Goal: Task Accomplishment & Management: Use online tool/utility

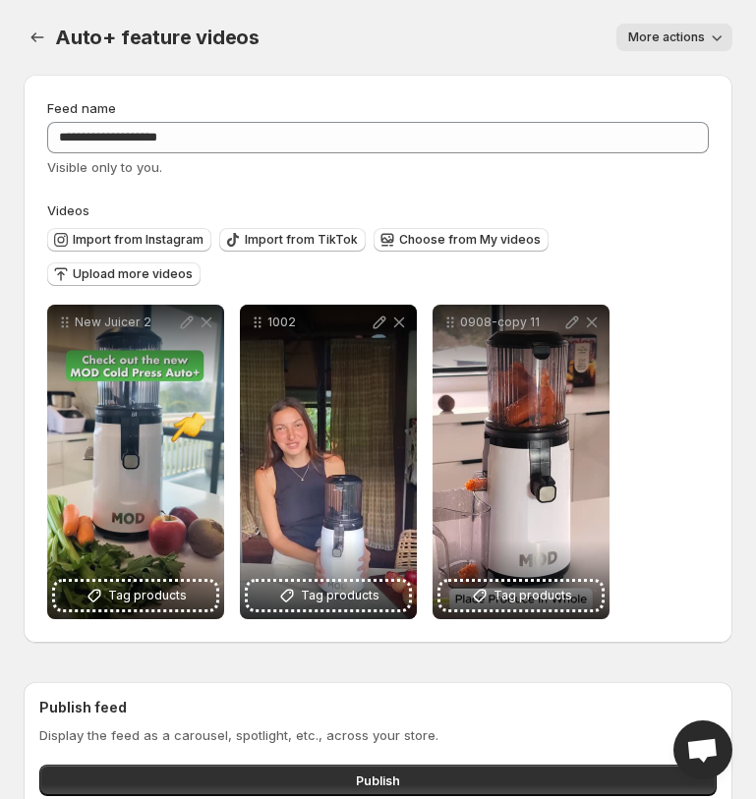
scroll to position [19, 0]
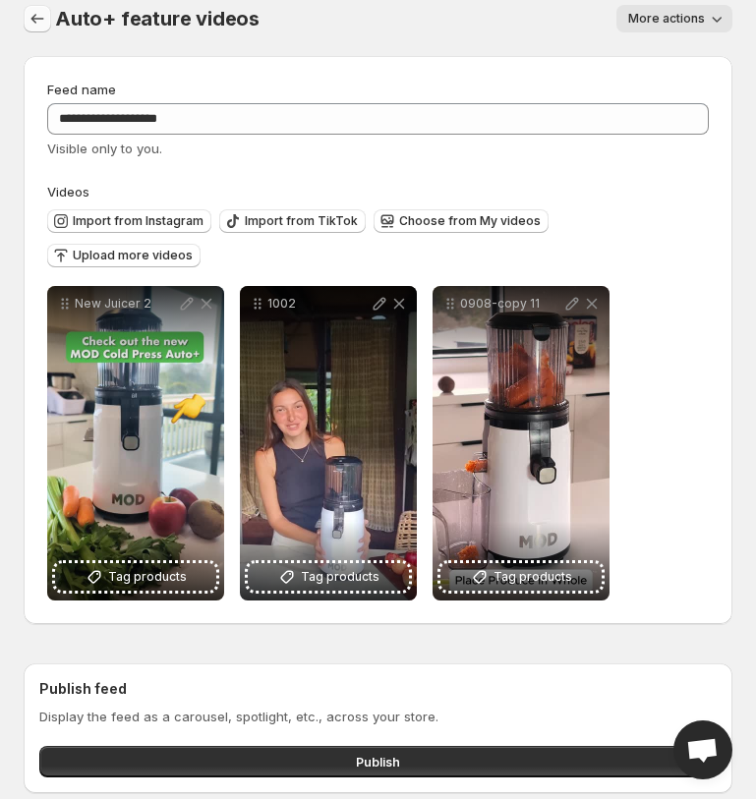
click at [35, 15] on icon "Settings" at bounding box center [37, 18] width 13 height 9
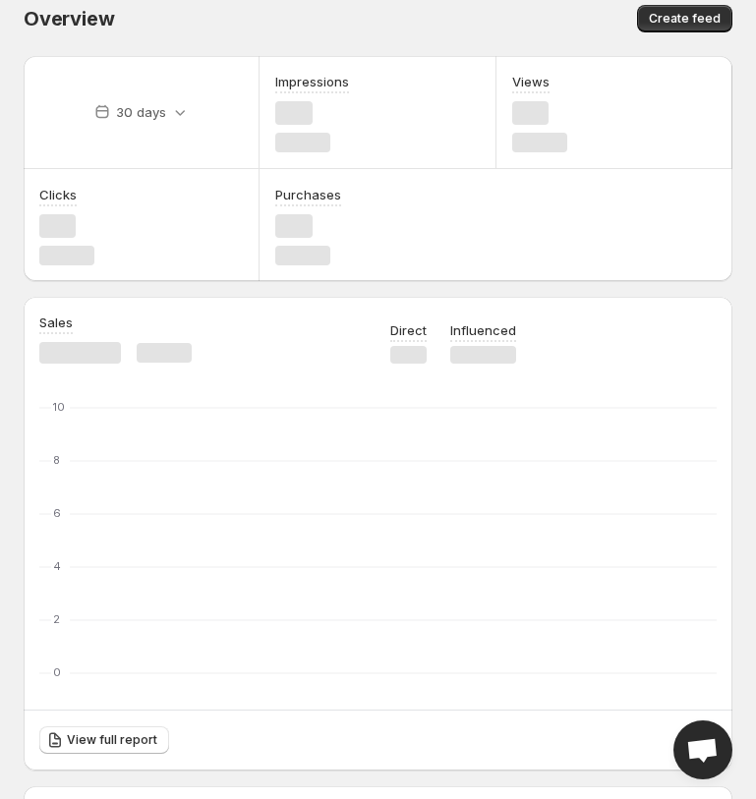
scroll to position [1, 0]
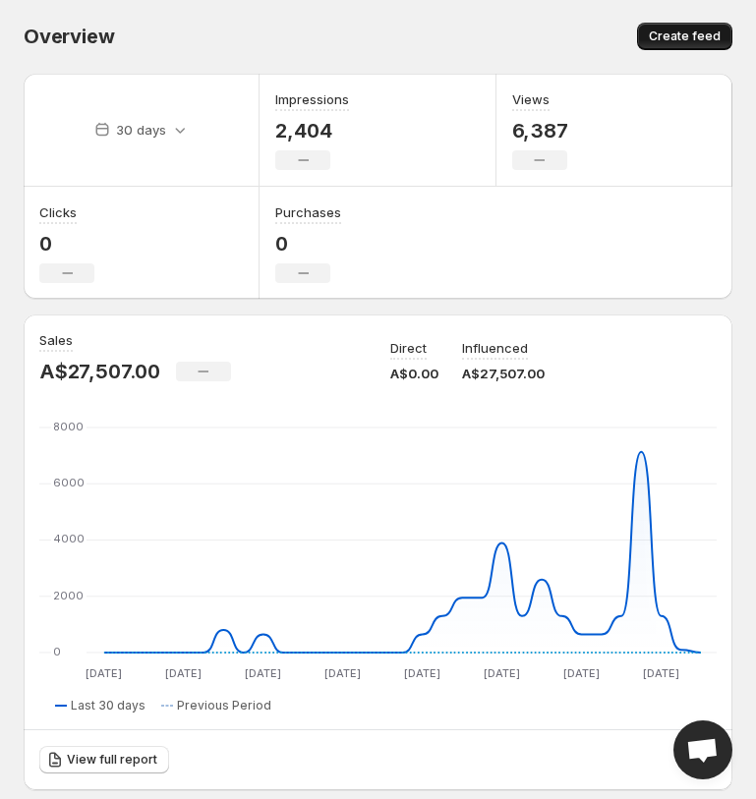
click at [652, 41] on button "Create feed" at bounding box center [684, 37] width 95 height 28
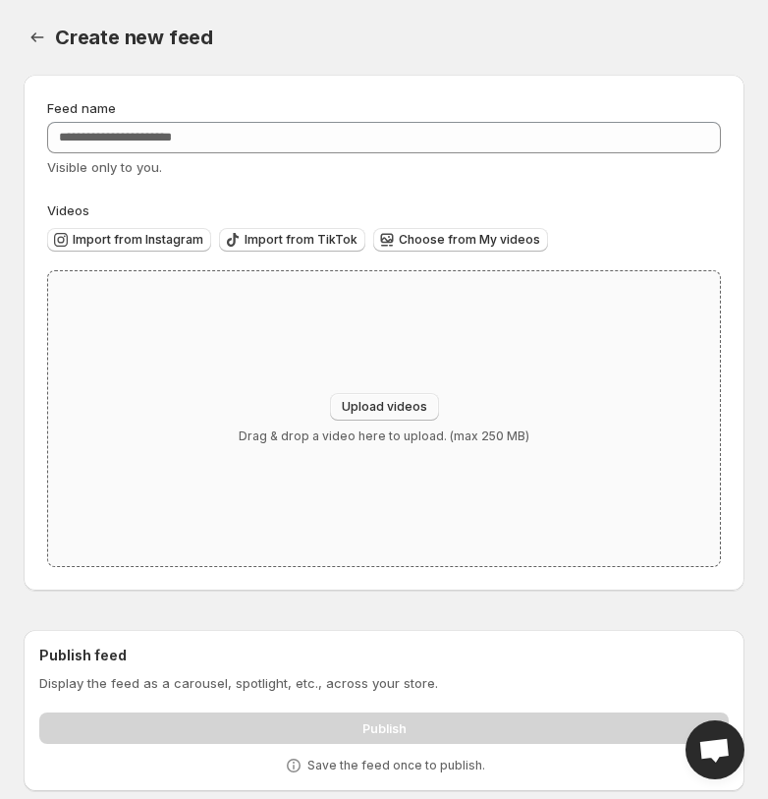
click at [413, 415] on span "Upload videos" at bounding box center [384, 407] width 85 height 16
click at [169, 234] on span "Import from Instagram" at bounding box center [138, 240] width 131 height 16
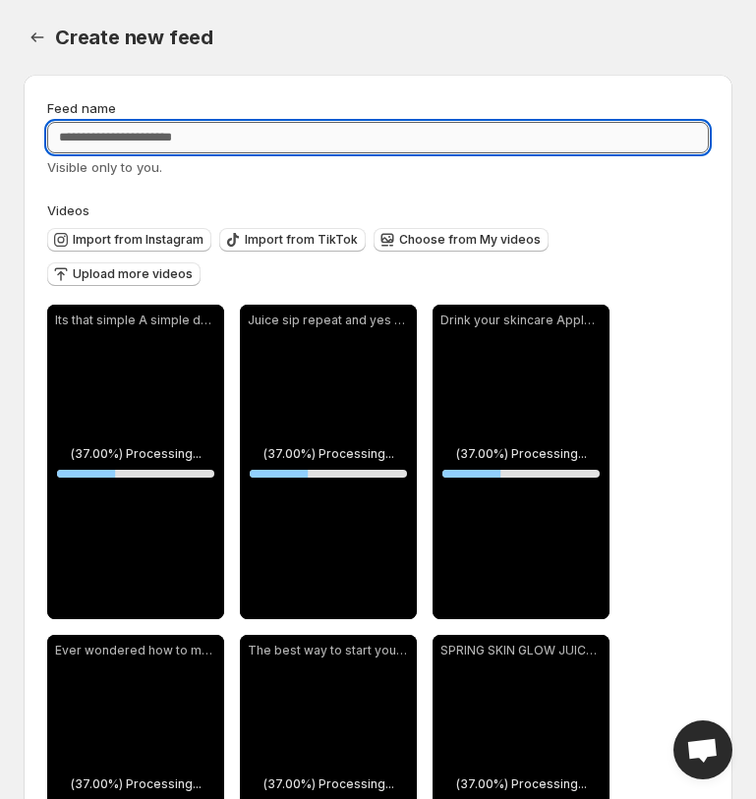
click at [244, 138] on input "Feed name" at bounding box center [377, 137] width 661 height 31
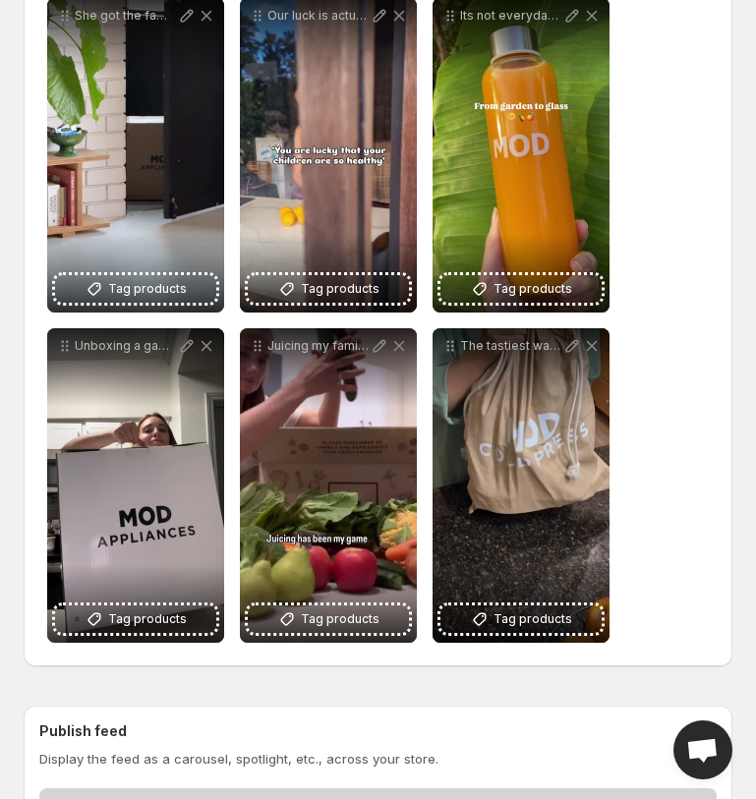
scroll to position [1630, 0]
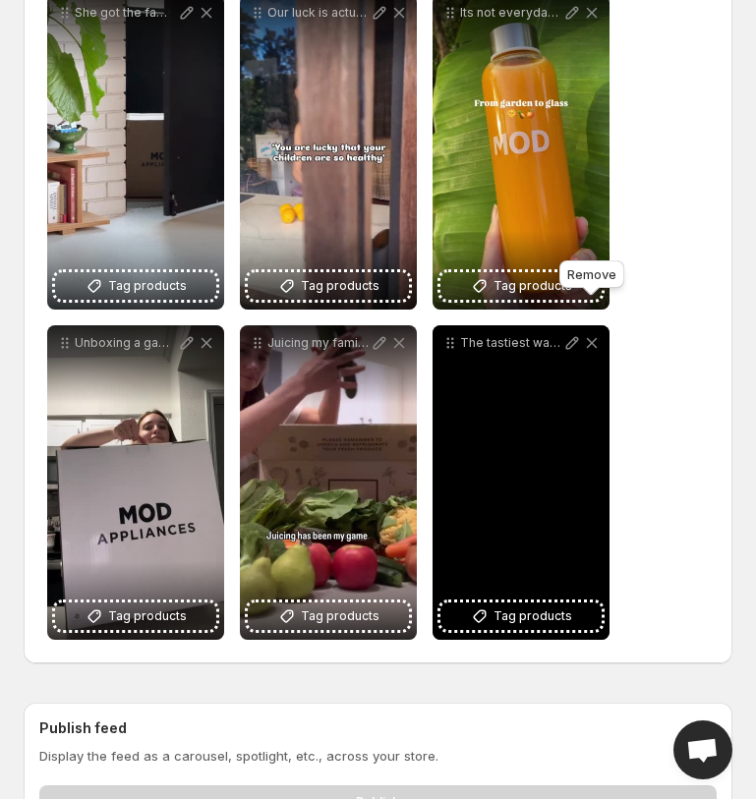
type input "**********"
click at [591, 333] on icon at bounding box center [592, 343] width 20 height 20
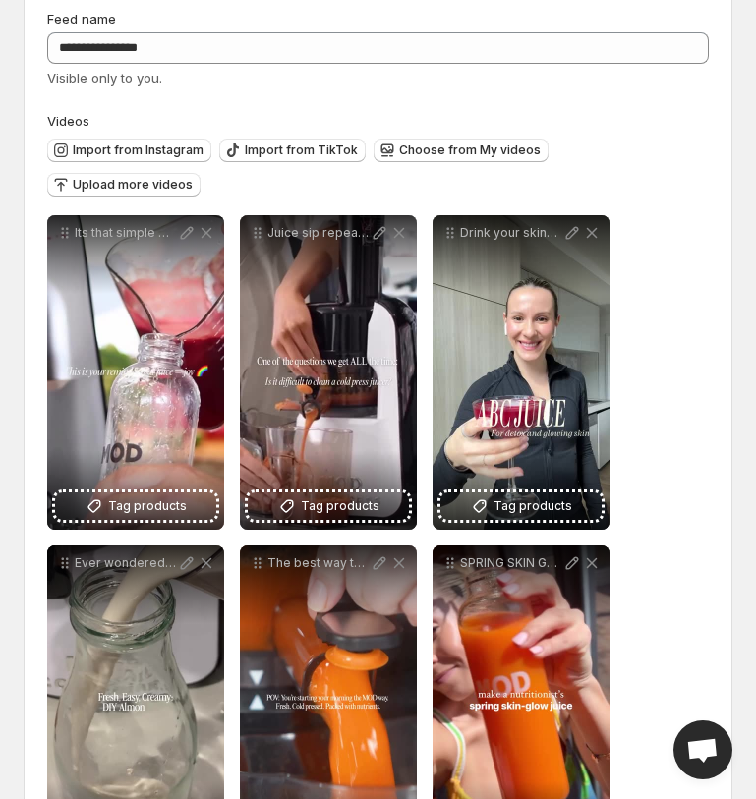
scroll to position [0, 0]
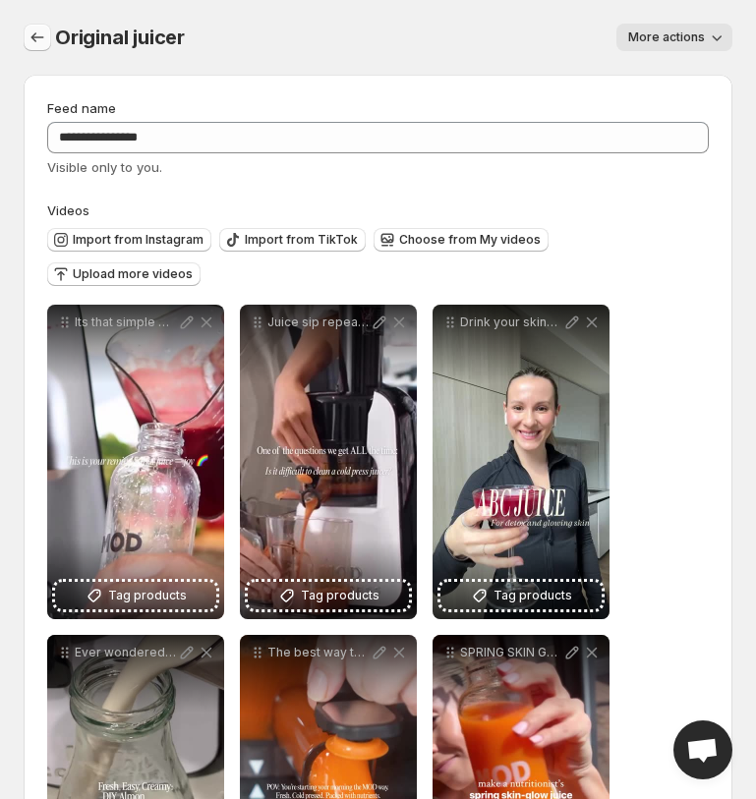
scroll to position [1, 0]
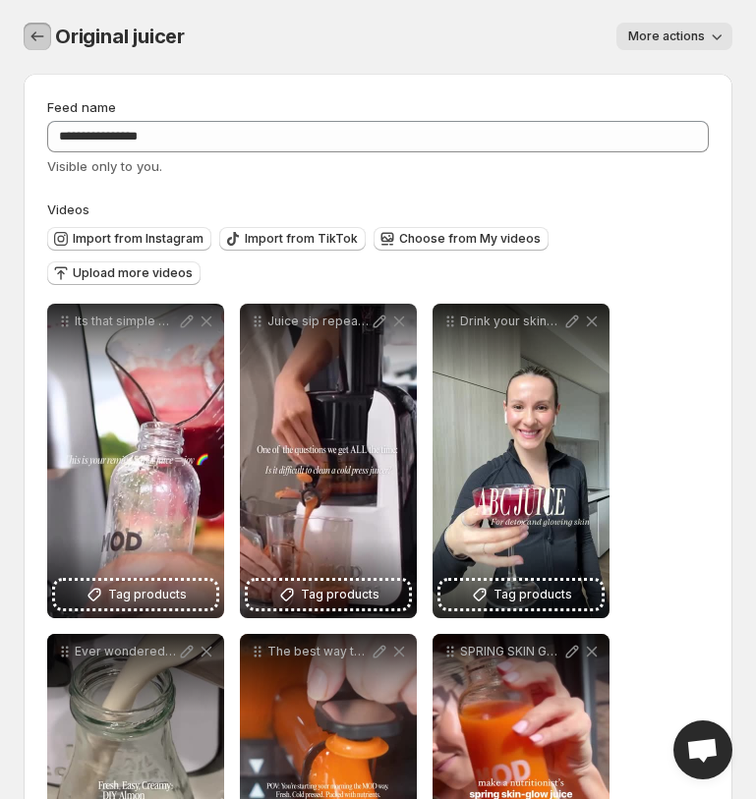
click at [36, 40] on icon "Settings" at bounding box center [38, 37] width 20 height 20
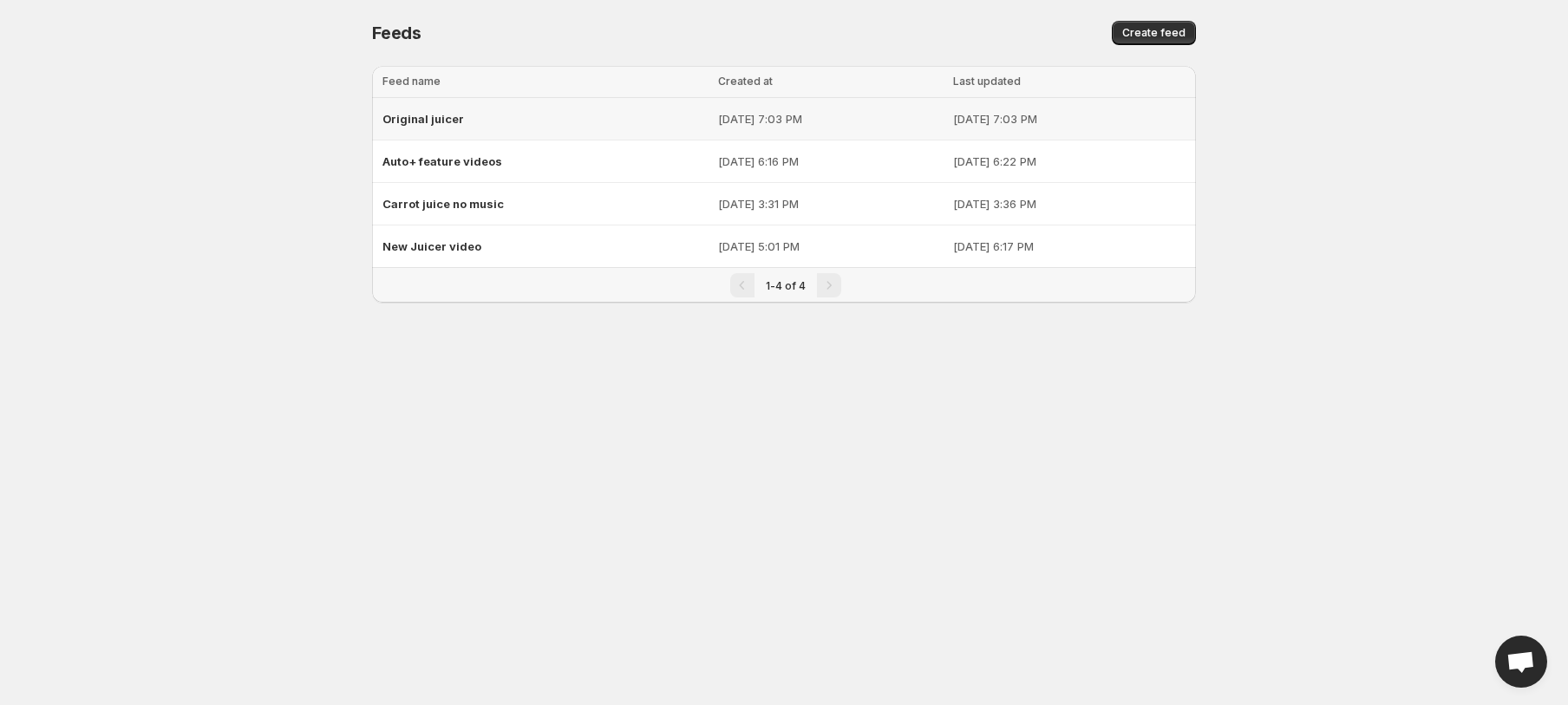
click at [437, 124] on span "Original juicer" at bounding box center [423, 119] width 81 height 14
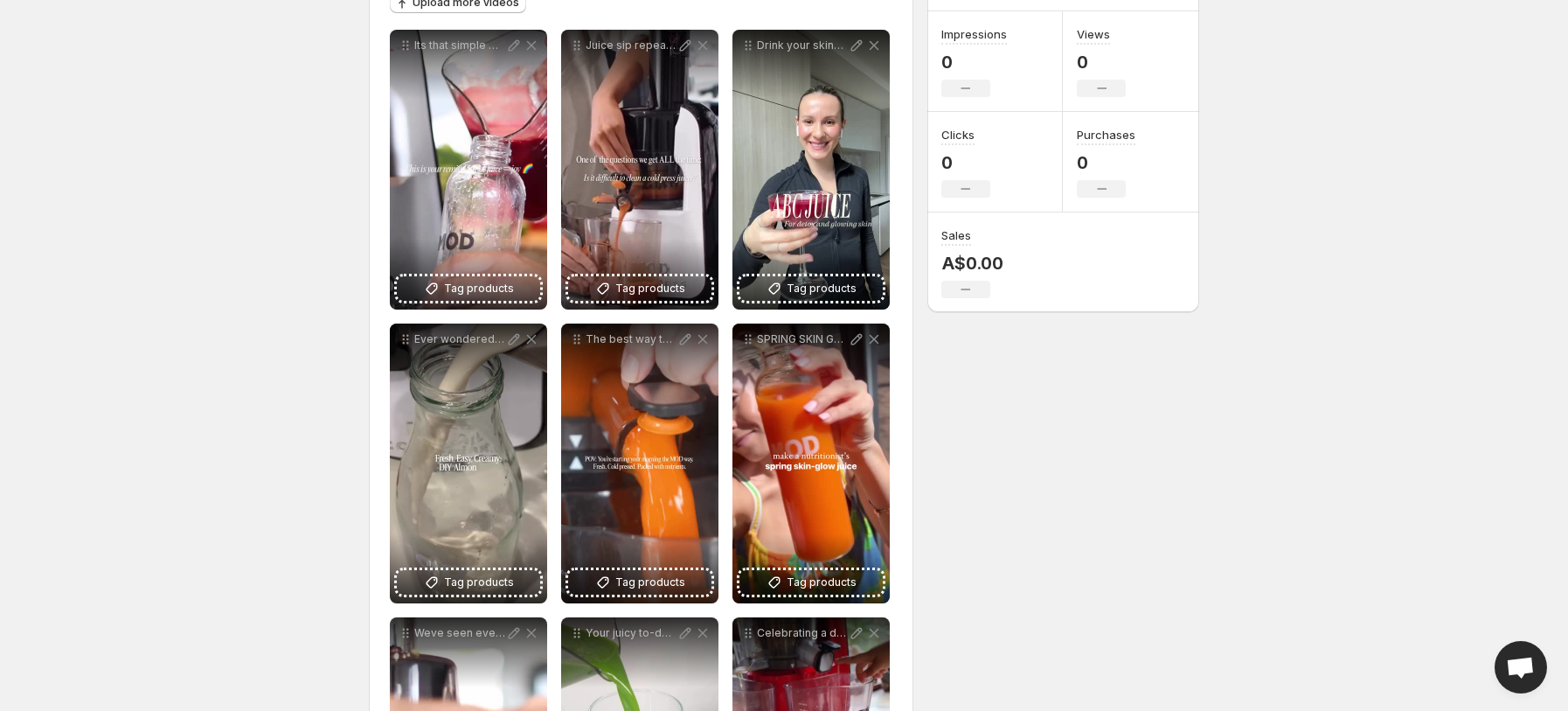
scroll to position [252, 0]
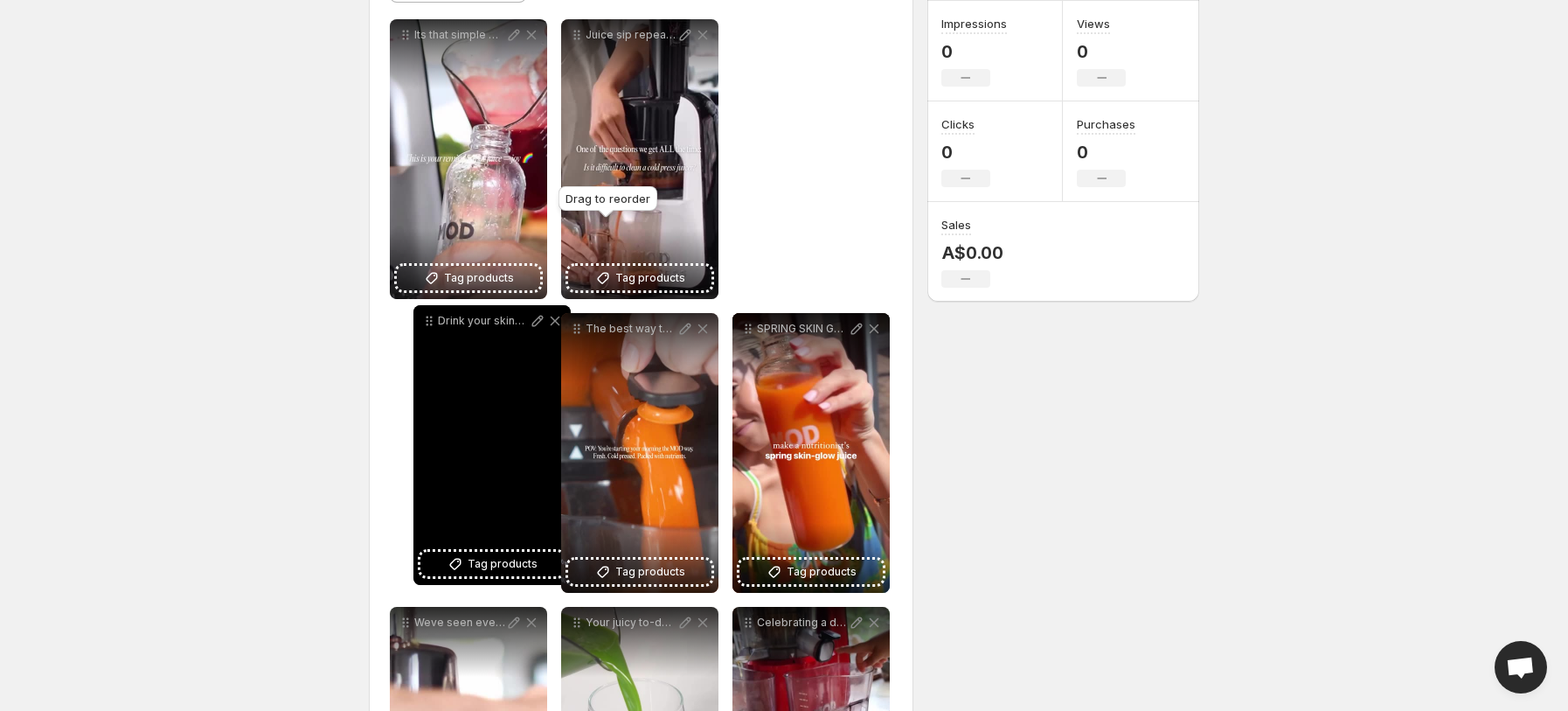
drag, startPoint x: 745, startPoint y: 40, endPoint x: 422, endPoint y: 327, distance: 432.1
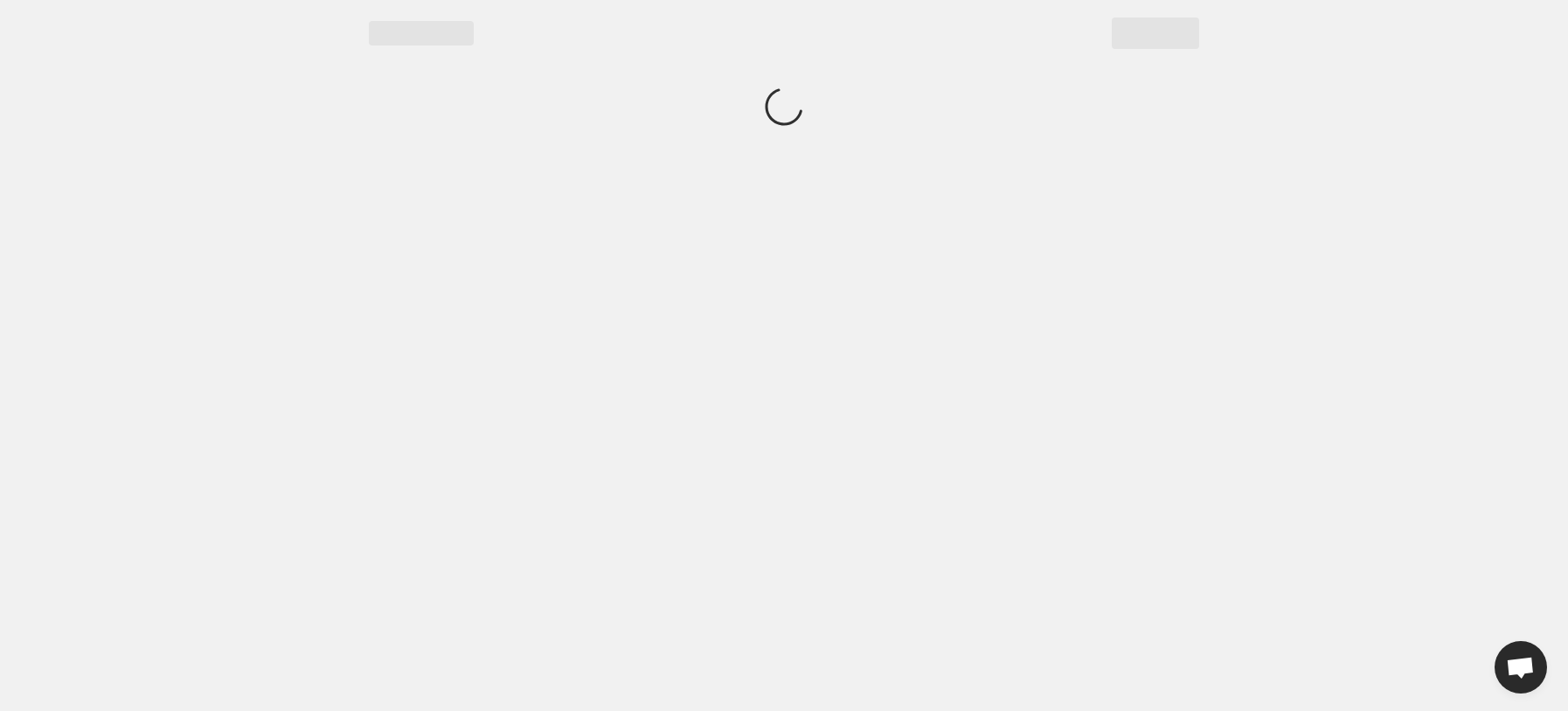
scroll to position [0, 0]
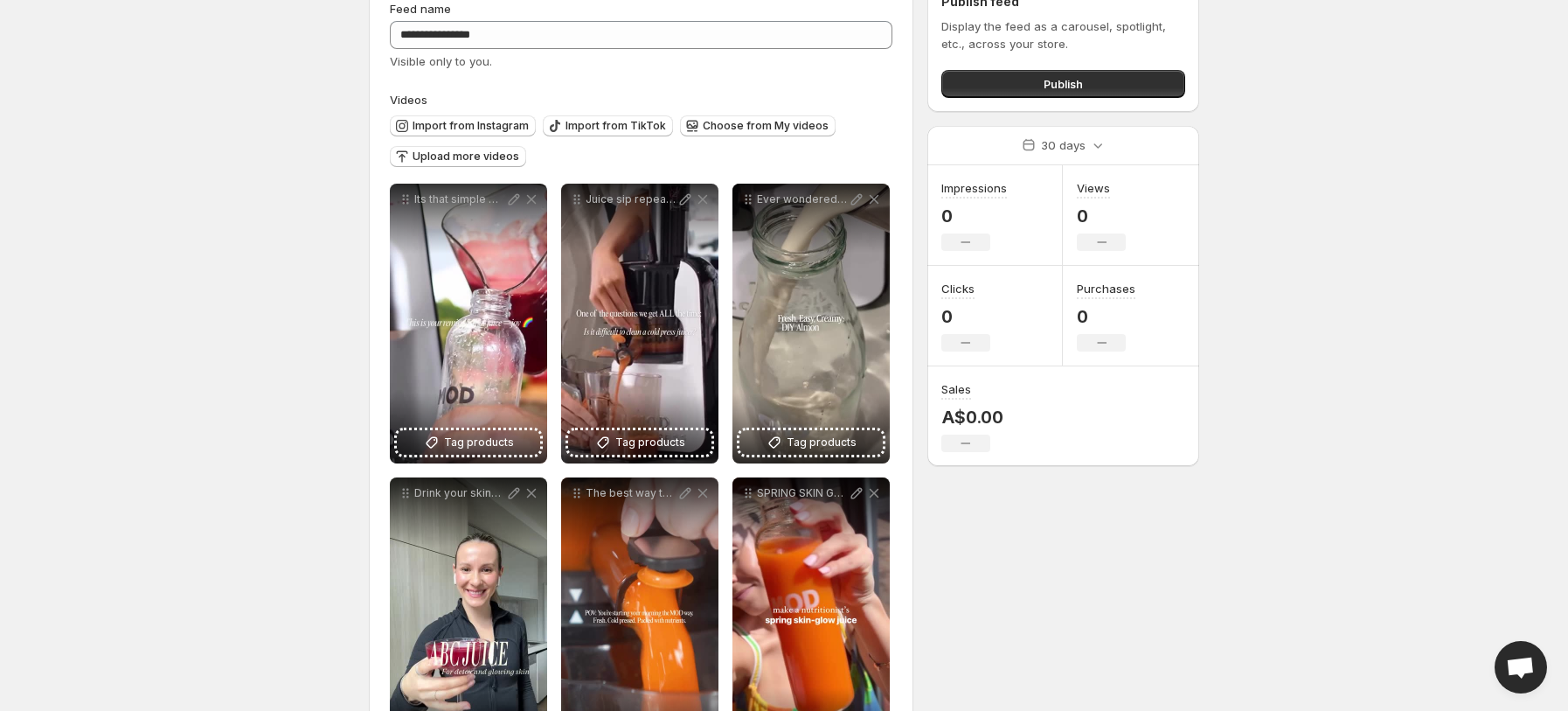
scroll to position [107, 0]
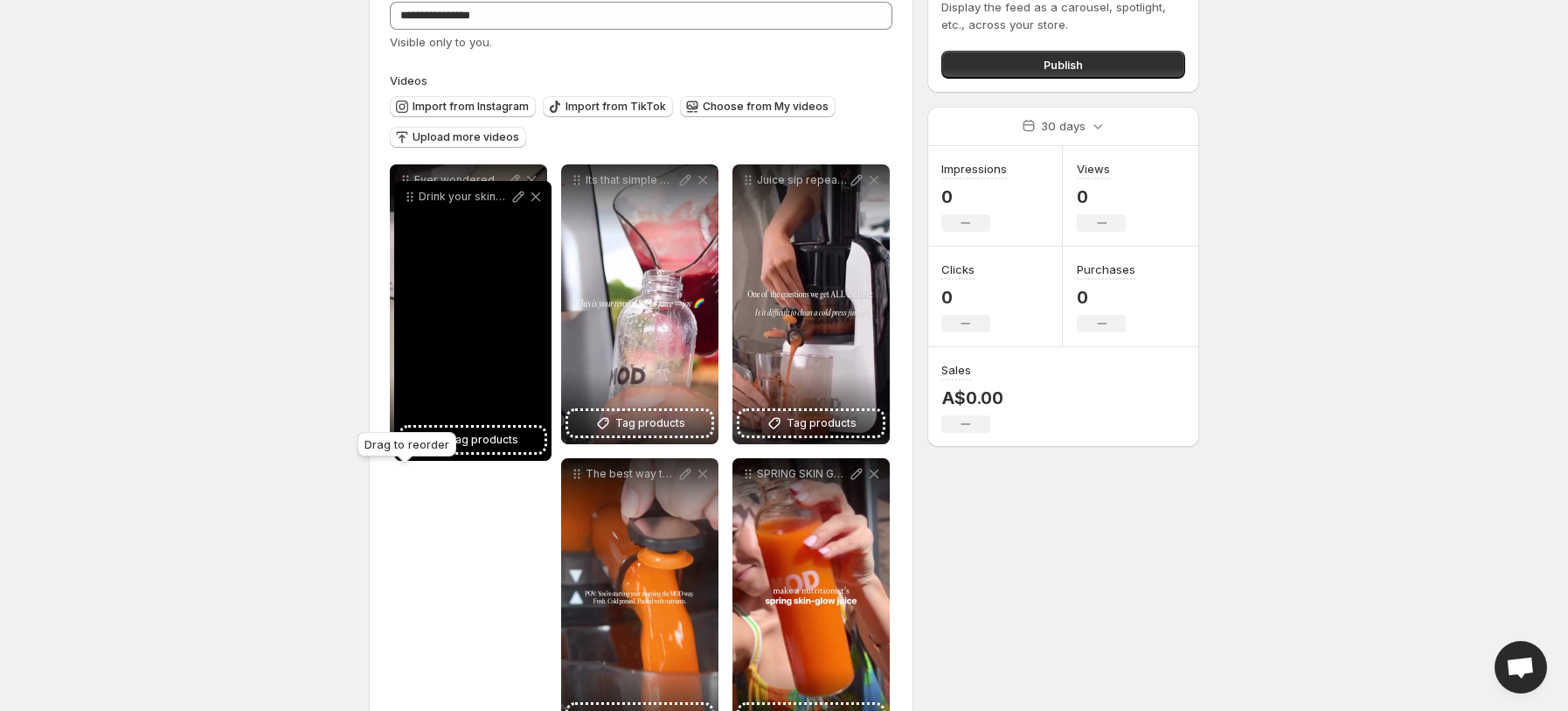
drag, startPoint x: 406, startPoint y: 483, endPoint x: 410, endPoint y: 206, distance: 277.0
click at [410, 206] on icon at bounding box center [410, 197] width 18 height 18
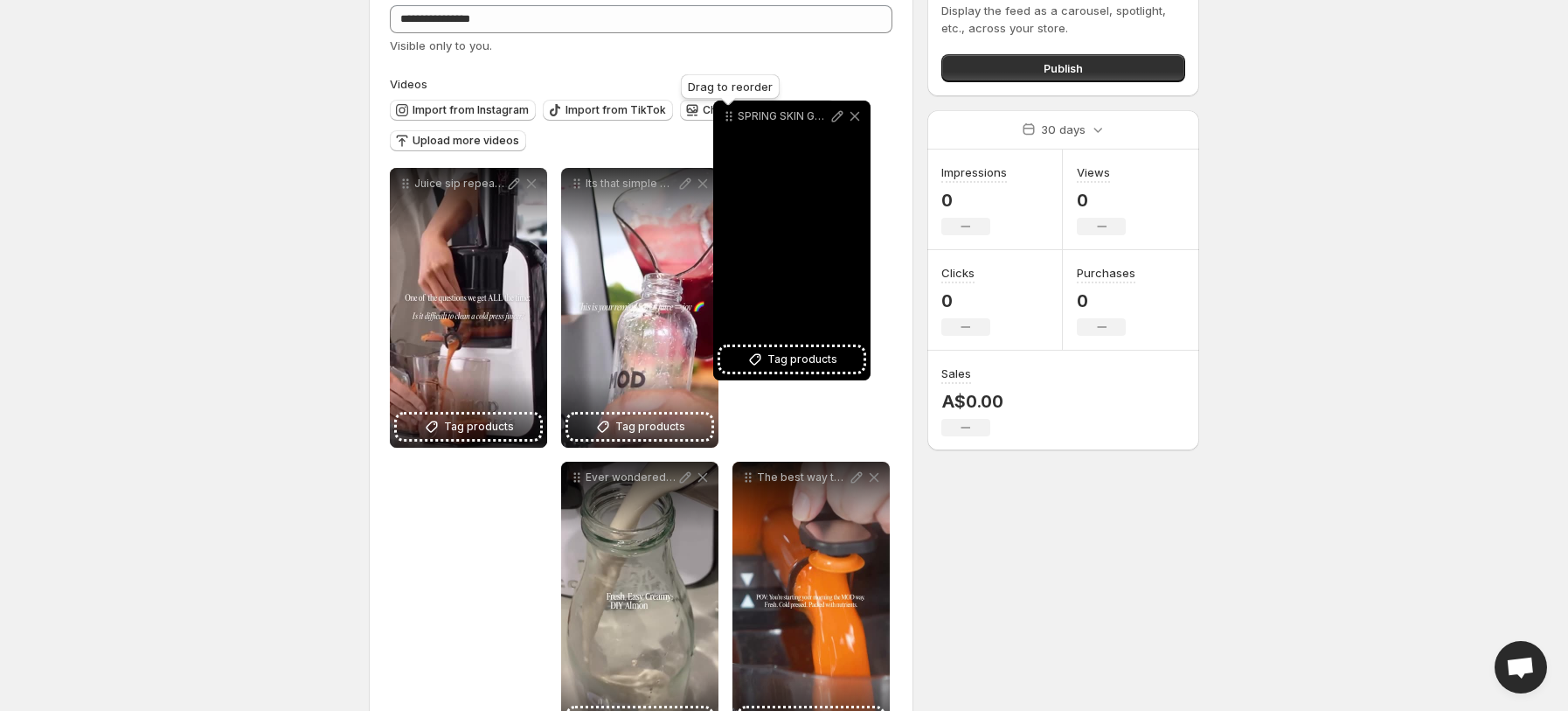
scroll to position [77, 0]
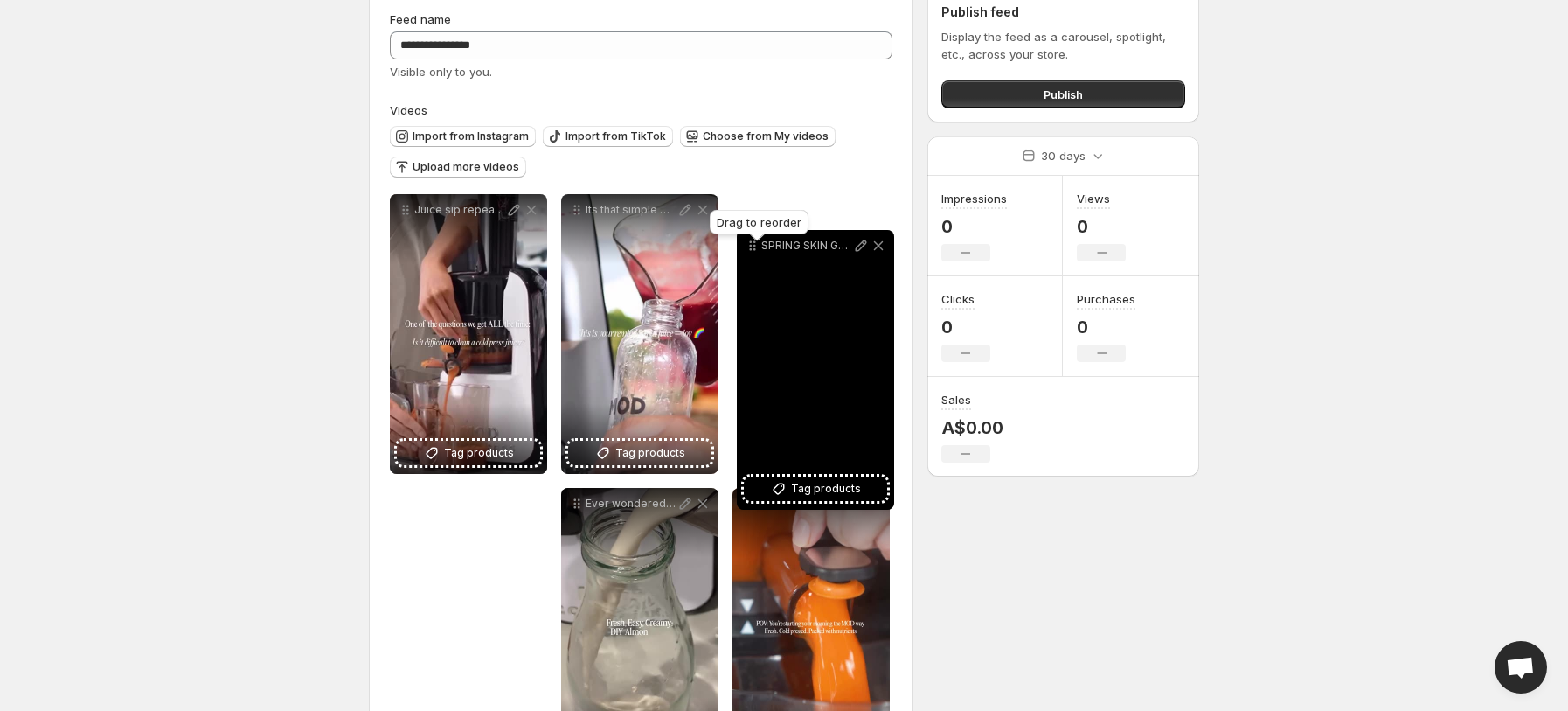
drag, startPoint x: 748, startPoint y: 347, endPoint x: 752, endPoint y: 248, distance: 99.1
click at [752, 248] on icon at bounding box center [752, 246] width 18 height 18
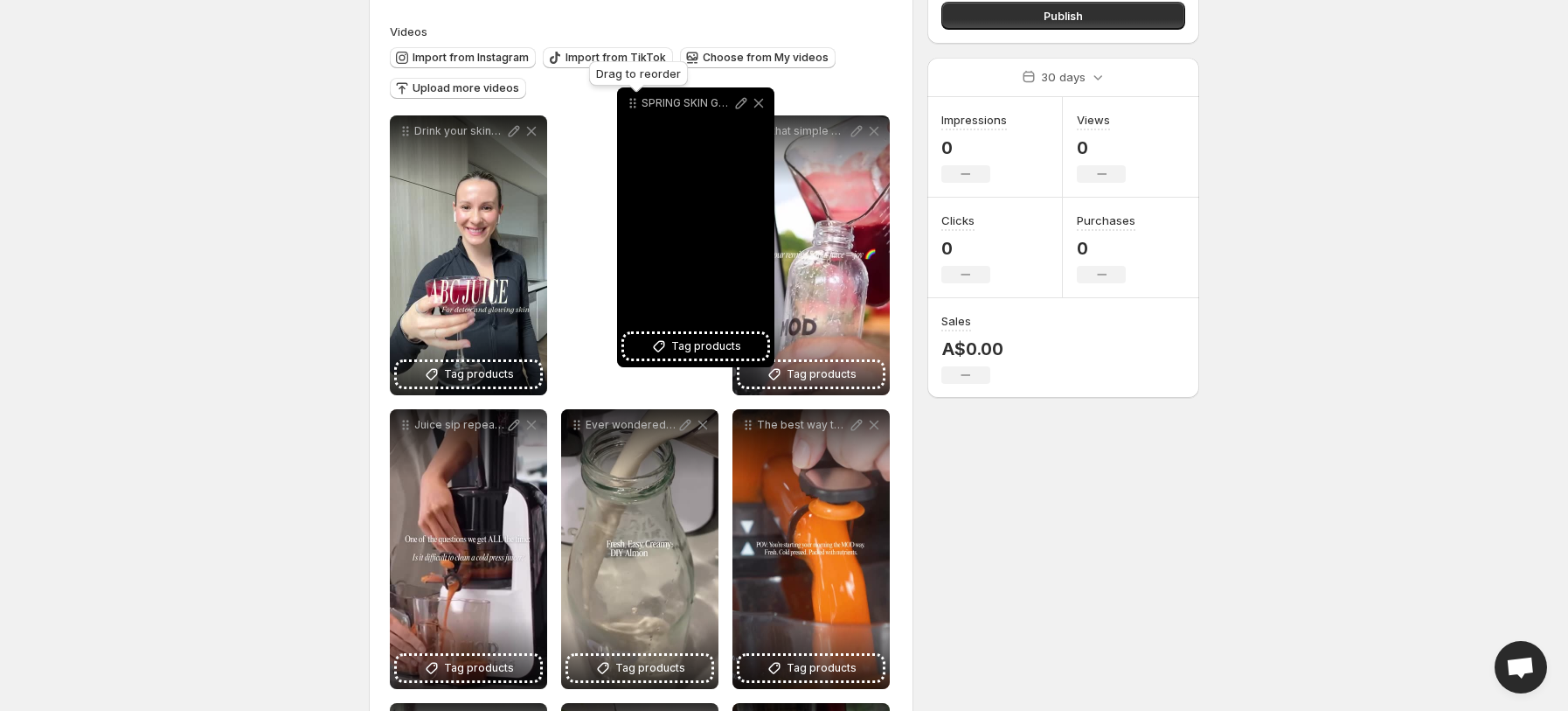
scroll to position [118, 0]
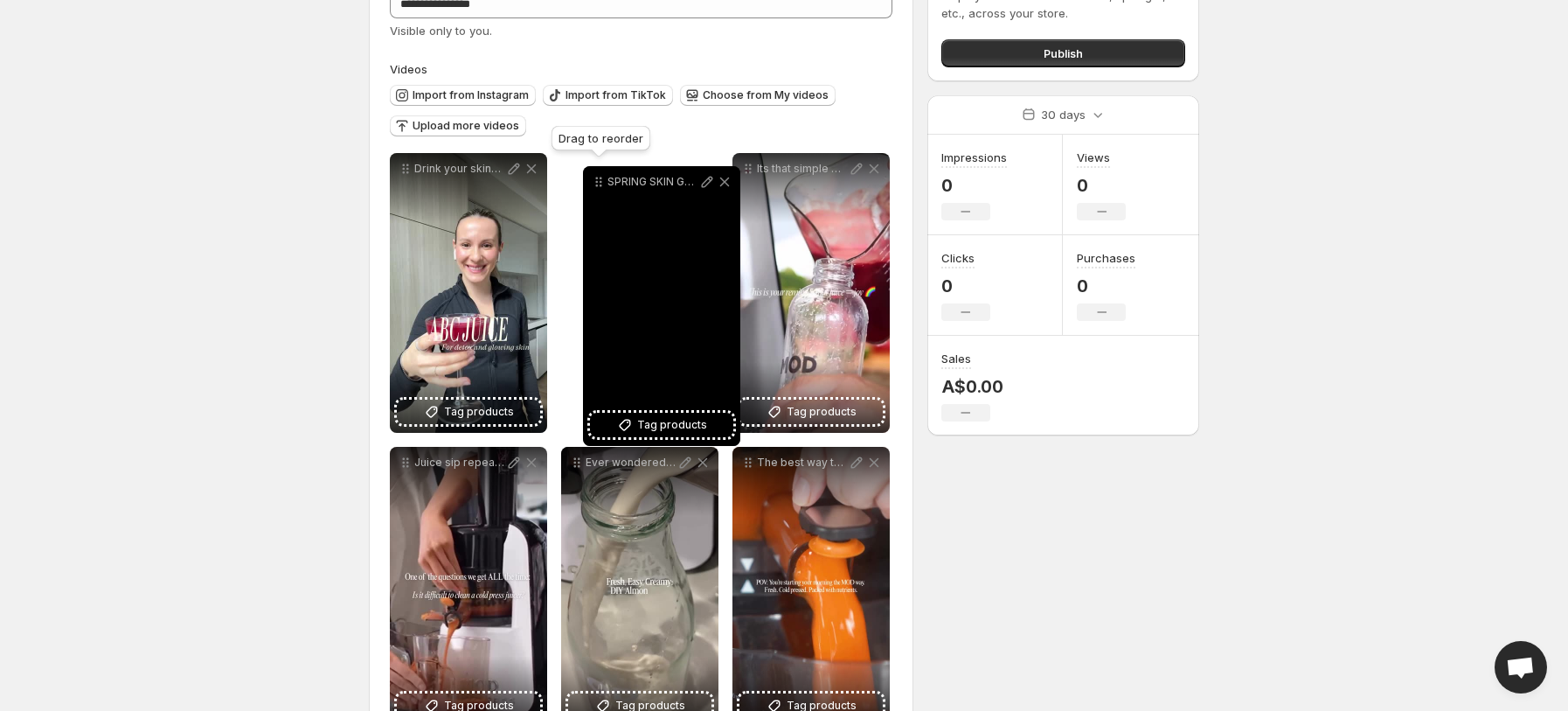
drag, startPoint x: 746, startPoint y: 117, endPoint x: 597, endPoint y: 187, distance: 164.6
click at [597, 187] on icon at bounding box center [597, 185] width 3 height 3
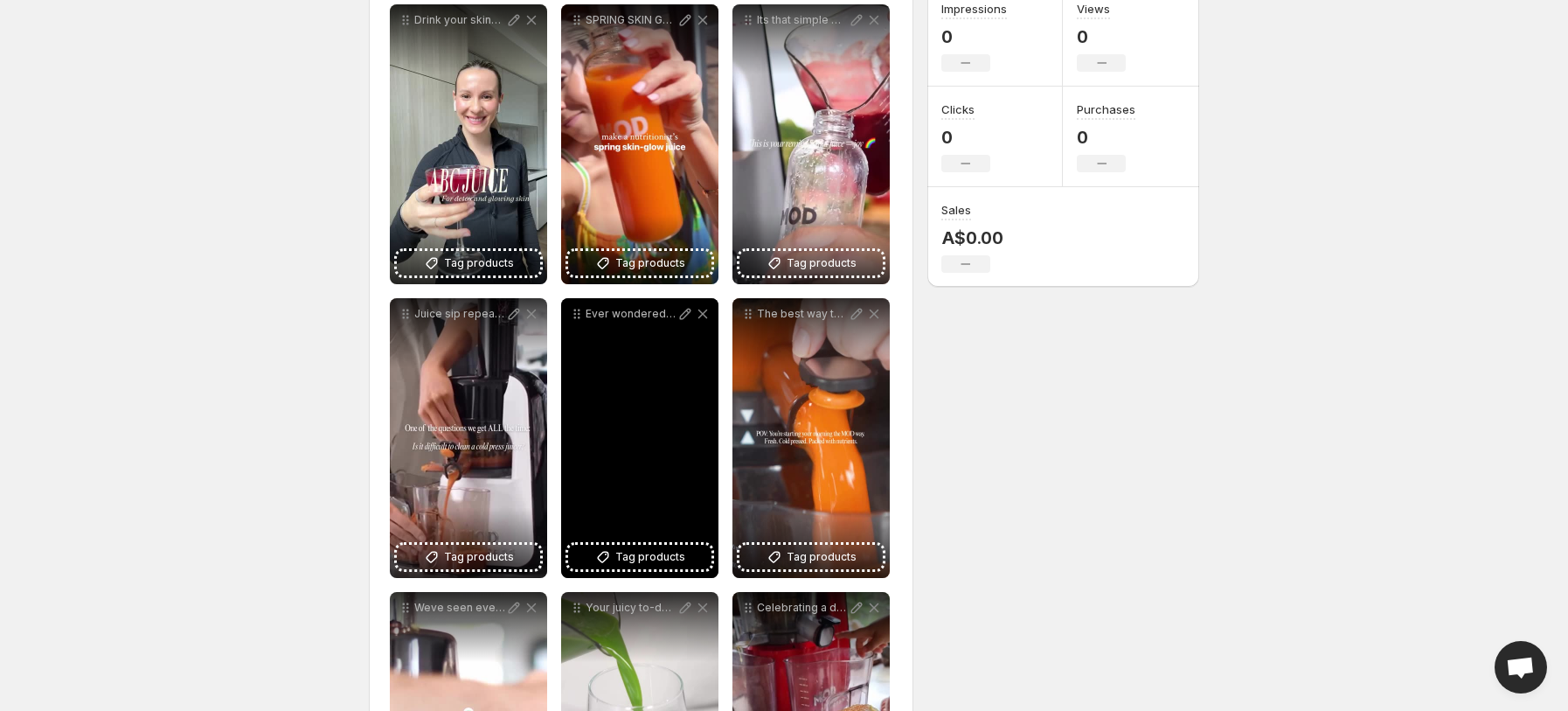
scroll to position [272, 0]
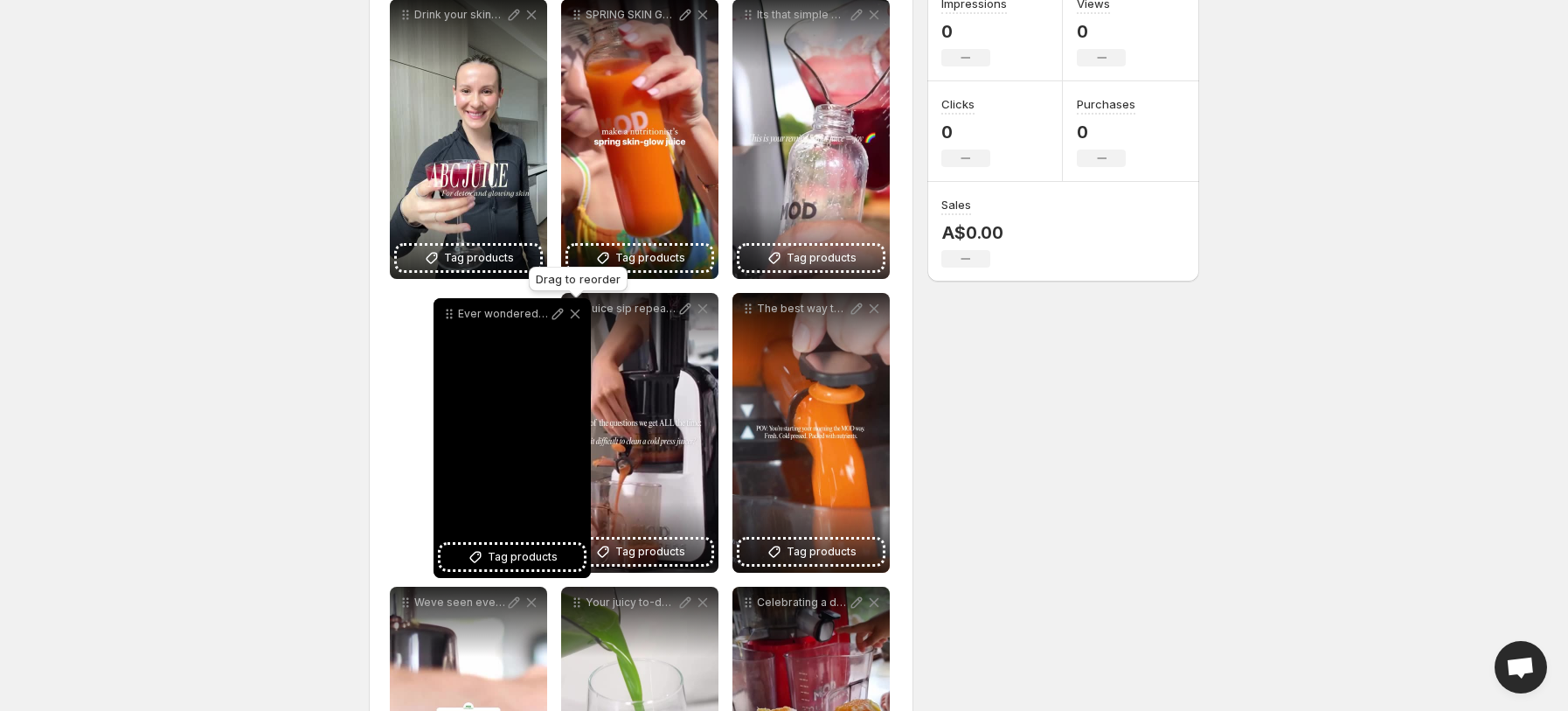
drag, startPoint x: 575, startPoint y: 314, endPoint x: 445, endPoint y: 319, distance: 130.1
click at [446, 319] on icon at bounding box center [447, 318] width 3 height 3
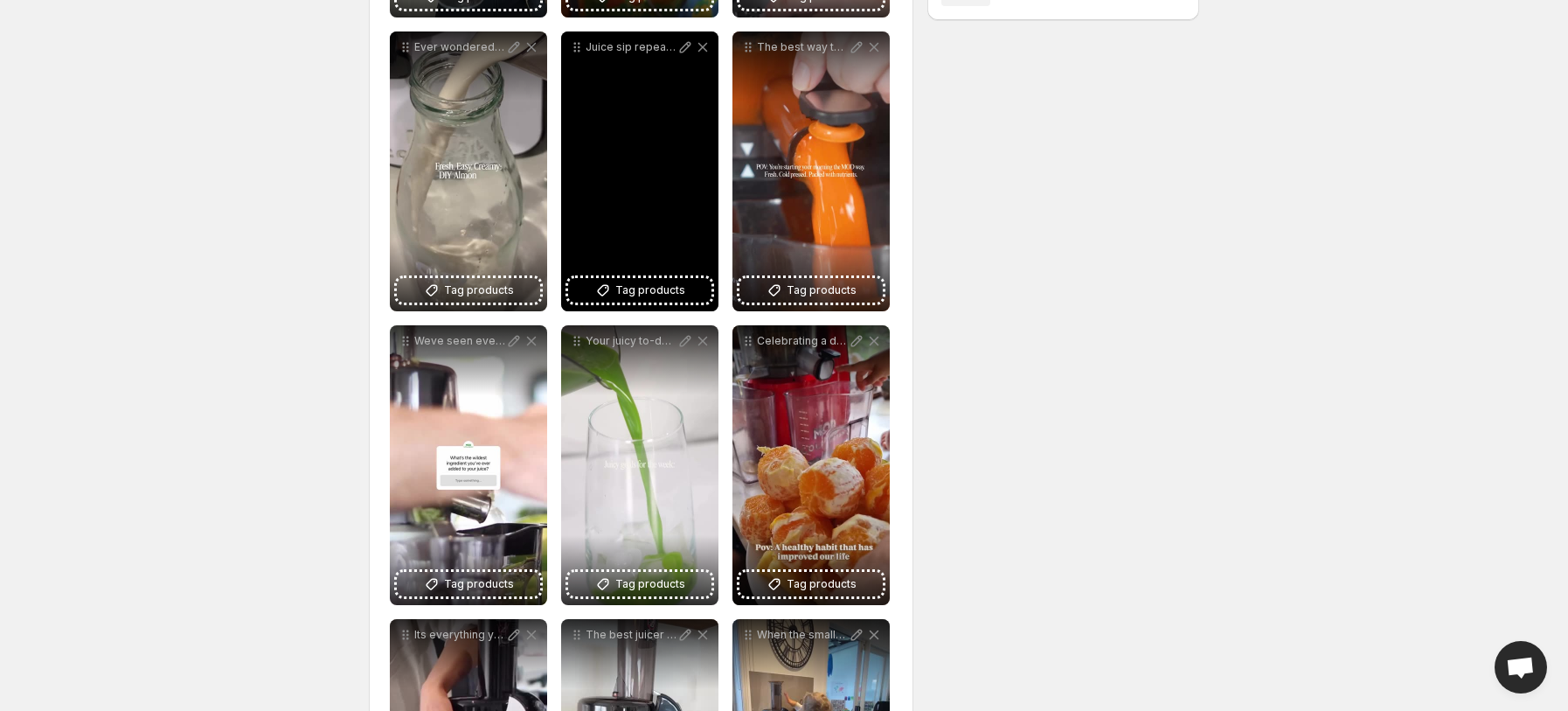
scroll to position [535, 0]
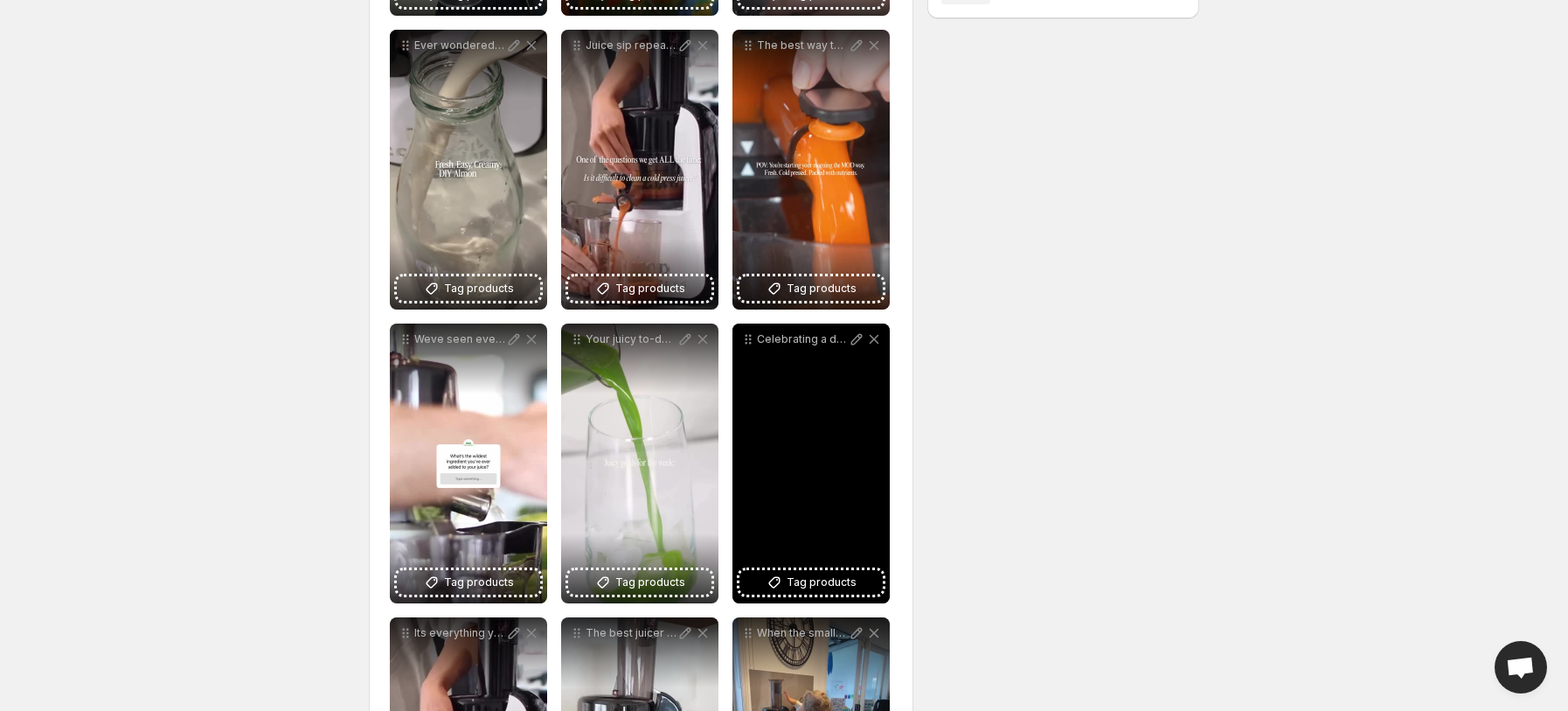
click at [757, 342] on p "Celebrating a decade of falling deeper and deeper in love with [PERSON_NAME] an…" at bounding box center [802, 339] width 91 height 14
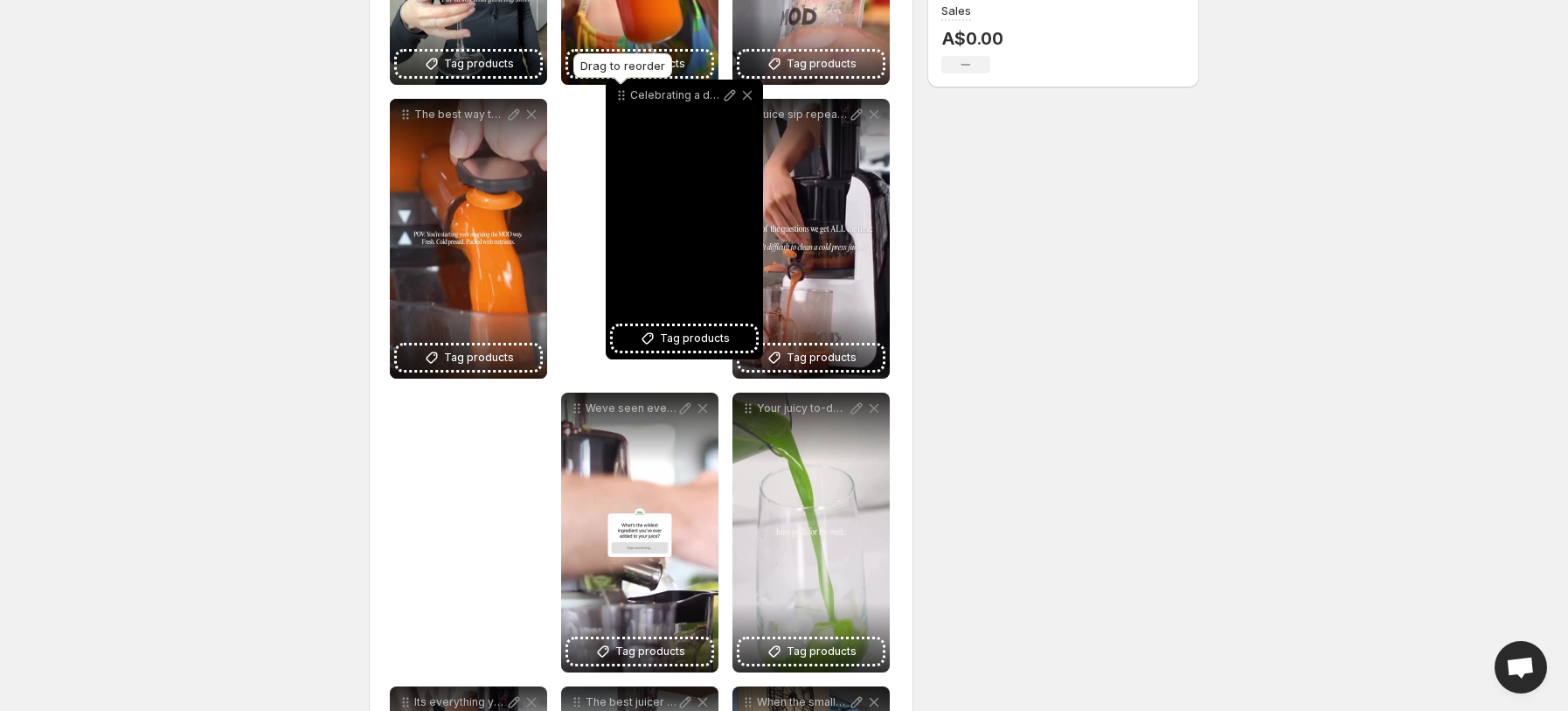
scroll to position [458, 0]
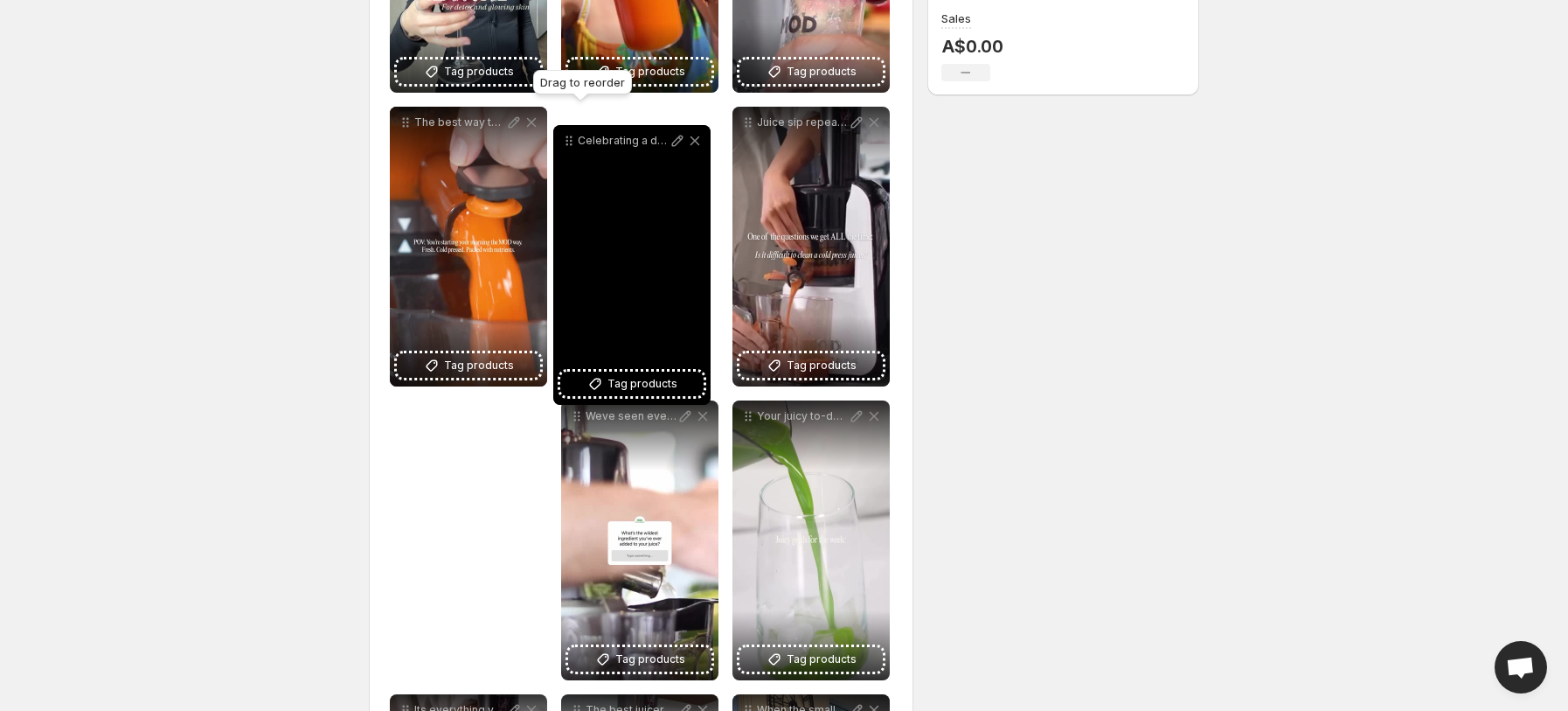
drag, startPoint x: 751, startPoint y: 342, endPoint x: 572, endPoint y: 143, distance: 267.7
click at [572, 143] on icon at bounding box center [569, 141] width 18 height 18
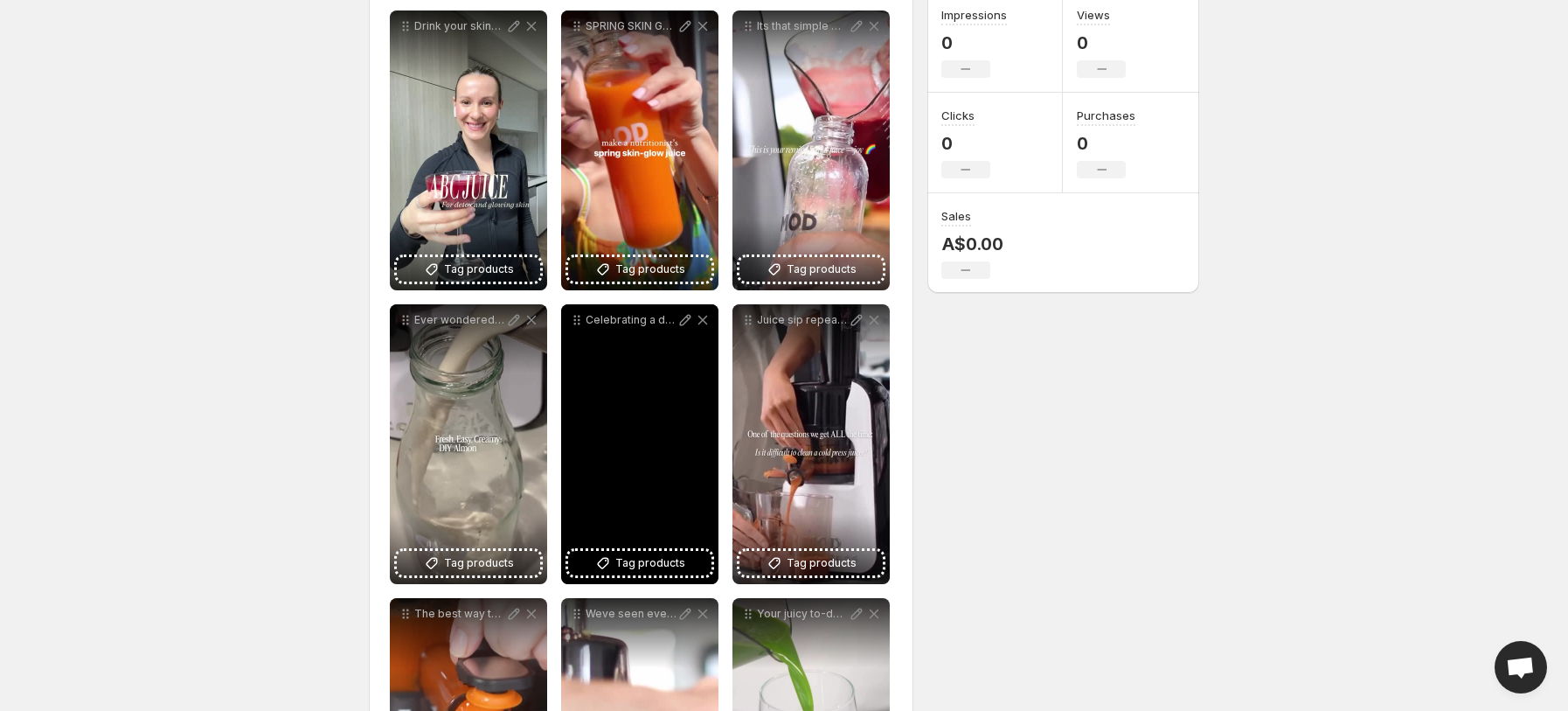
scroll to position [258, 0]
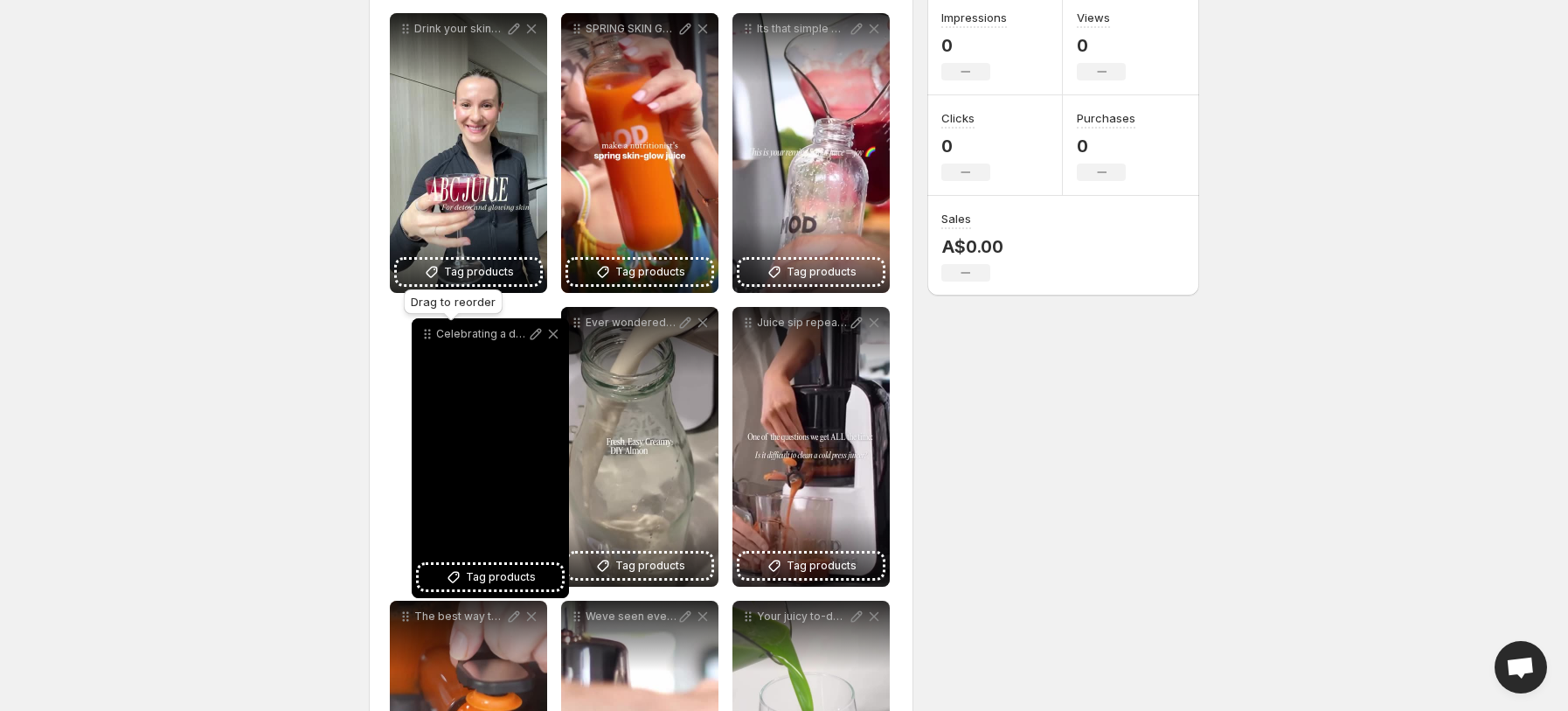
drag, startPoint x: 576, startPoint y: 328, endPoint x: 425, endPoint y: 341, distance: 151.6
click at [425, 341] on icon at bounding box center [428, 335] width 18 height 18
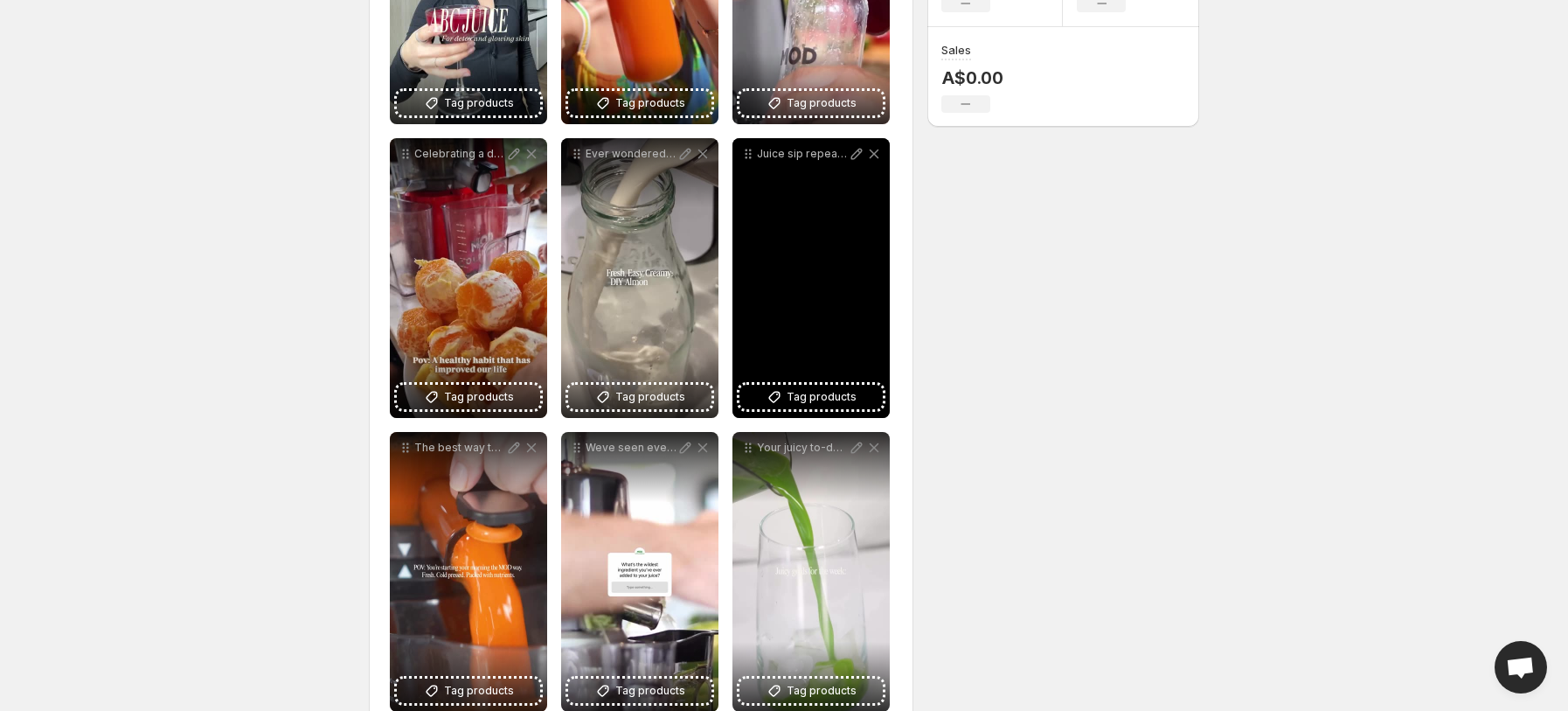
scroll to position [465, 0]
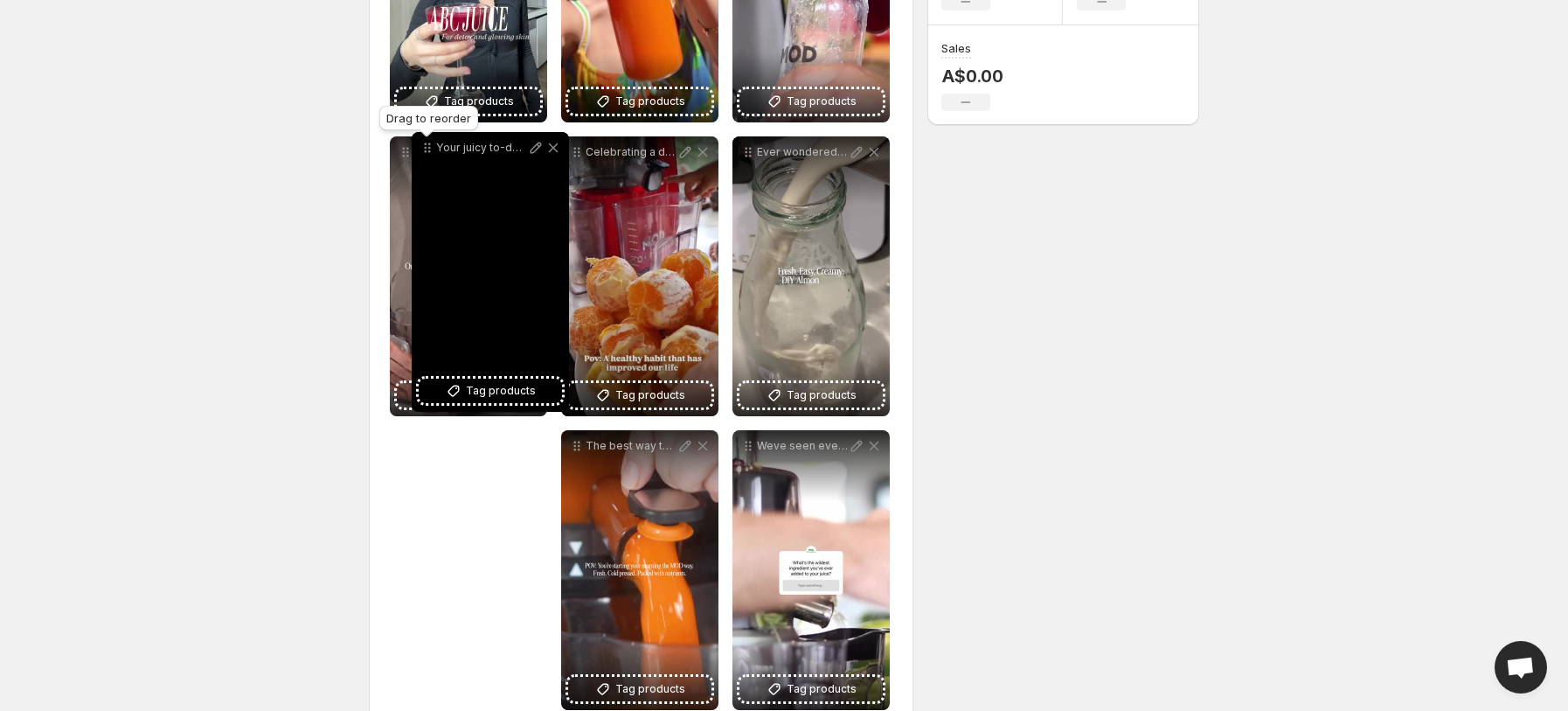
drag, startPoint x: 745, startPoint y: 418, endPoint x: 423, endPoint y: 131, distance: 431.3
click at [423, 139] on icon at bounding box center [428, 148] width 18 height 18
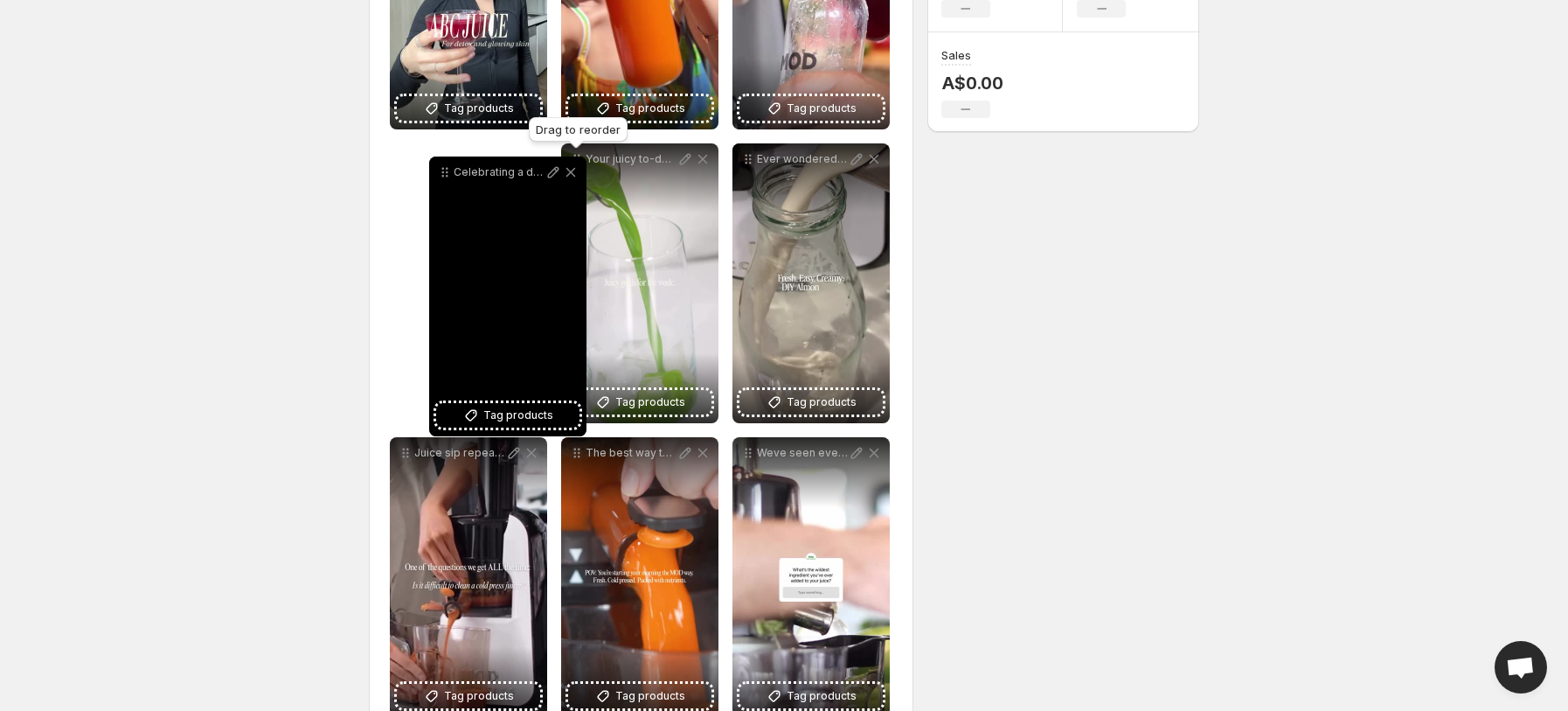
drag, startPoint x: 581, startPoint y: 166, endPoint x: 444, endPoint y: 175, distance: 137.3
click at [444, 175] on icon at bounding box center [445, 173] width 18 height 18
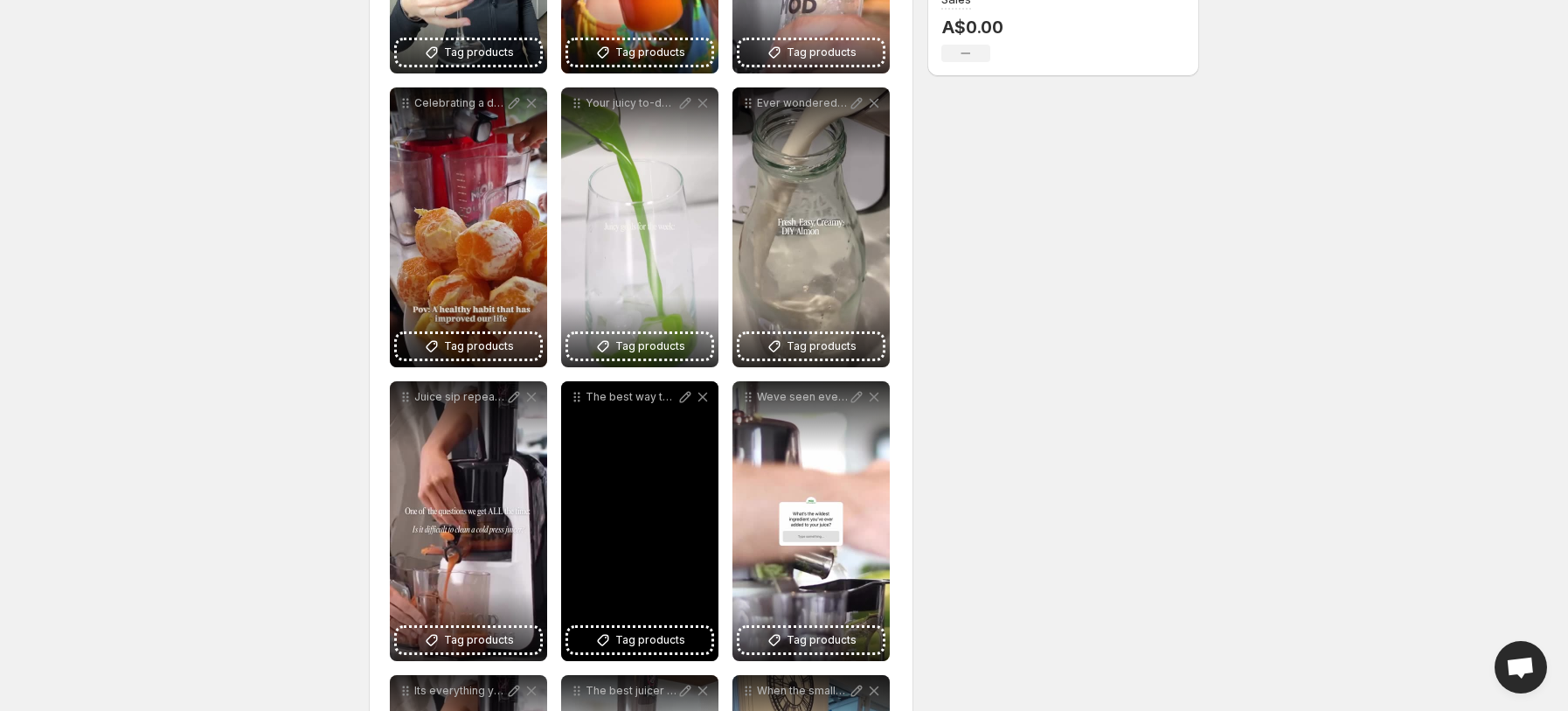
scroll to position [473, 0]
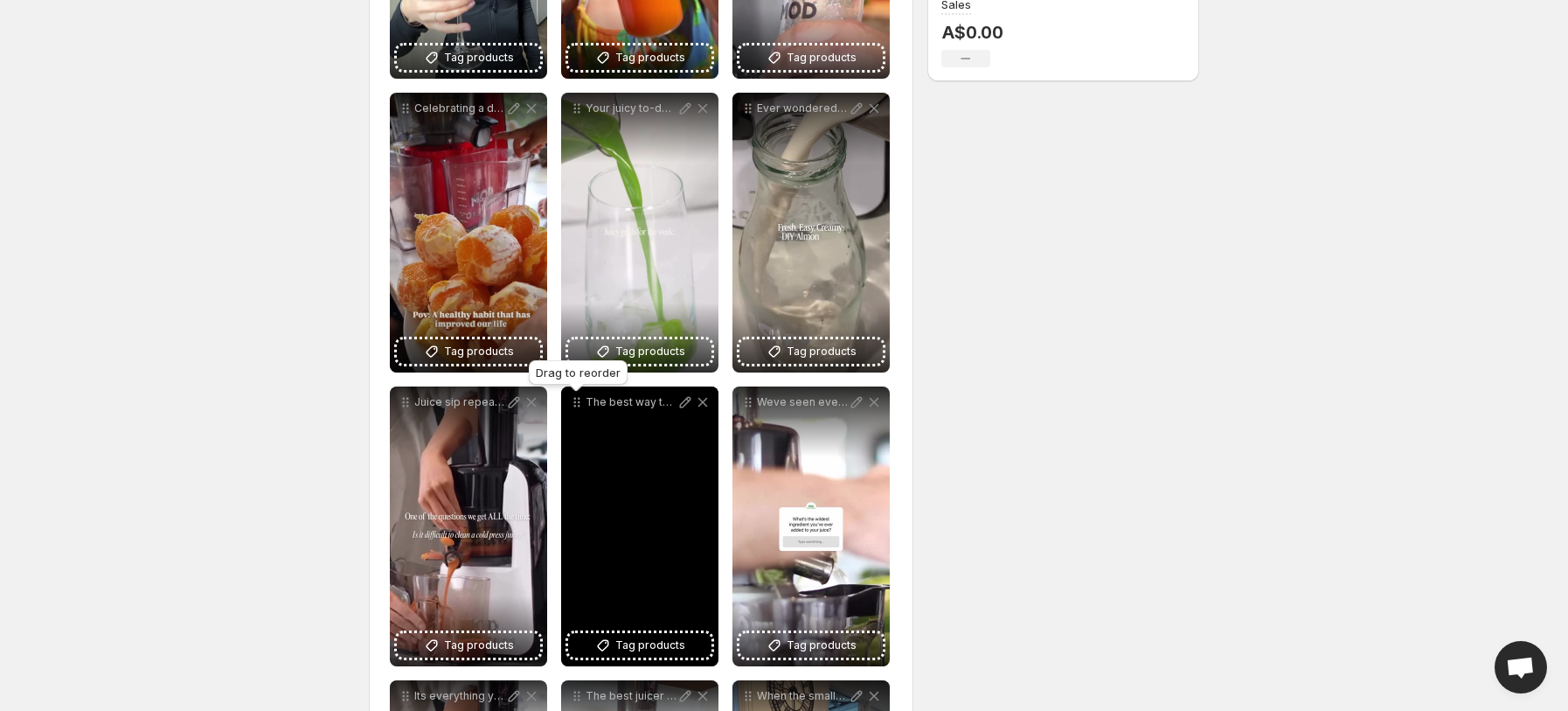
click at [574, 411] on icon at bounding box center [577, 402] width 18 height 18
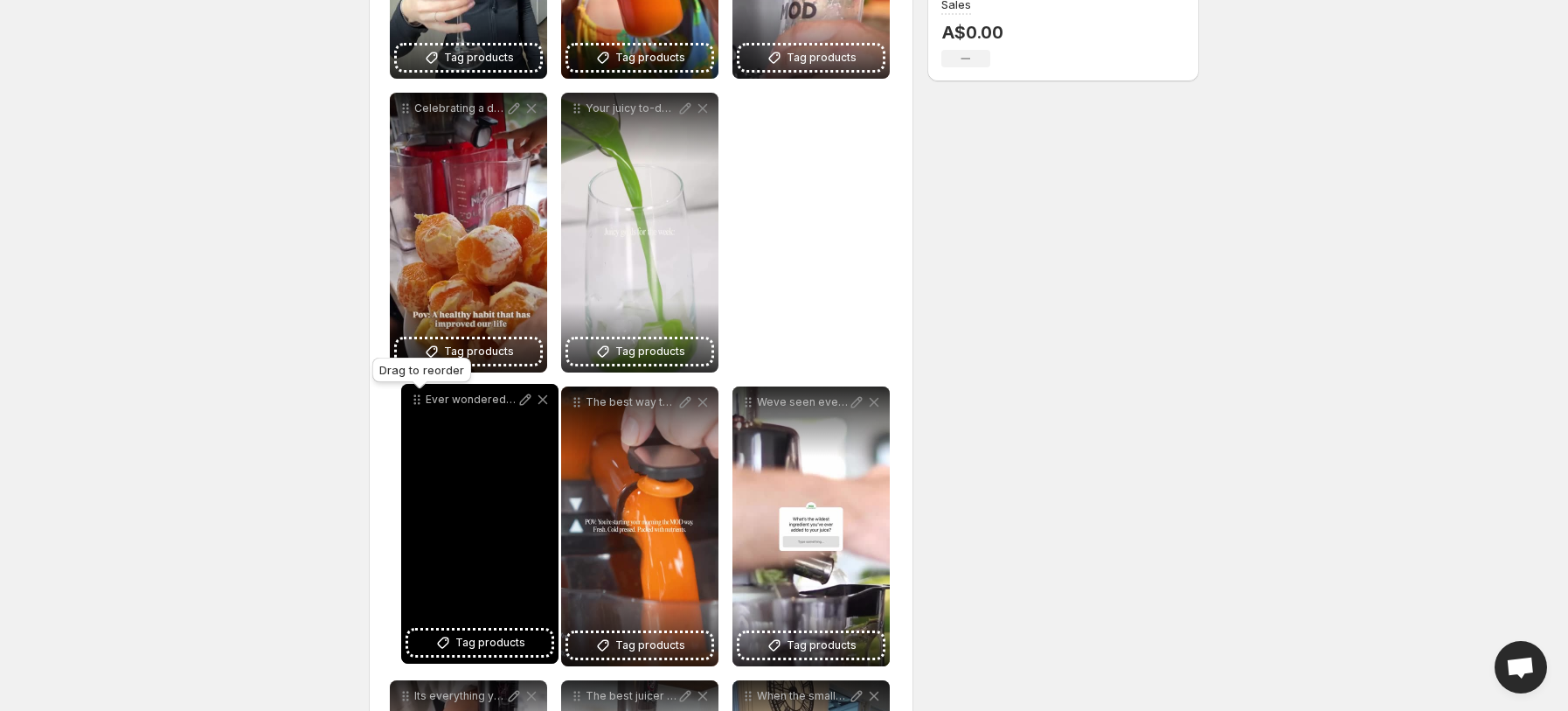
drag, startPoint x: 749, startPoint y: 118, endPoint x: 418, endPoint y: 409, distance: 440.7
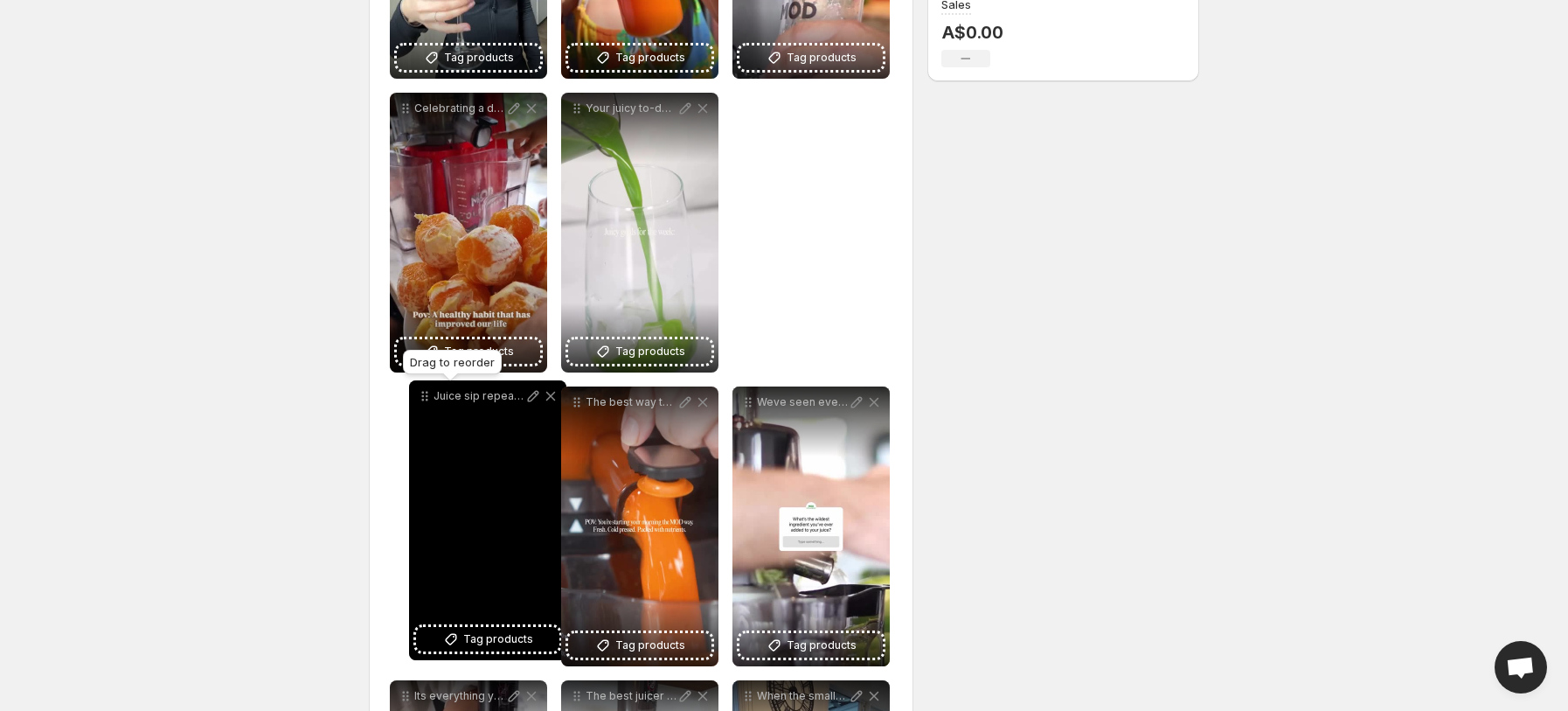
drag, startPoint x: 745, startPoint y: 116, endPoint x: 423, endPoint y: 402, distance: 430.7
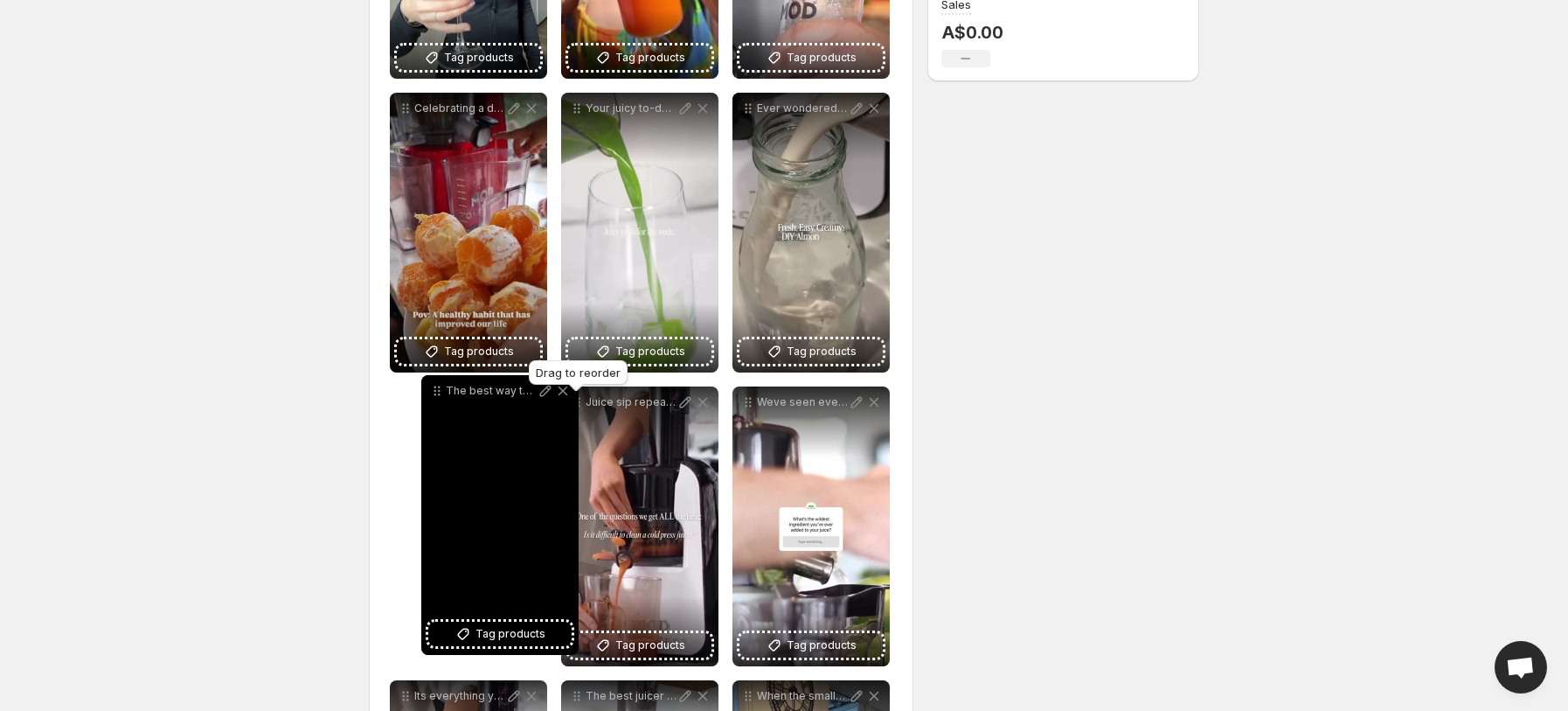
drag, startPoint x: 580, startPoint y: 401, endPoint x: 439, endPoint y: 395, distance: 141.1
click at [439, 395] on icon at bounding box center [437, 391] width 18 height 18
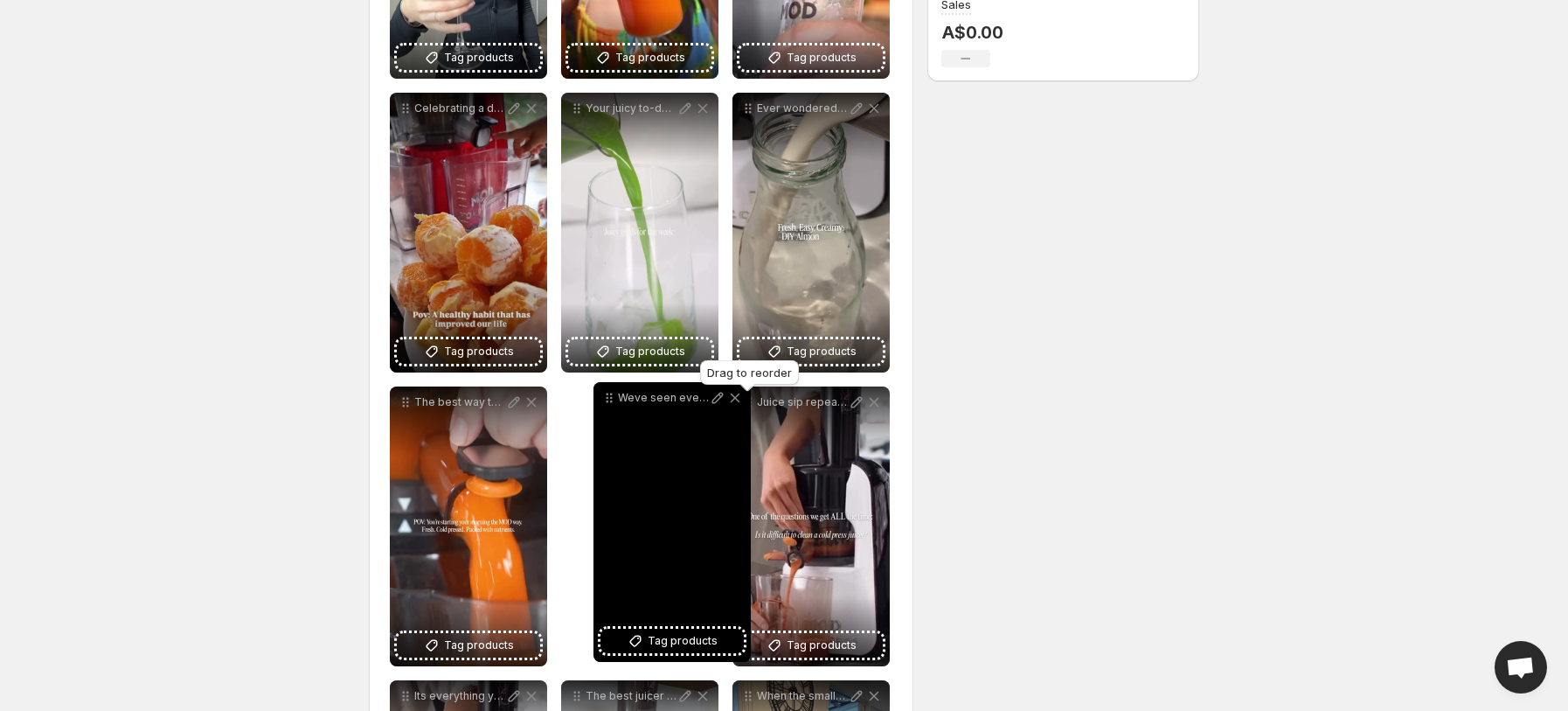
drag, startPoint x: 752, startPoint y: 407, endPoint x: 605, endPoint y: 404, distance: 147.0
click at [605, 404] on icon at bounding box center [609, 398] width 18 height 18
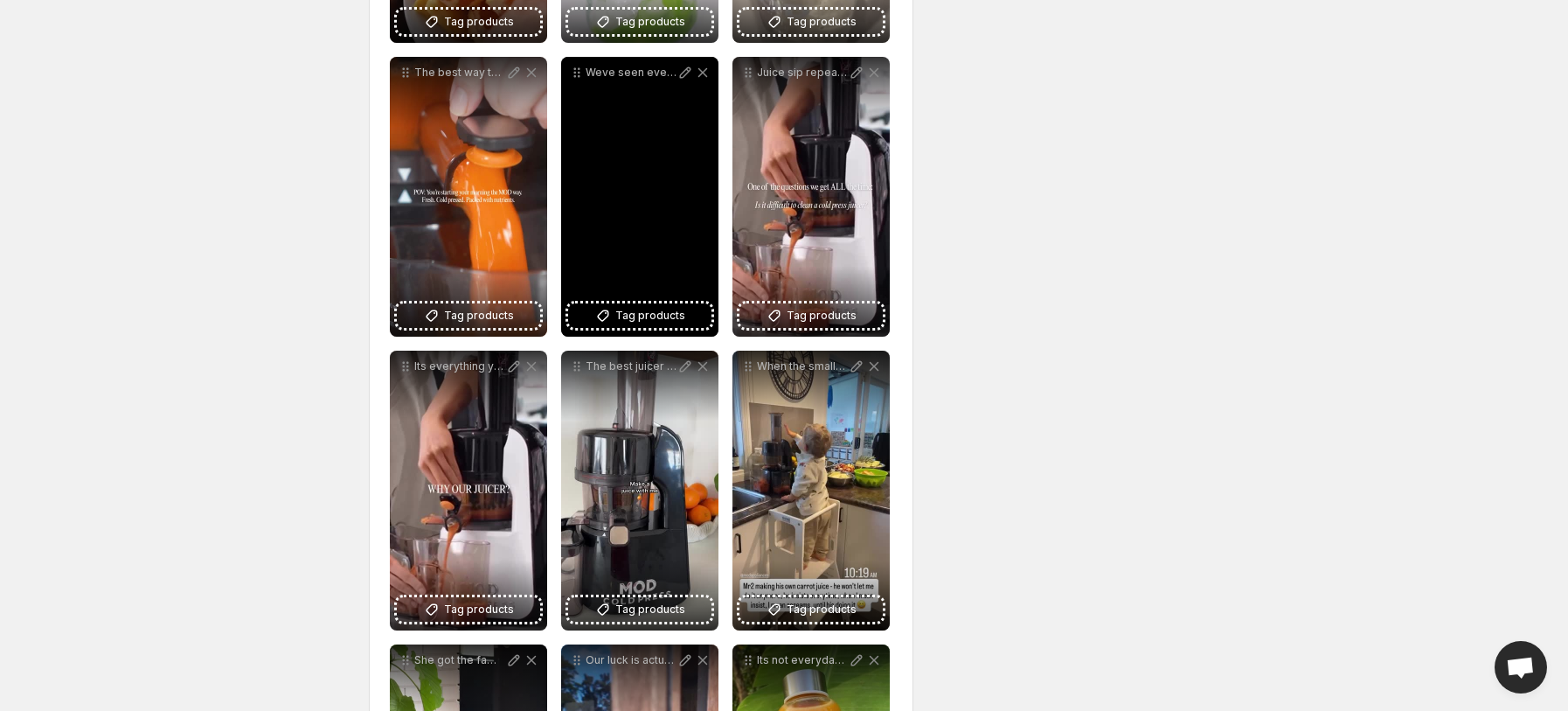
scroll to position [807, 0]
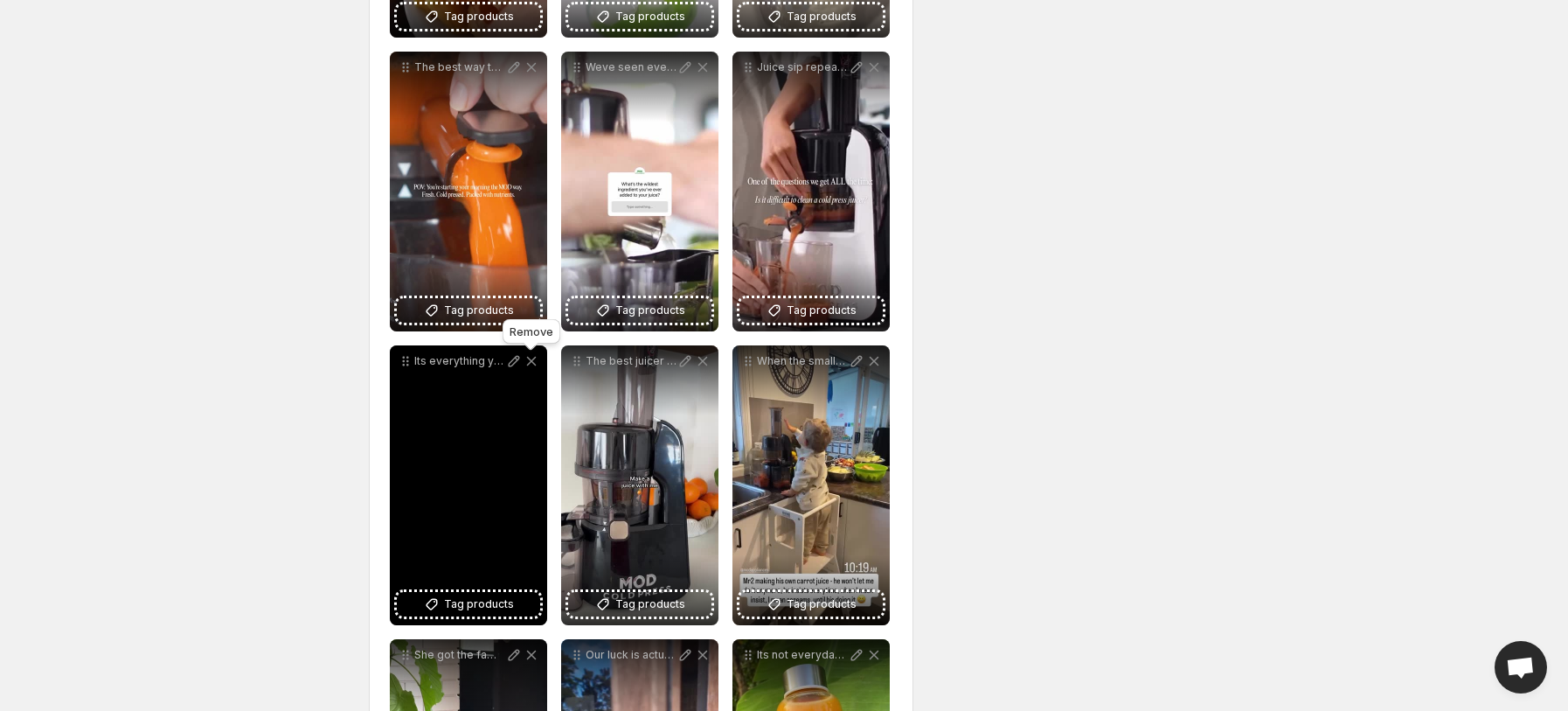
click at [536, 360] on icon at bounding box center [532, 361] width 18 height 18
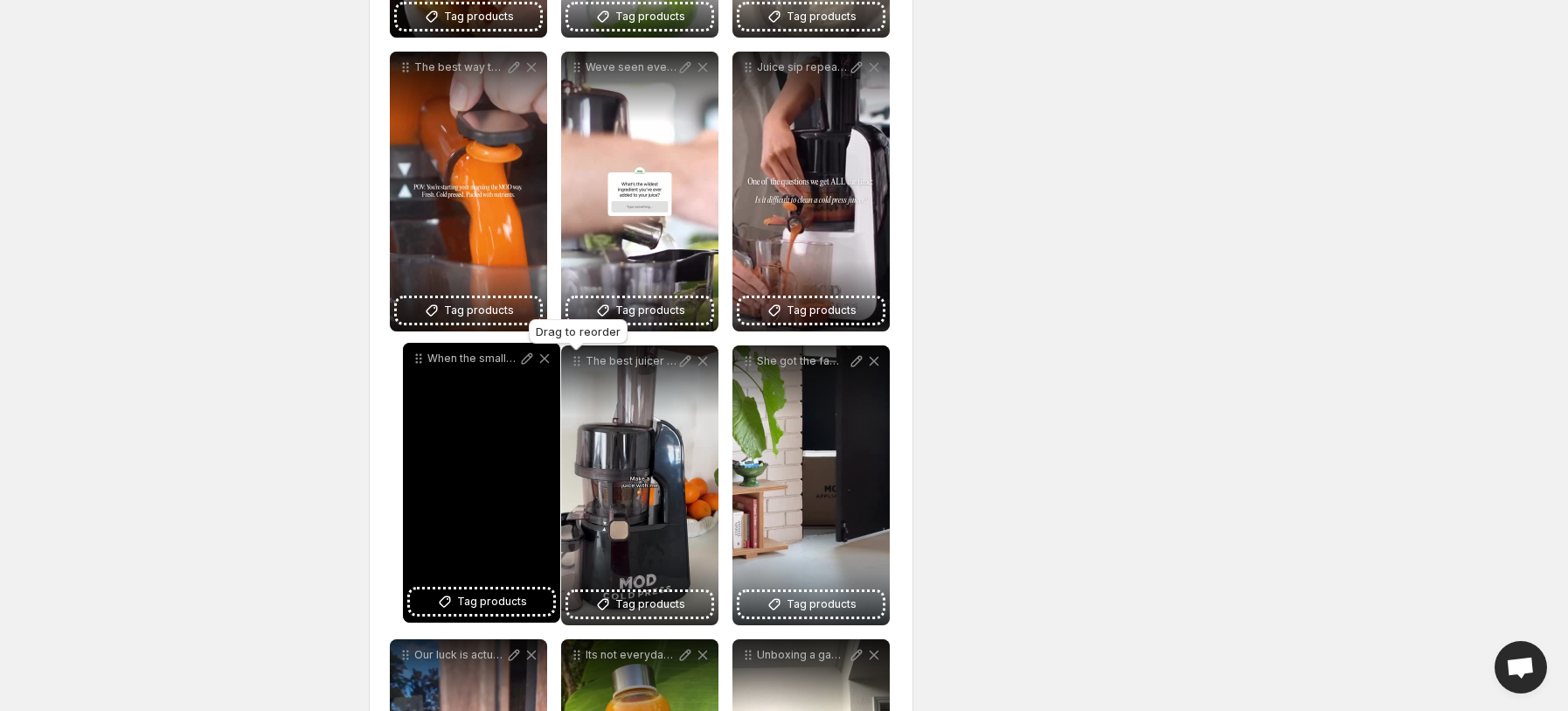
drag, startPoint x: 580, startPoint y: 369, endPoint x: 398, endPoint y: 372, distance: 182.0
click at [410, 368] on icon at bounding box center [419, 359] width 18 height 18
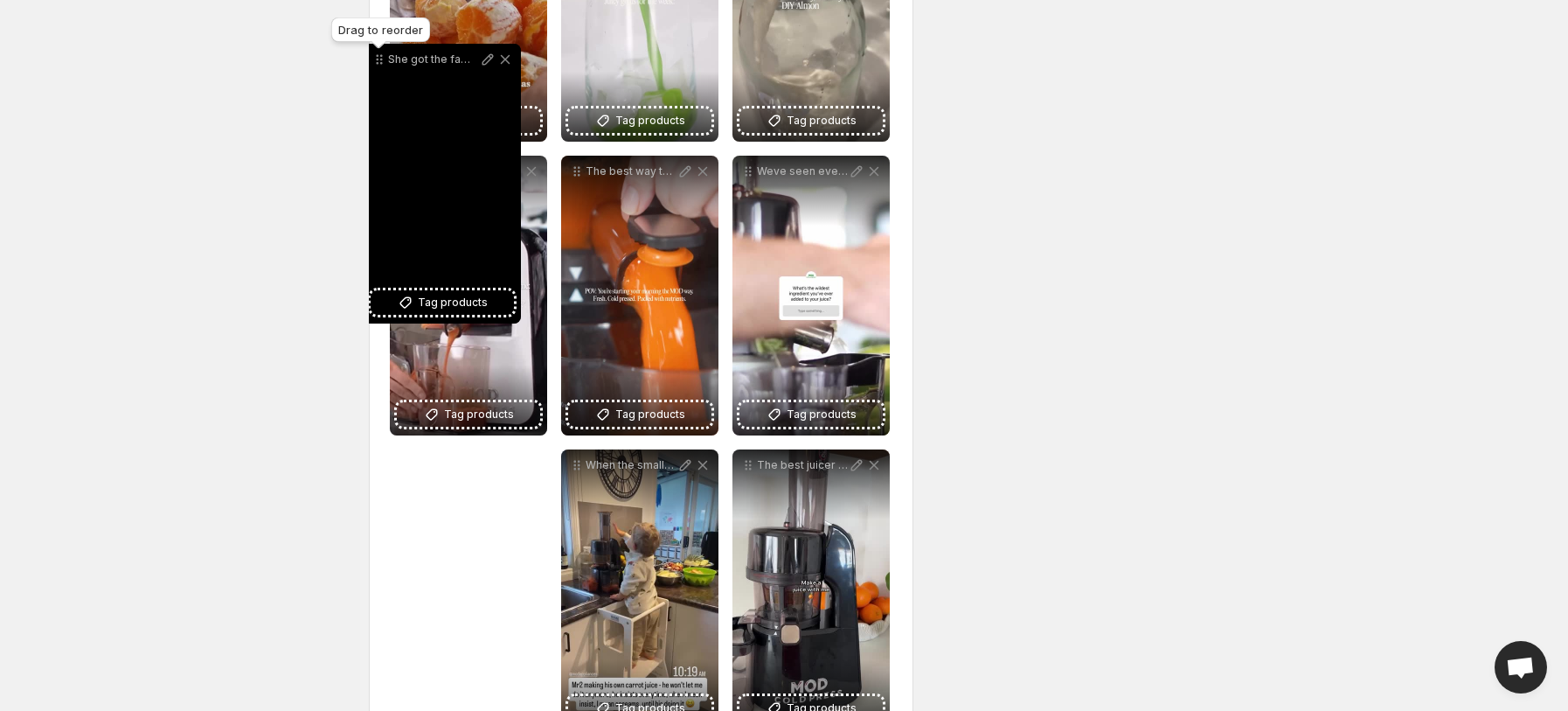
scroll to position [652, 0]
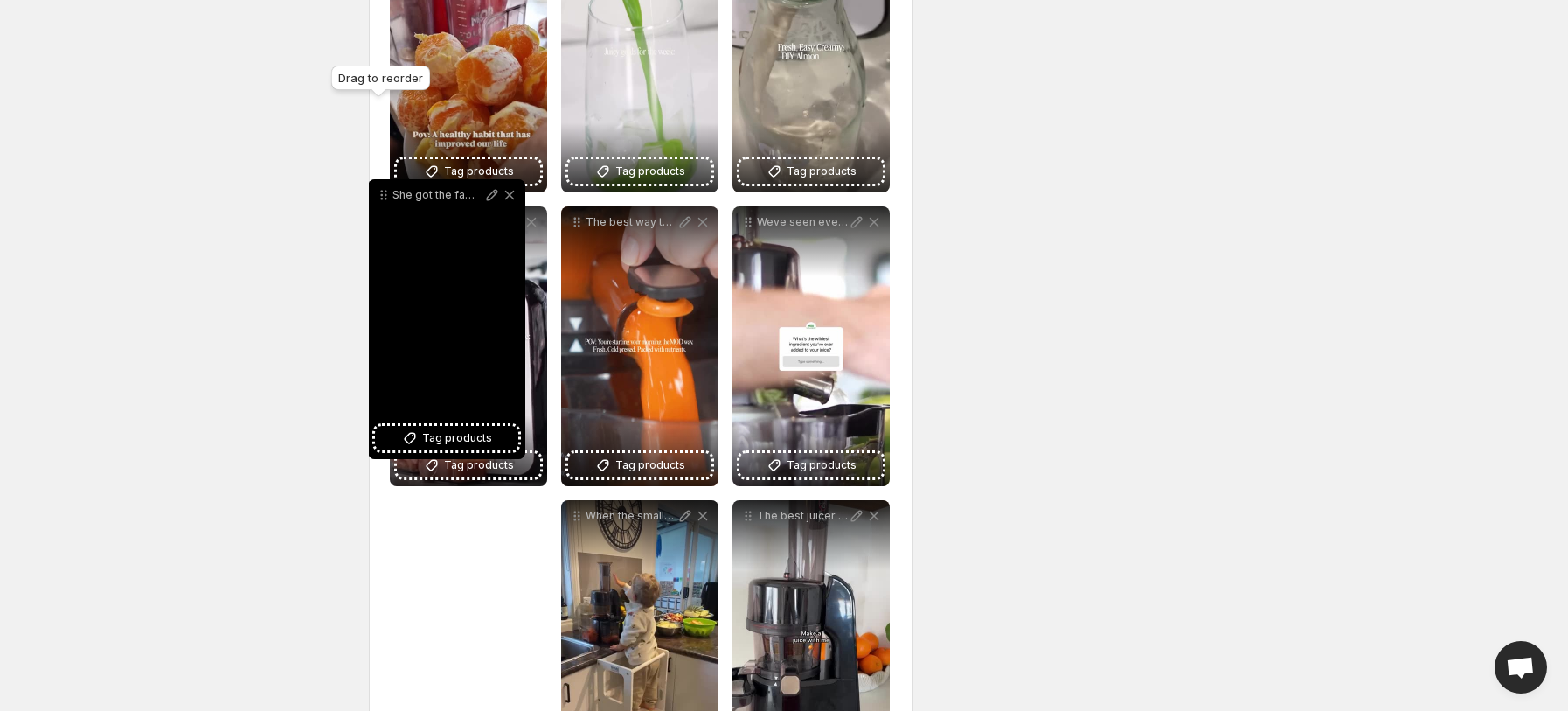
drag, startPoint x: 751, startPoint y: 361, endPoint x: 385, endPoint y: 197, distance: 401.1
click at [385, 197] on icon at bounding box center [385, 195] width 3 height 3
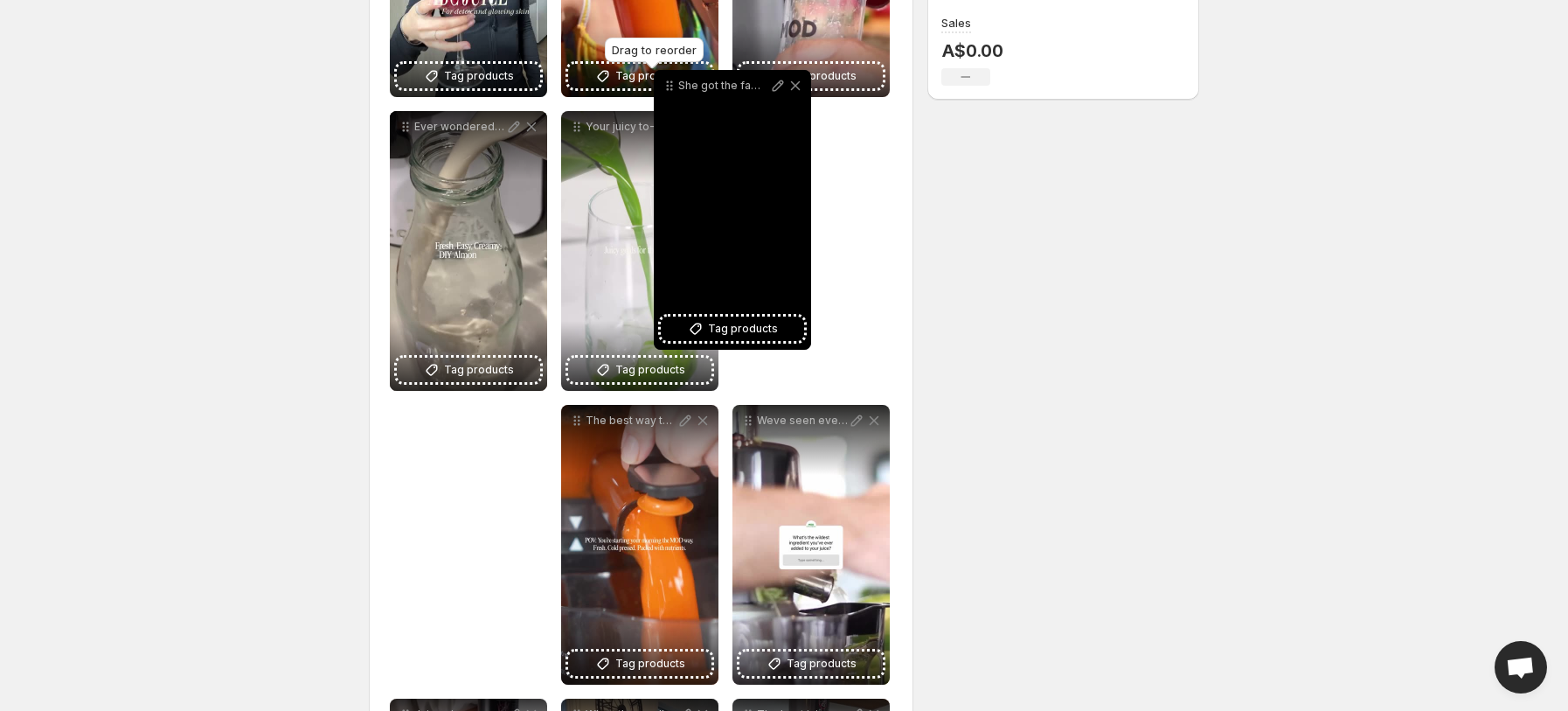
scroll to position [437, 0]
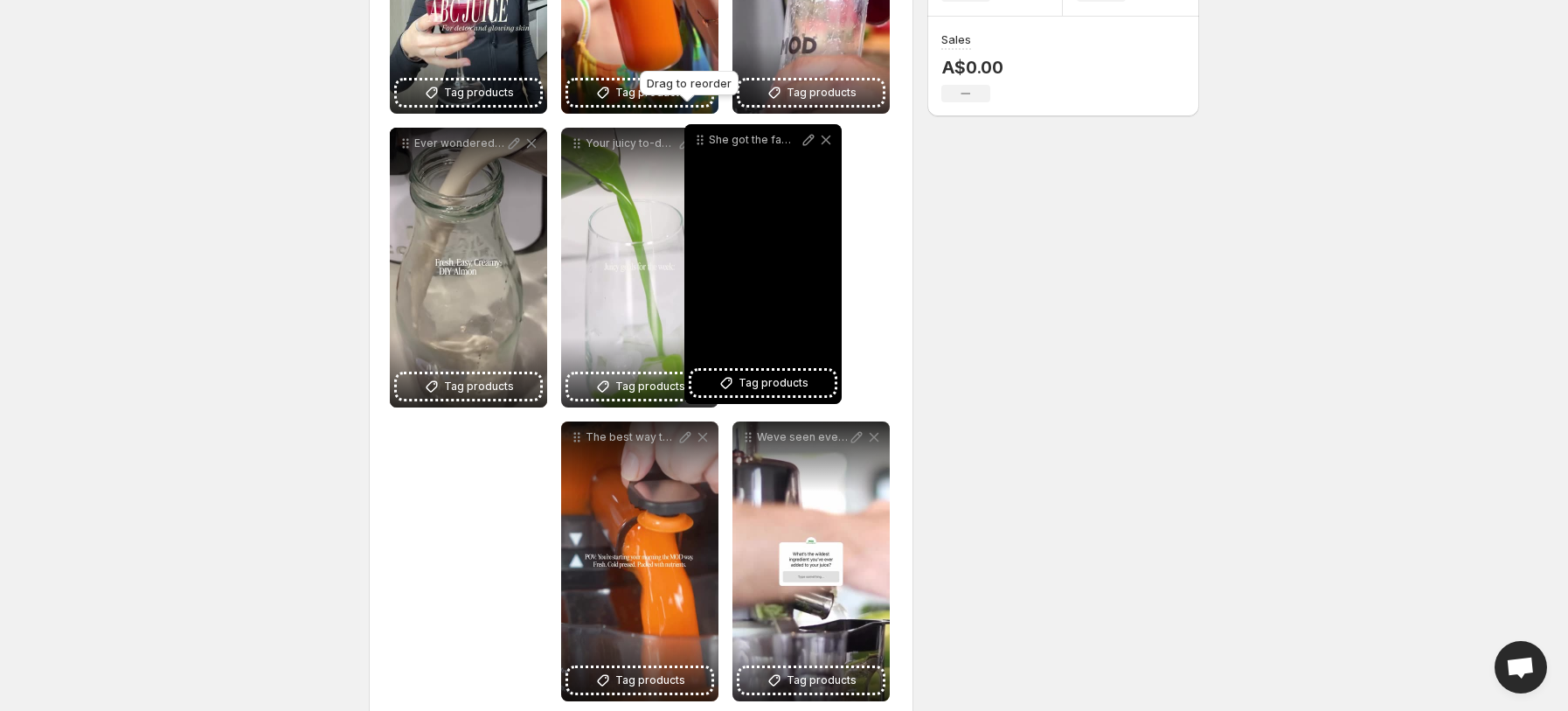
drag, startPoint x: 406, startPoint y: 376, endPoint x: 704, endPoint y: 150, distance: 374.0
click at [704, 145] on icon at bounding box center [702, 143] width 3 height 3
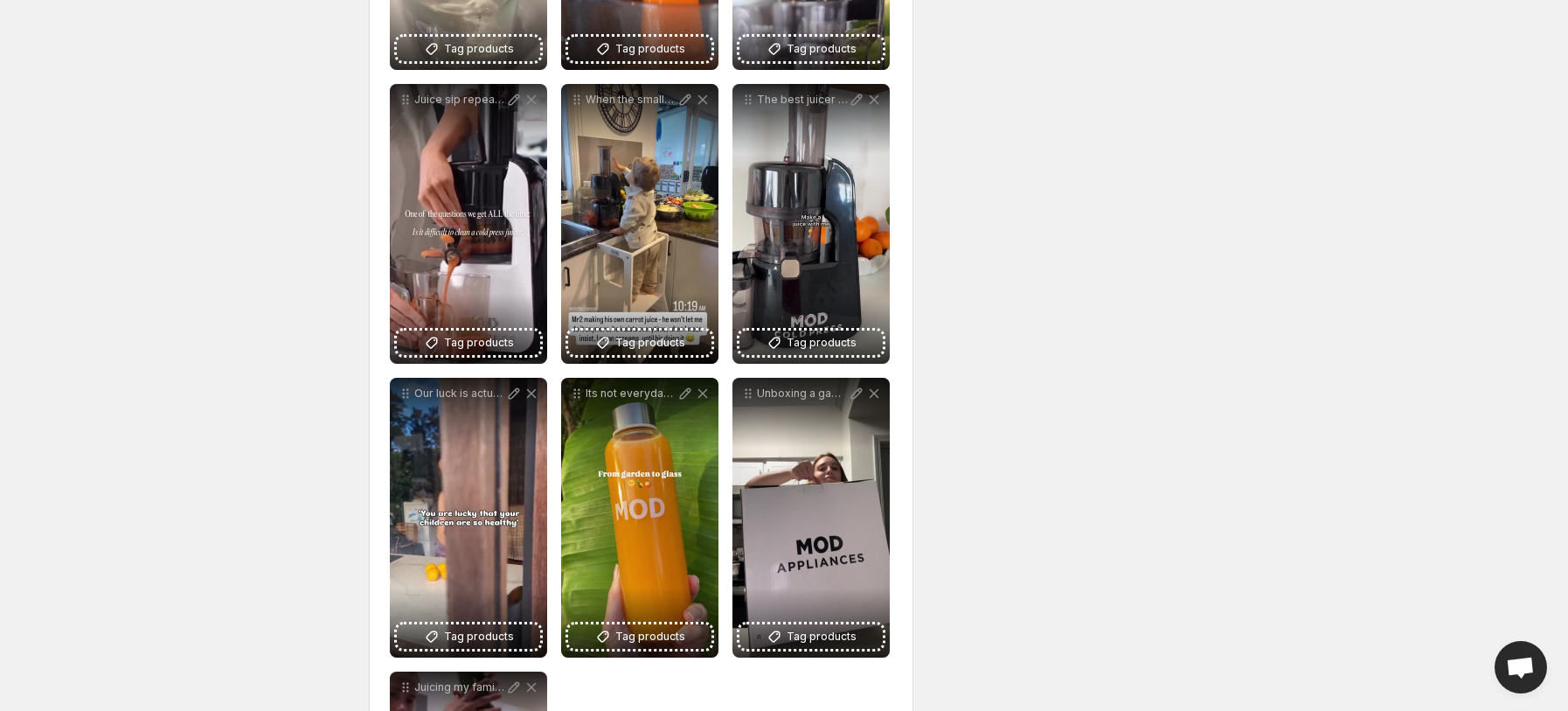
scroll to position [1159, 0]
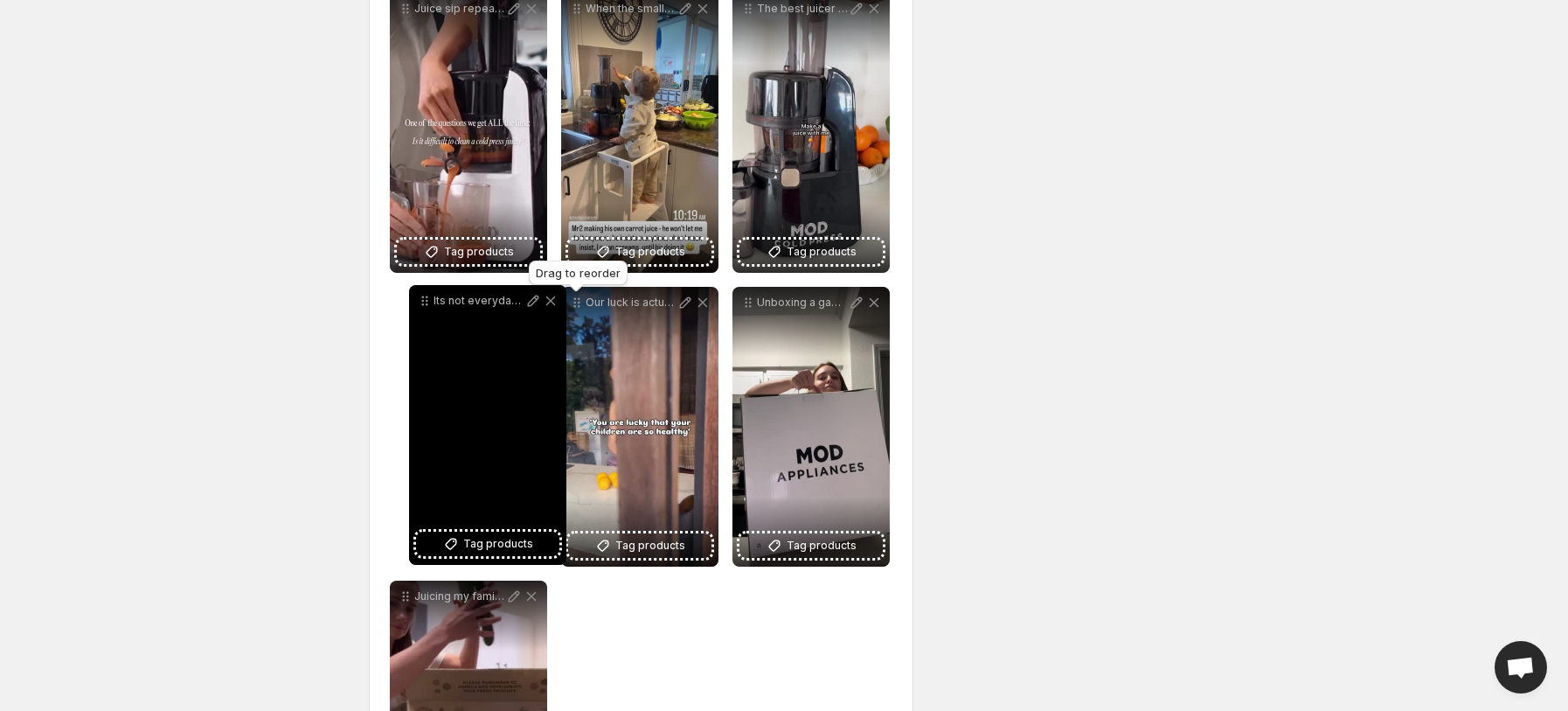
drag, startPoint x: 575, startPoint y: 310, endPoint x: 414, endPoint y: 308, distance: 161.0
click at [416, 308] on icon at bounding box center [425, 301] width 18 height 18
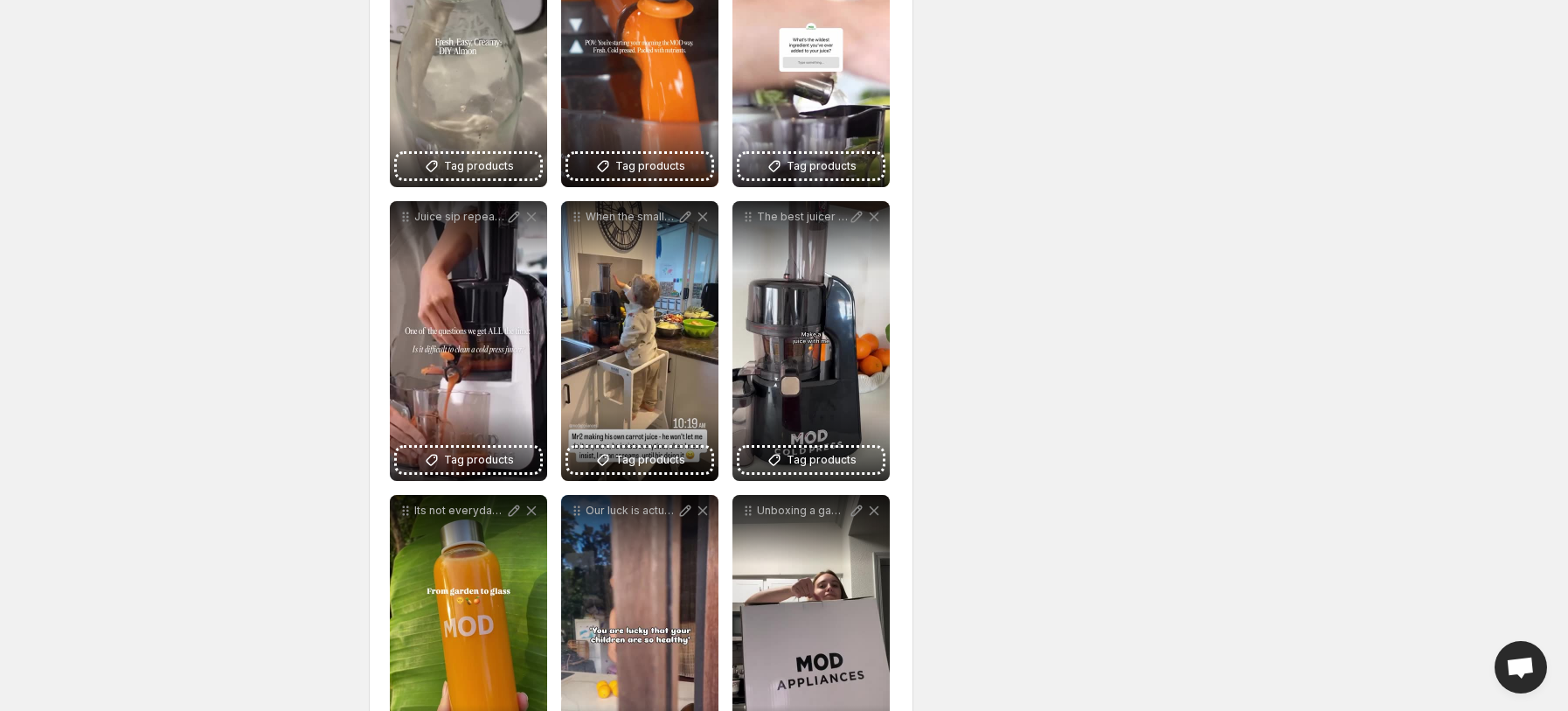
scroll to position [949, 0]
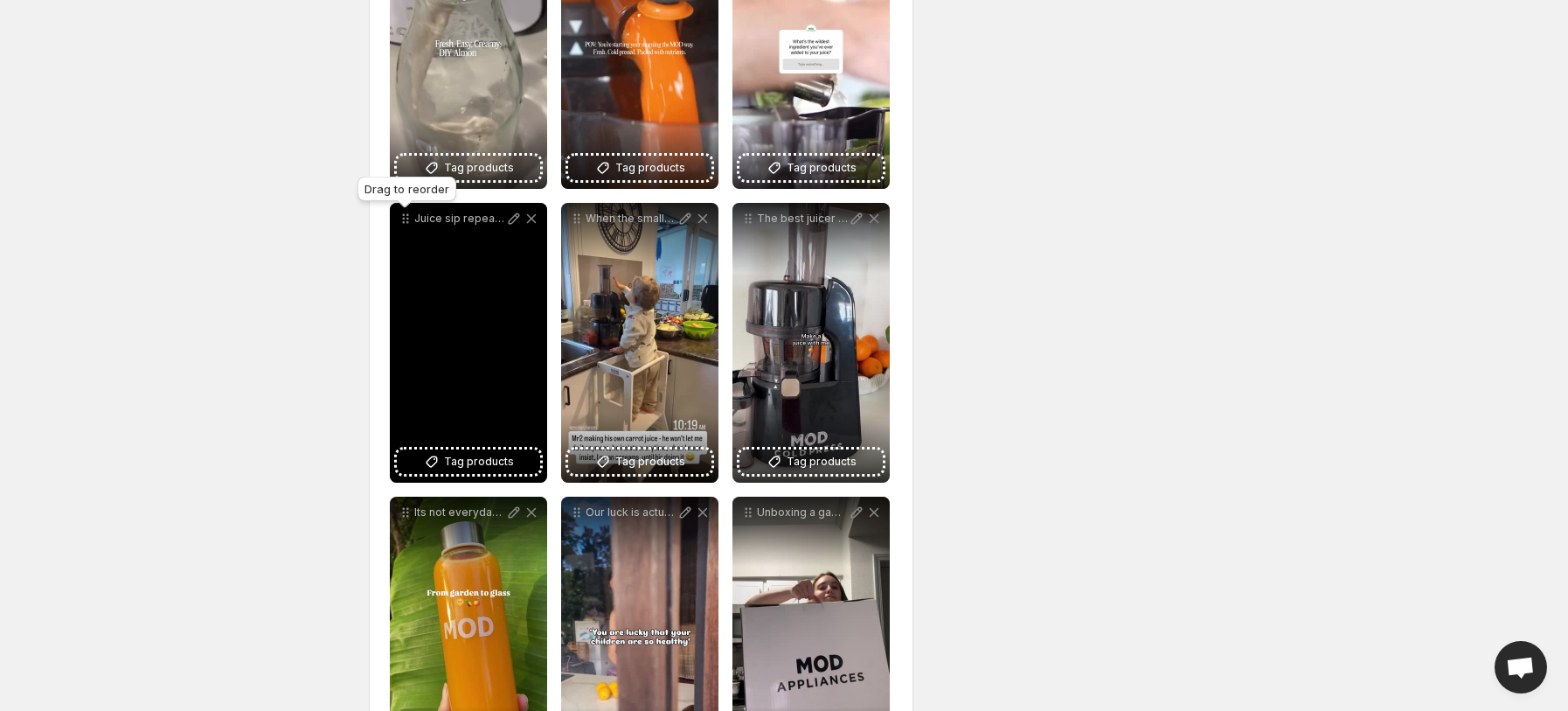
click at [406, 223] on icon at bounding box center [407, 222] width 3 height 3
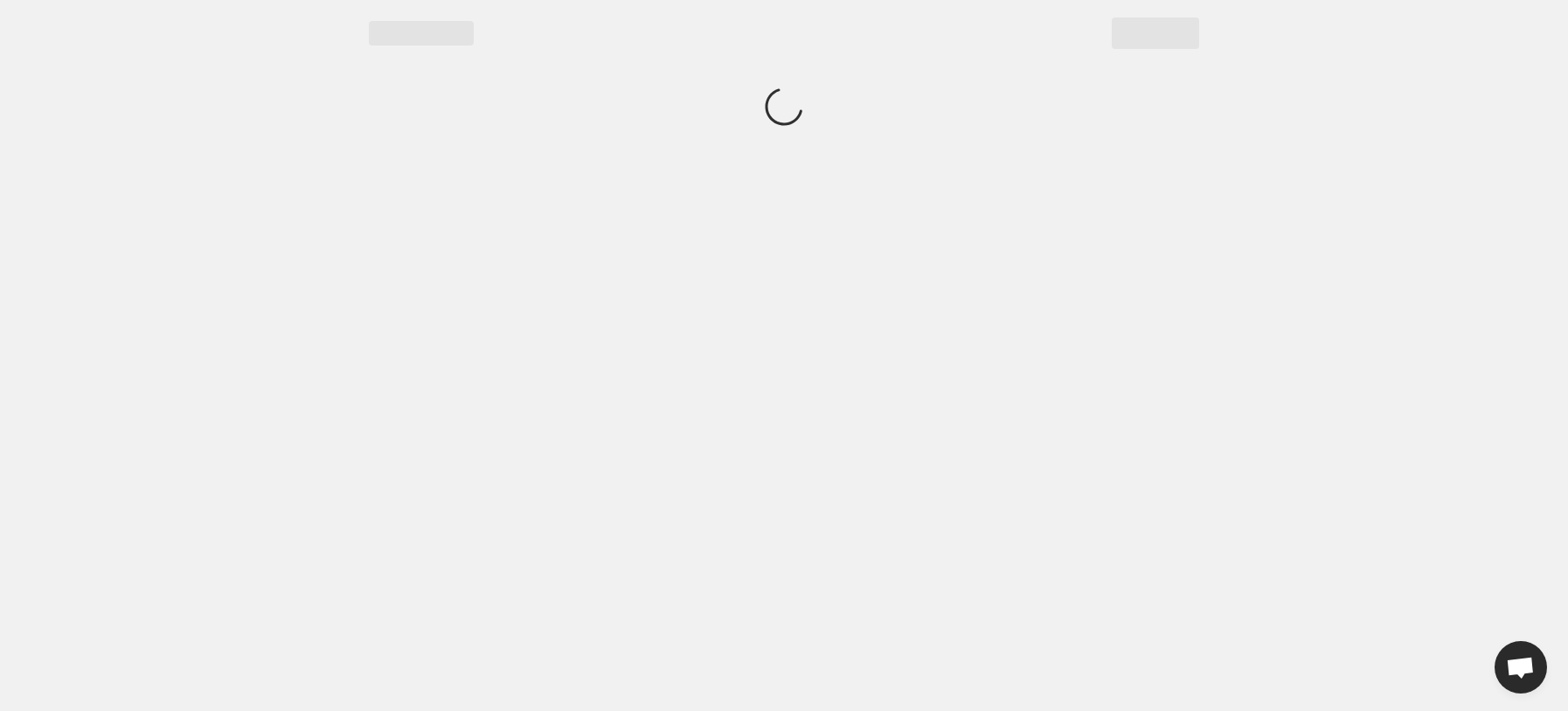
scroll to position [0, 0]
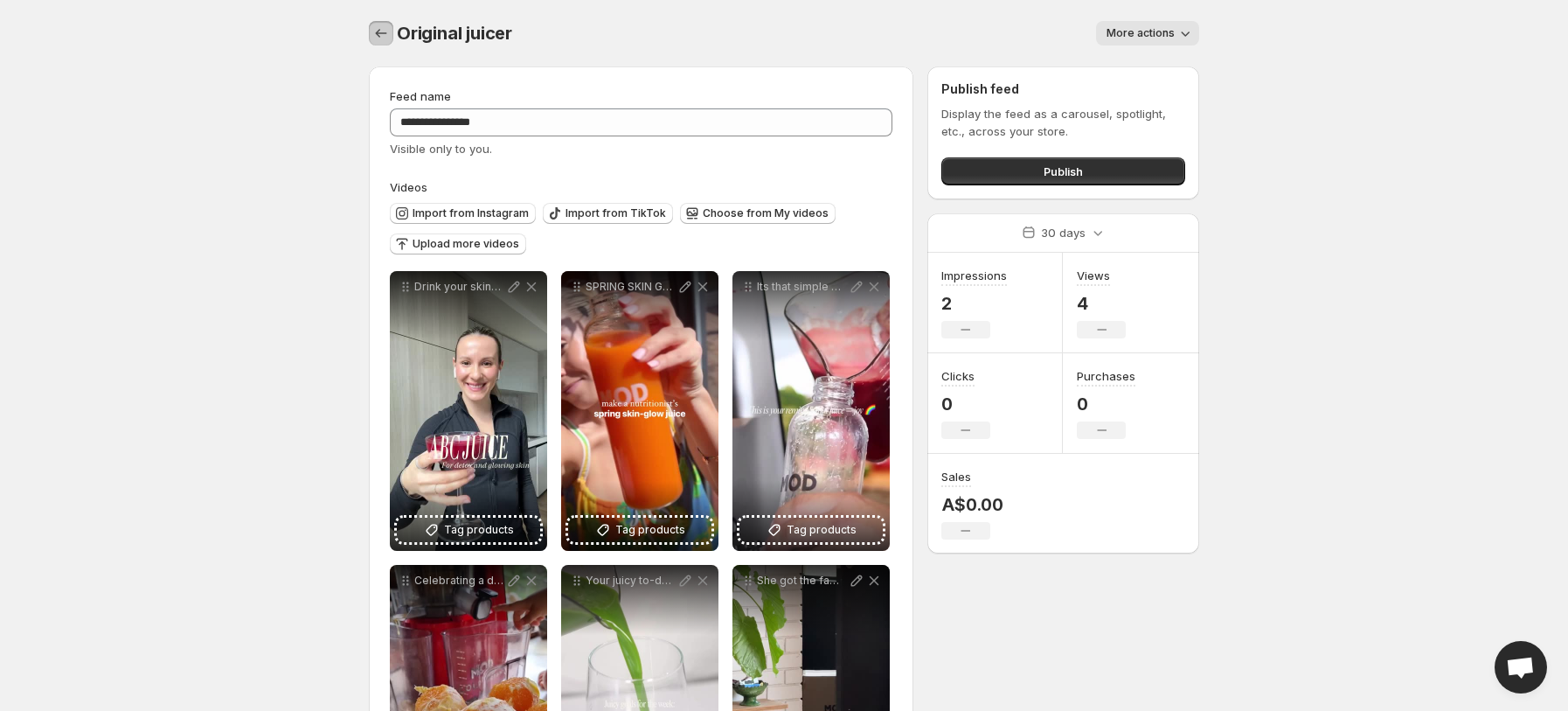
click at [382, 28] on icon "Settings" at bounding box center [382, 34] width 18 height 18
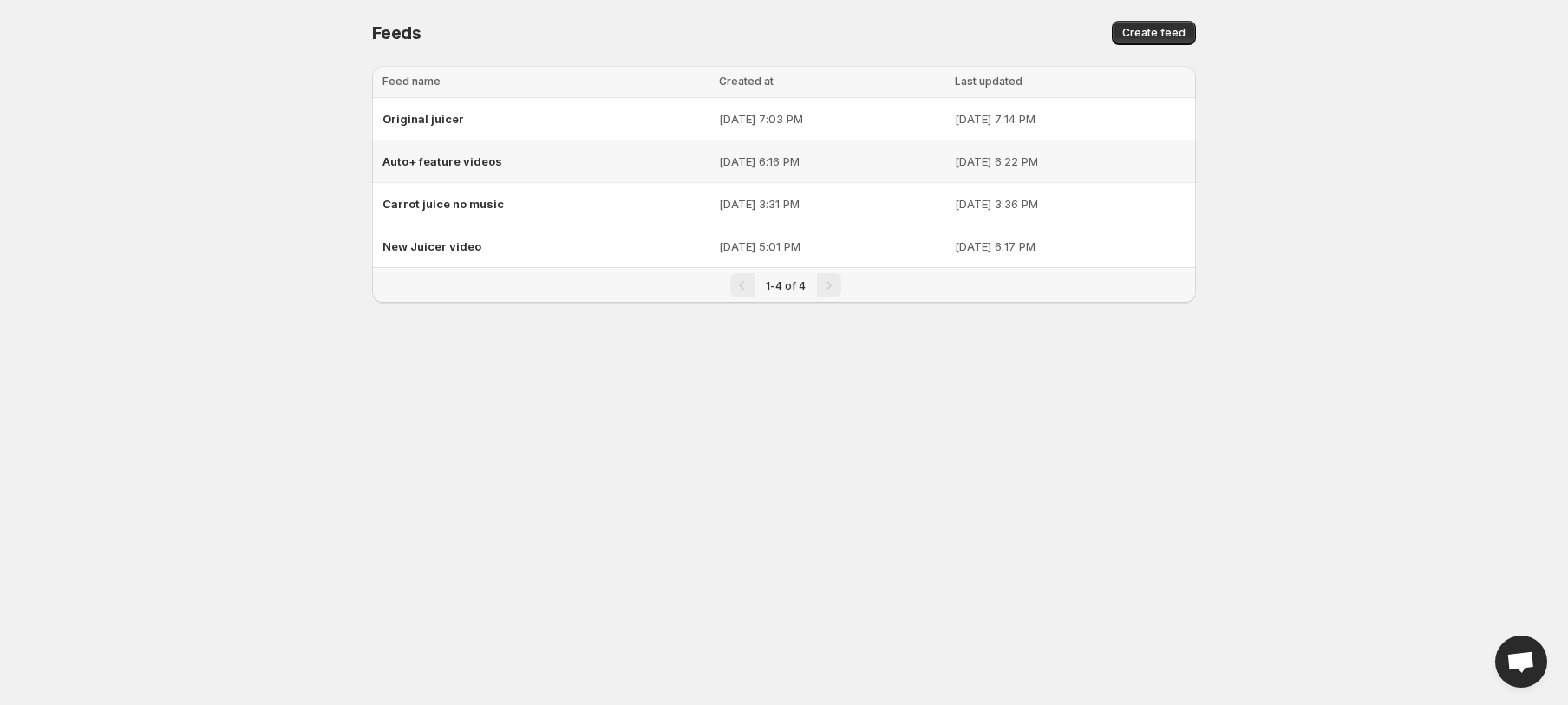
click at [445, 165] on span "Auto+ feature videos" at bounding box center [442, 161] width 120 height 14
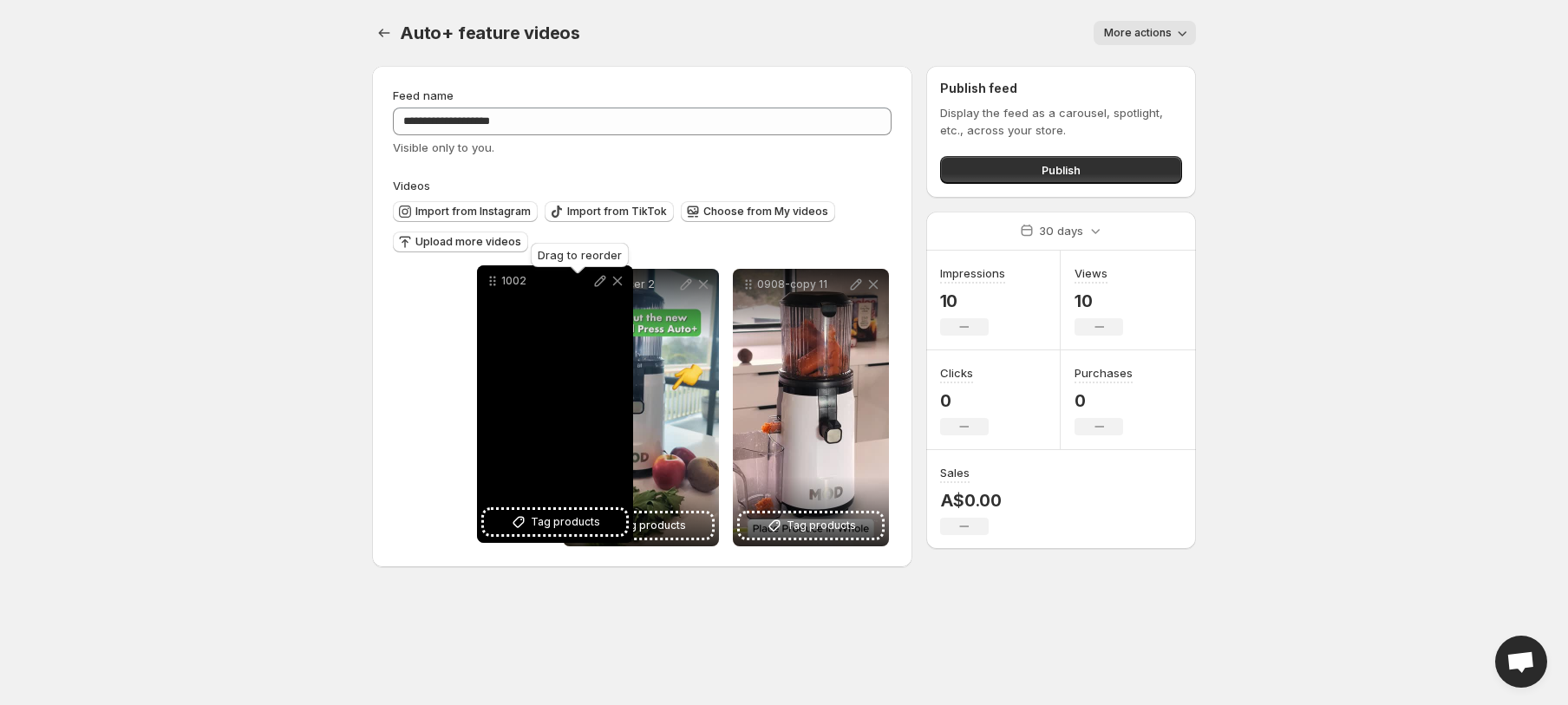
drag, startPoint x: 578, startPoint y: 295, endPoint x: 459, endPoint y: 291, distance: 119.1
click at [484, 289] on icon at bounding box center [493, 281] width 18 height 18
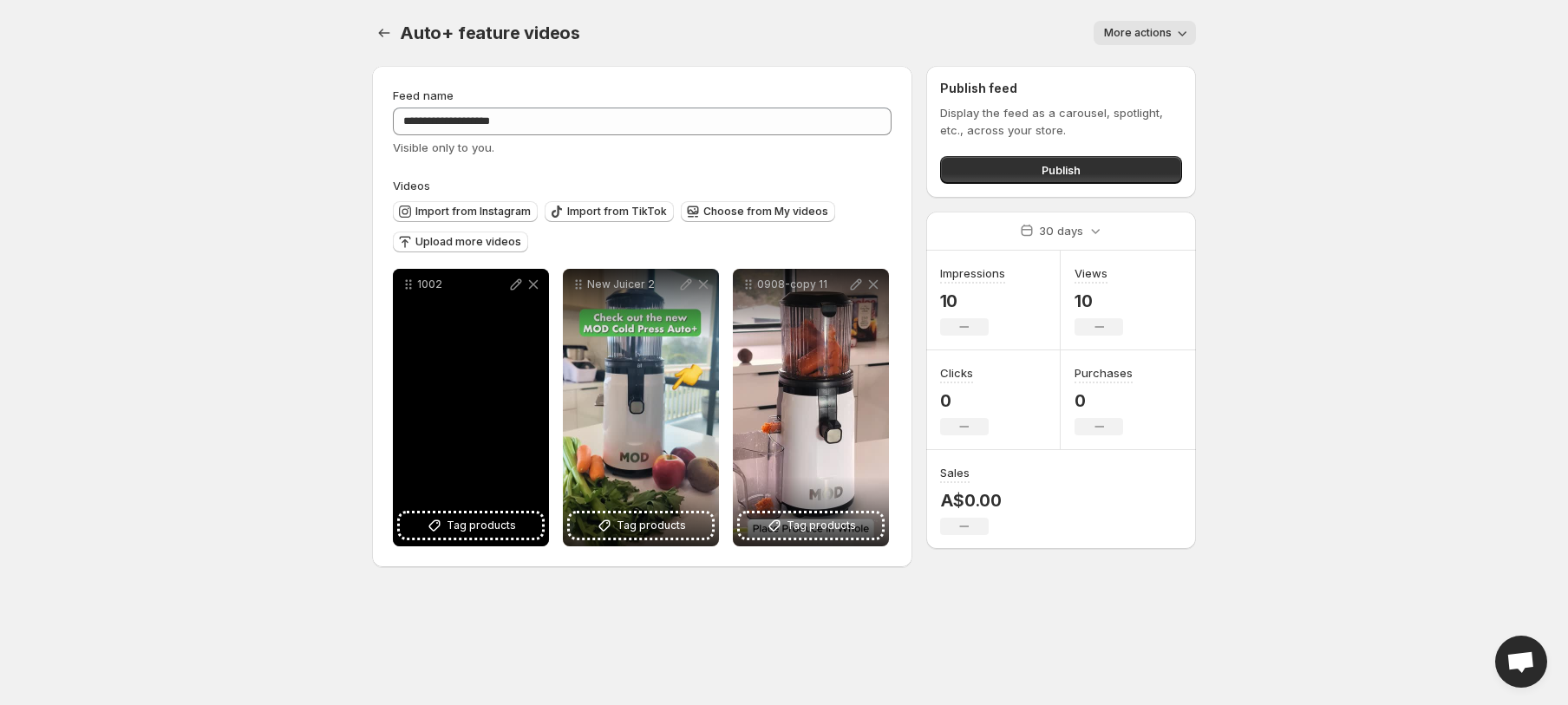
drag, startPoint x: 459, startPoint y: 291, endPoint x: 1388, endPoint y: 239, distance: 930.5
click at [1388, 239] on body "**********" at bounding box center [784, 352] width 1568 height 705
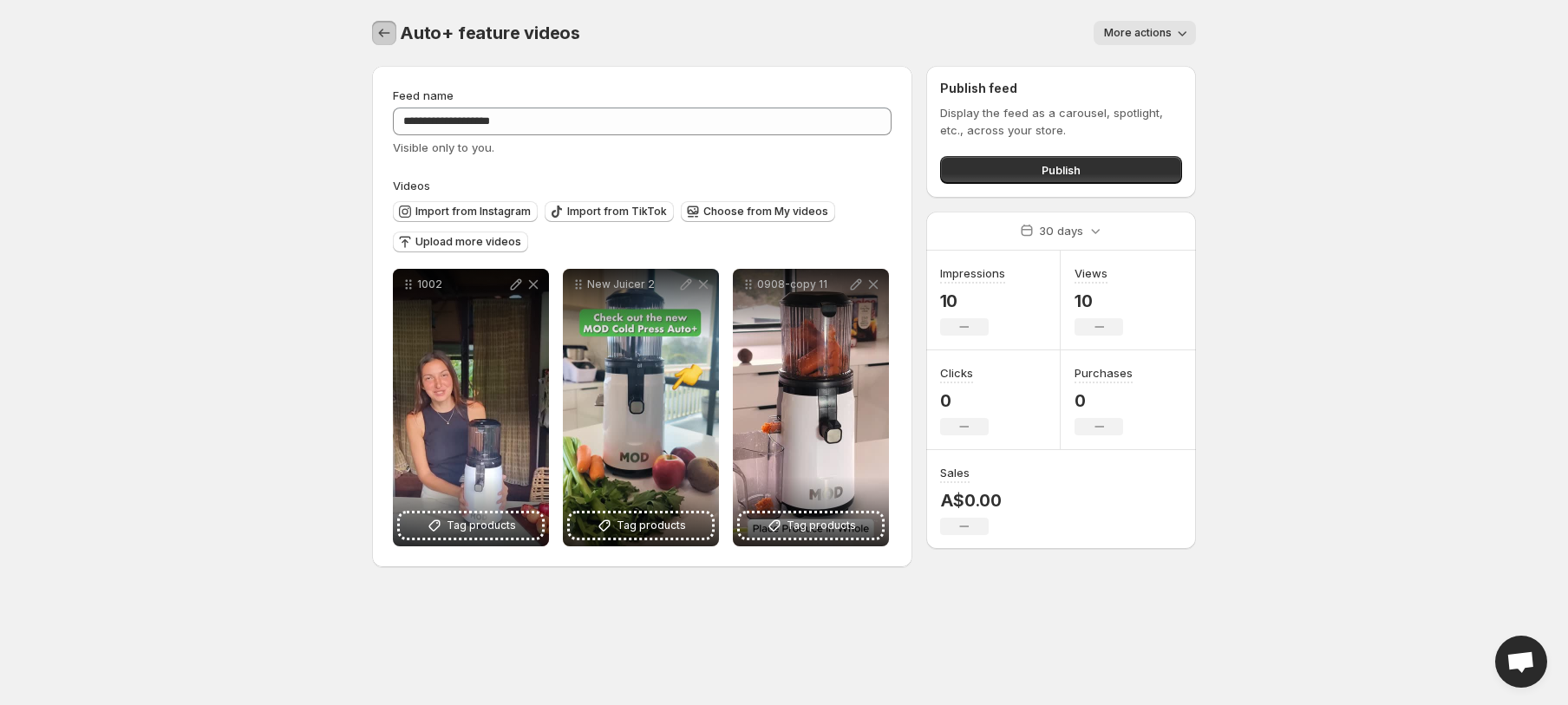
click at [387, 35] on icon "Settings" at bounding box center [384, 34] width 18 height 18
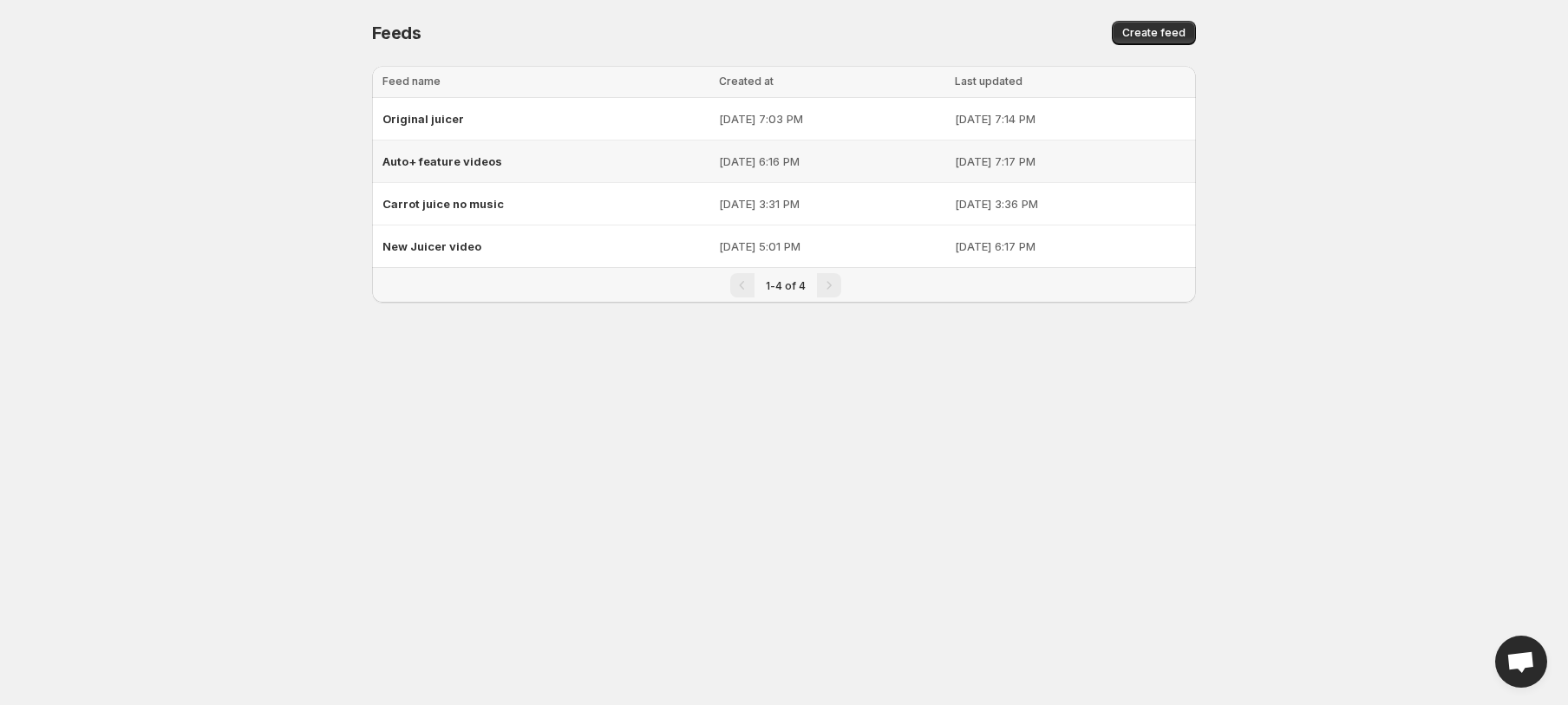
click at [541, 160] on div "Auto+ feature videos" at bounding box center [545, 161] width 326 height 31
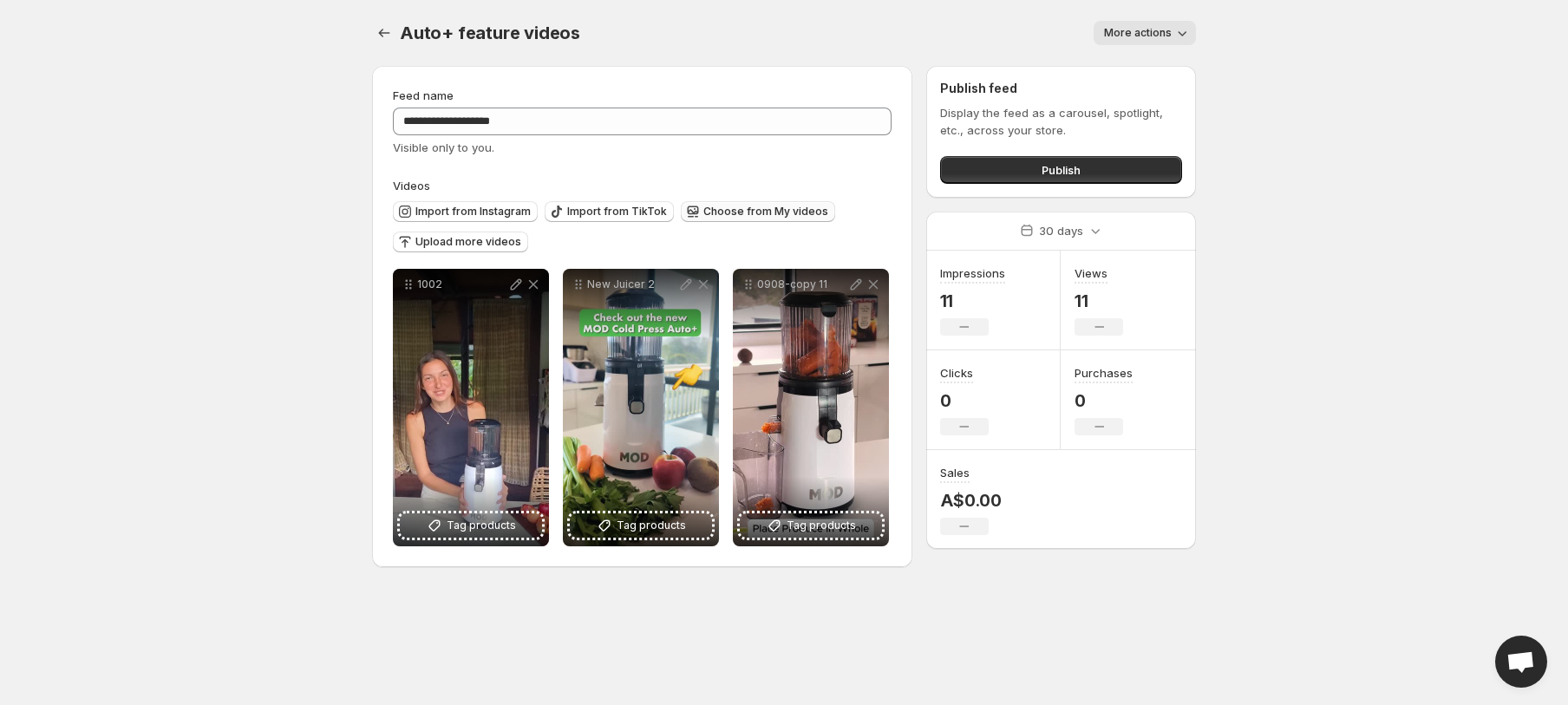
click at [735, 206] on span "Choose from My videos" at bounding box center [765, 212] width 124 height 14
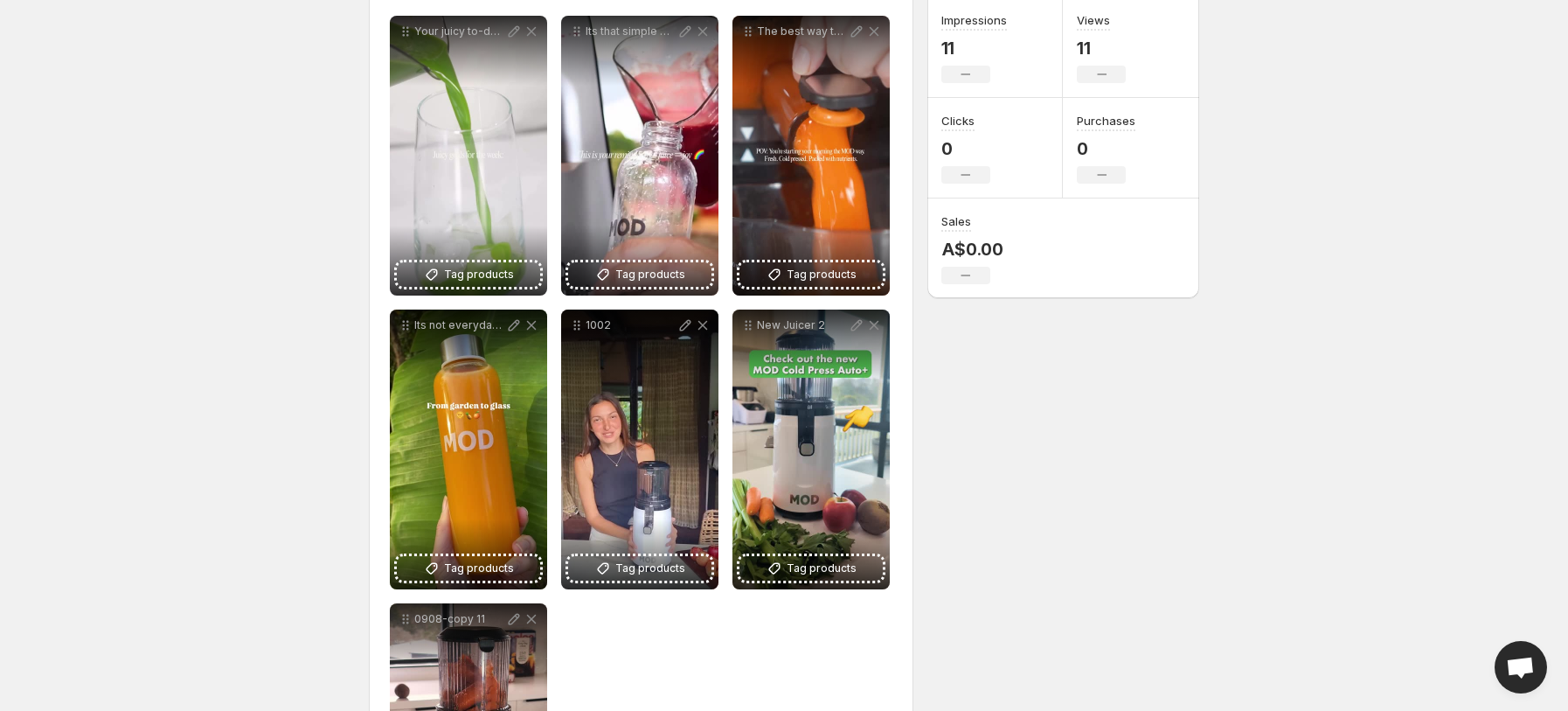
scroll to position [230, 0]
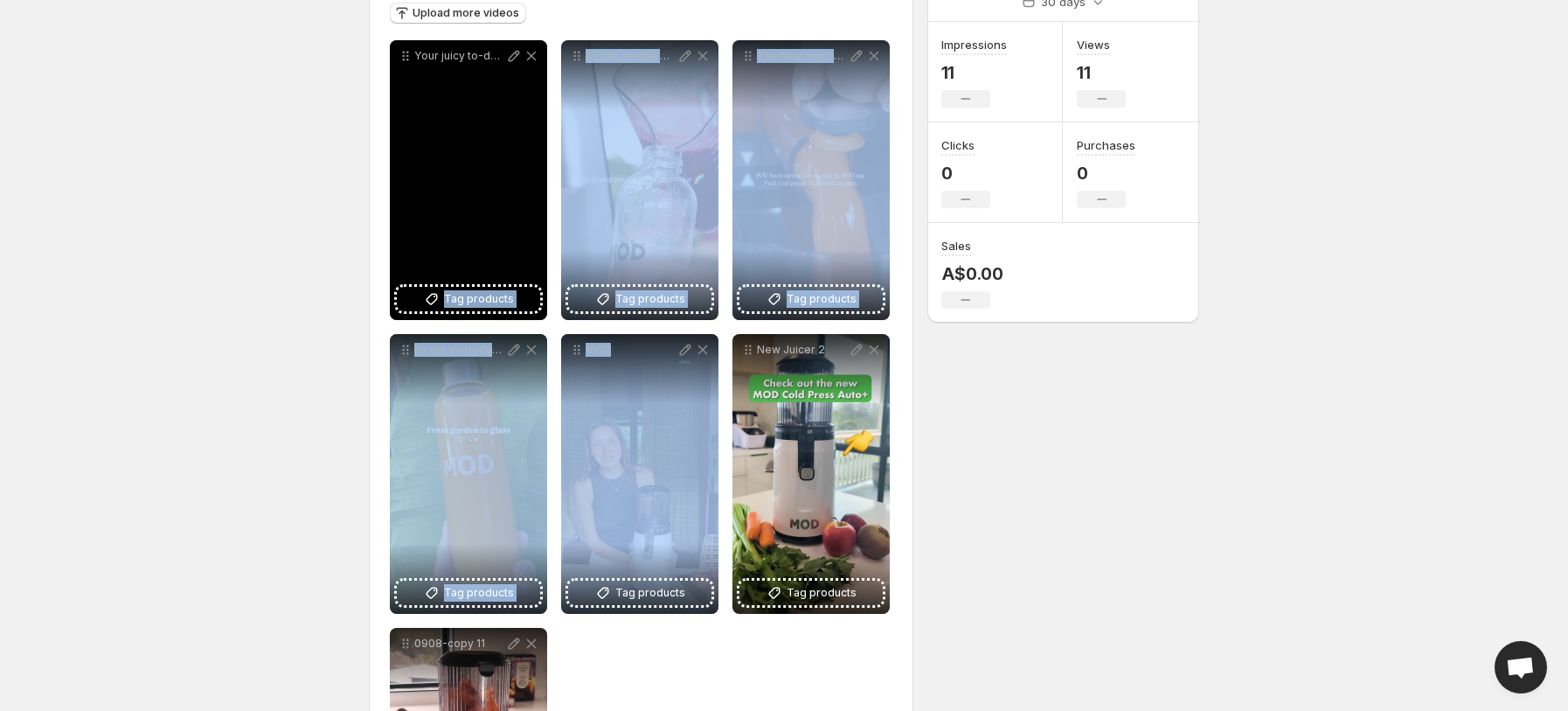
drag, startPoint x: 610, startPoint y: 494, endPoint x: 543, endPoint y: 319, distance: 187.4
click at [543, 319] on div "**********" at bounding box center [640, 473] width 503 height 868
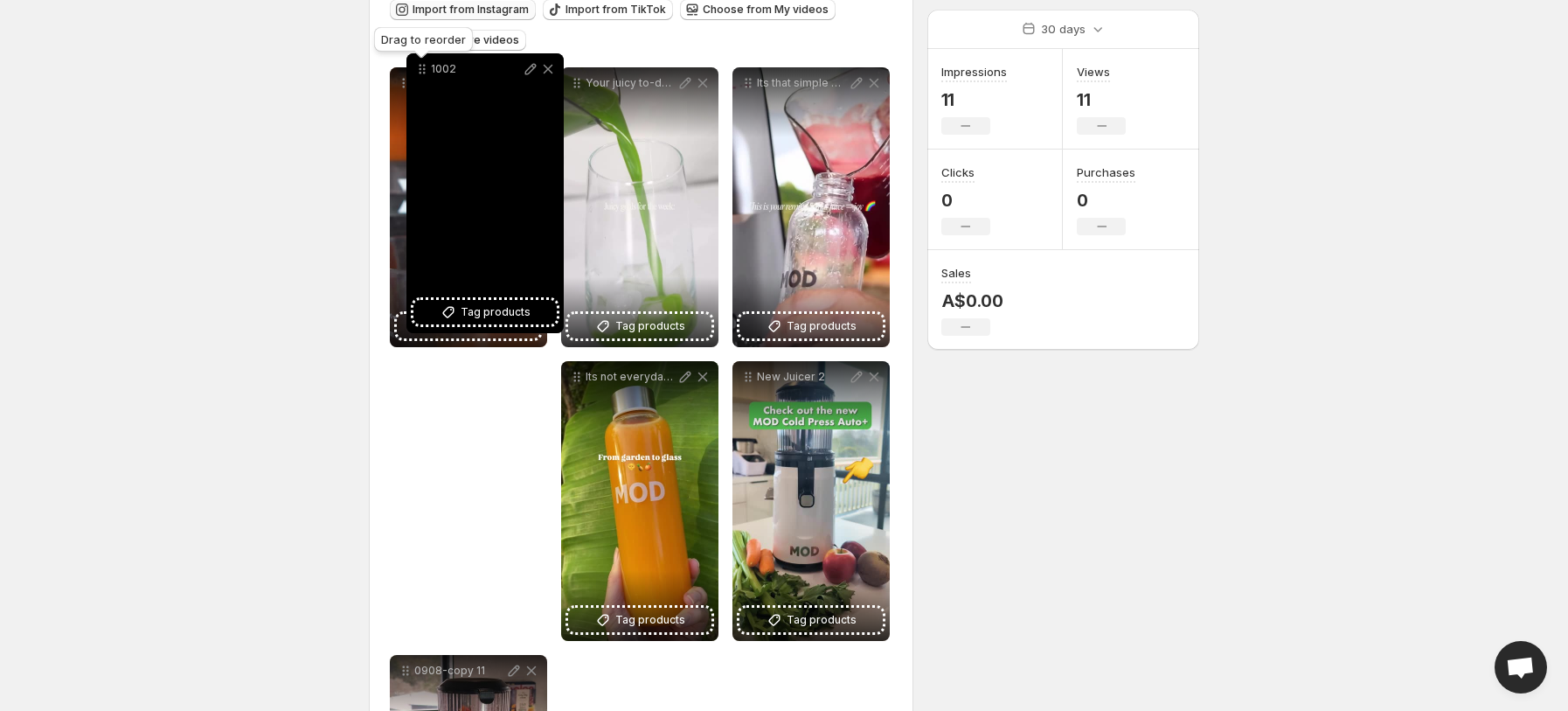
scroll to position [128, 0]
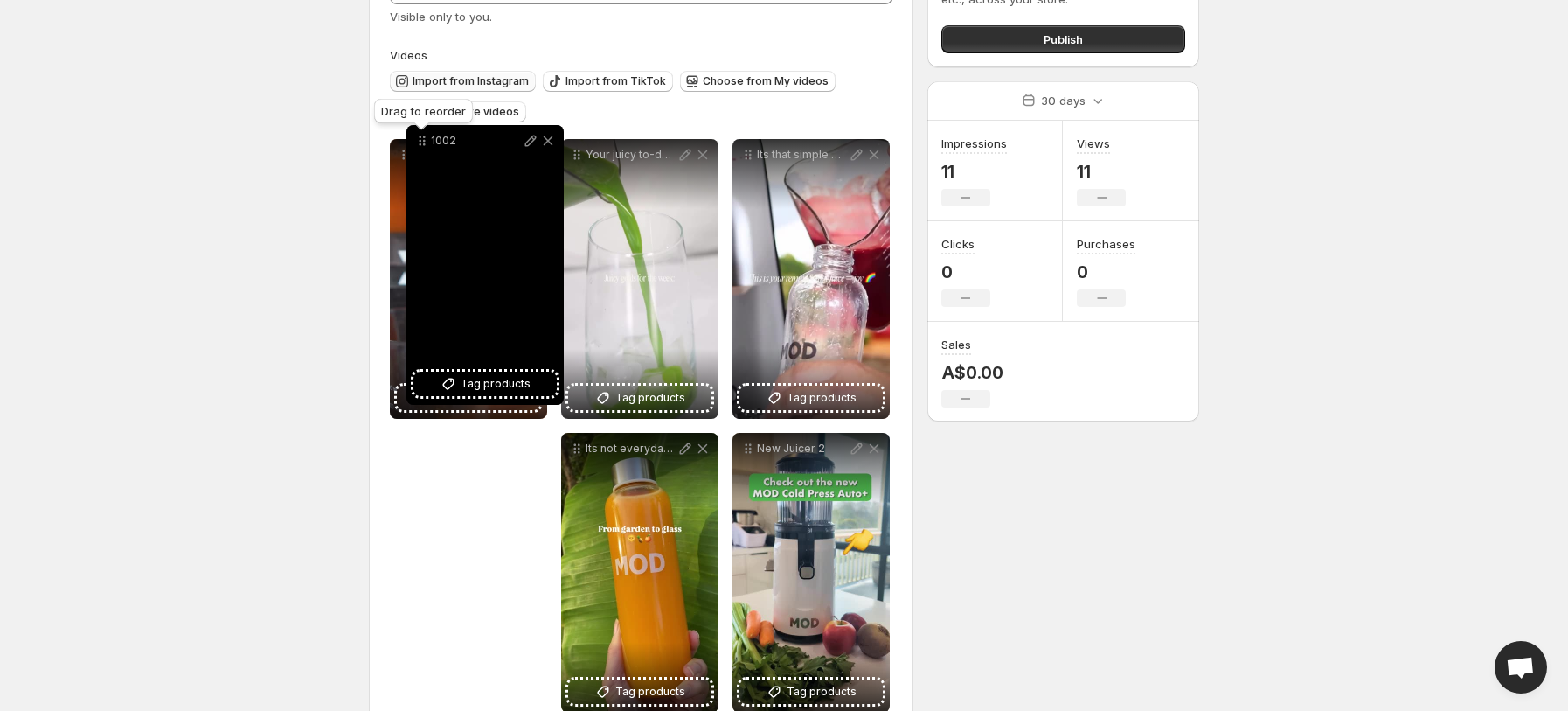
drag, startPoint x: 581, startPoint y: 358, endPoint x: 426, endPoint y: 94, distance: 306.1
click at [426, 132] on icon at bounding box center [422, 141] width 18 height 18
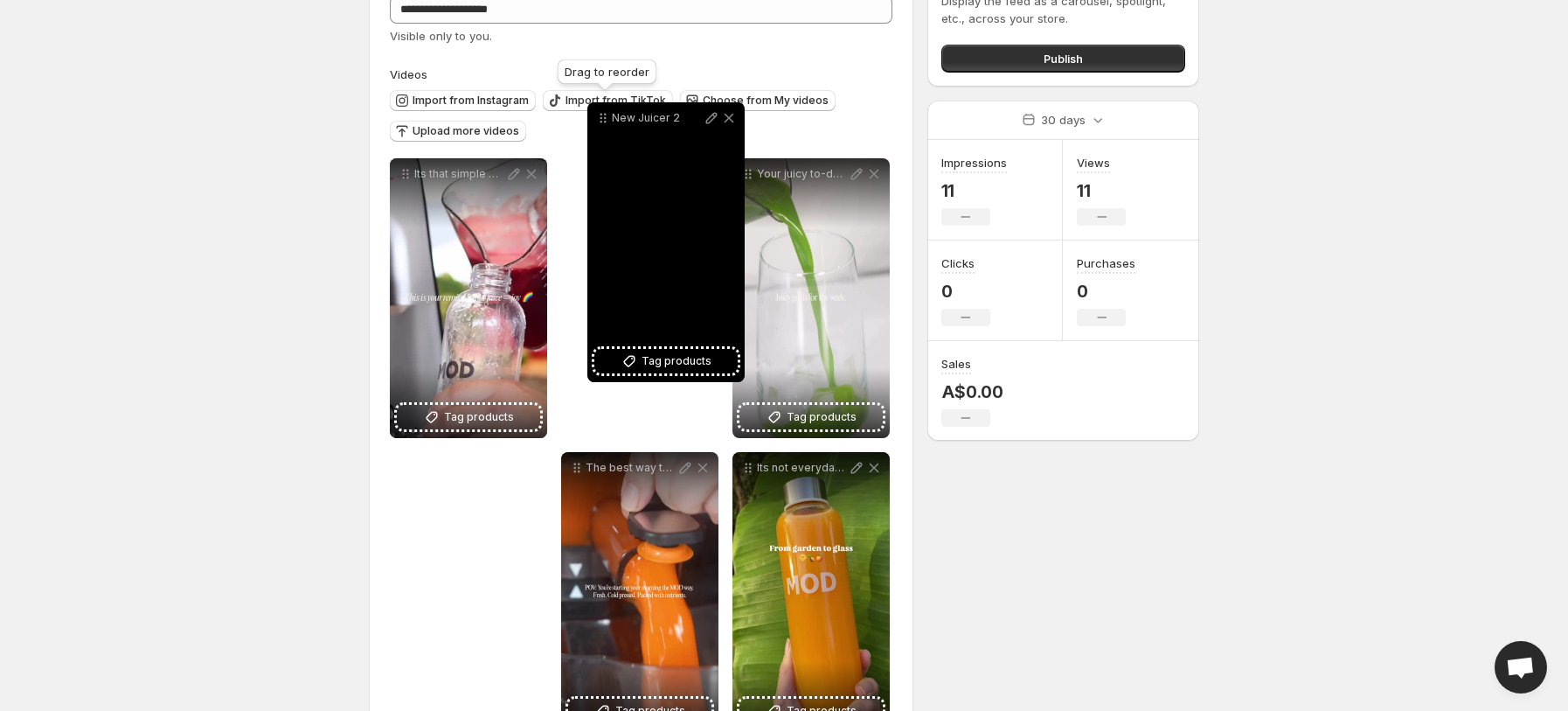
scroll to position [112, 0]
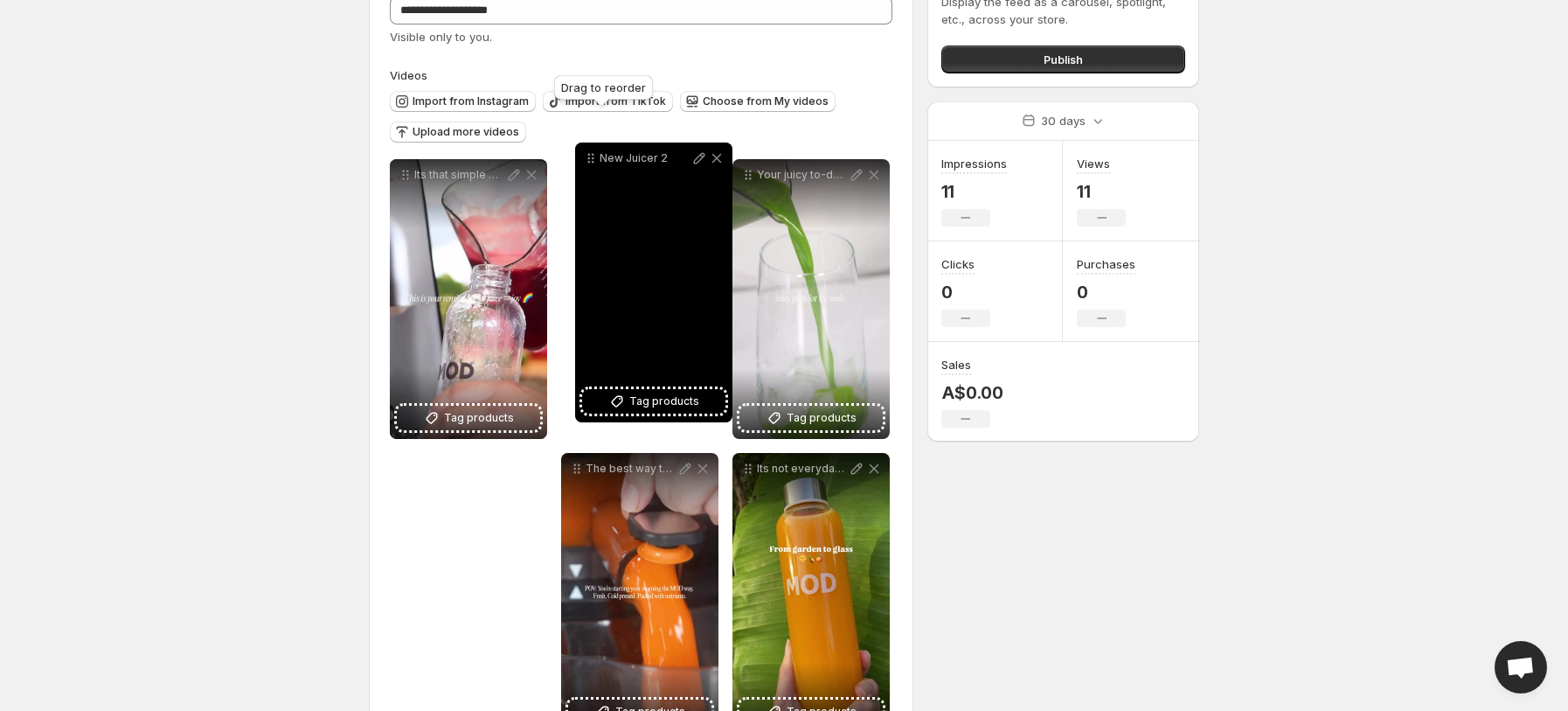
drag, startPoint x: 749, startPoint y: 336, endPoint x: 589, endPoint y: 177, distance: 225.6
click at [589, 167] on icon at bounding box center [591, 158] width 18 height 18
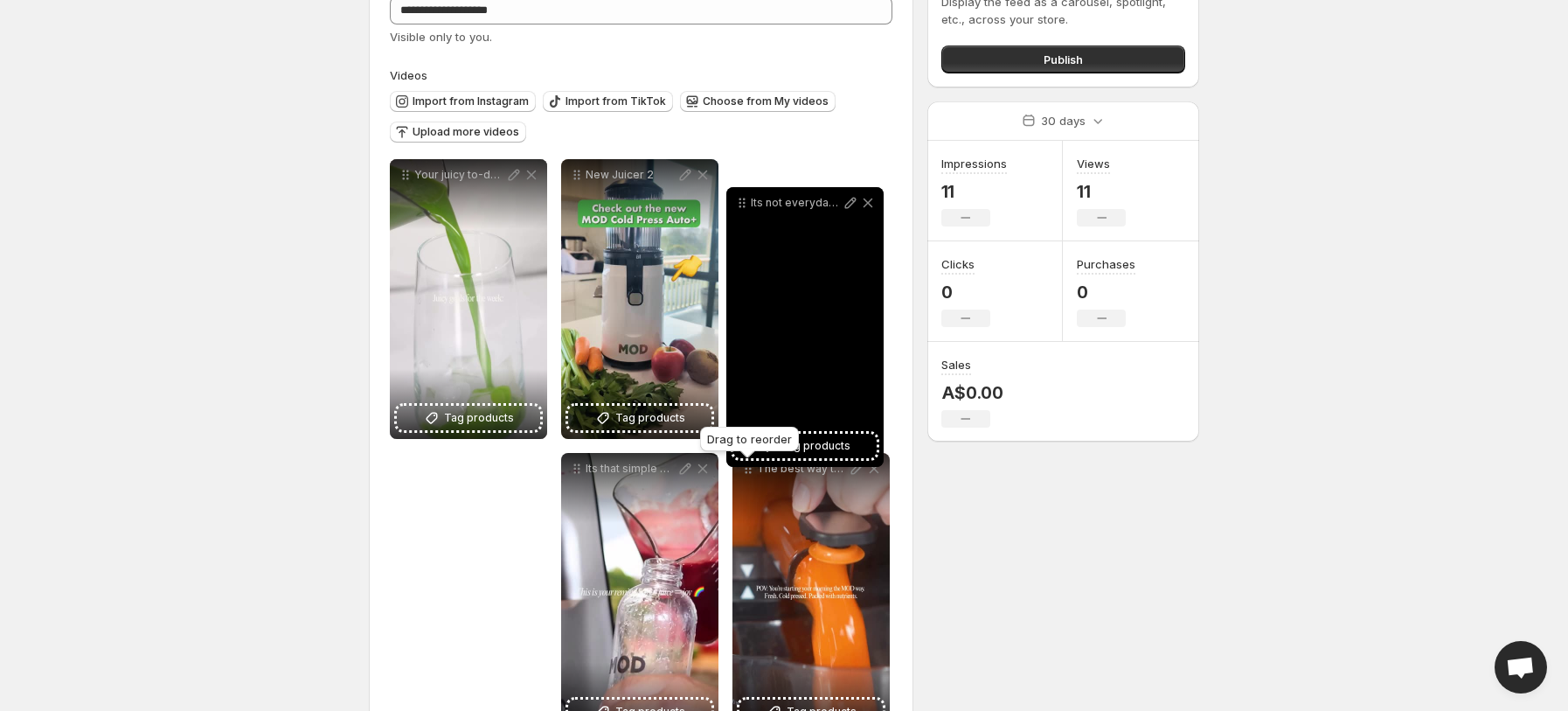
drag, startPoint x: 752, startPoint y: 474, endPoint x: 745, endPoint y: 207, distance: 267.1
click at [745, 207] on icon at bounding box center [742, 203] width 18 height 18
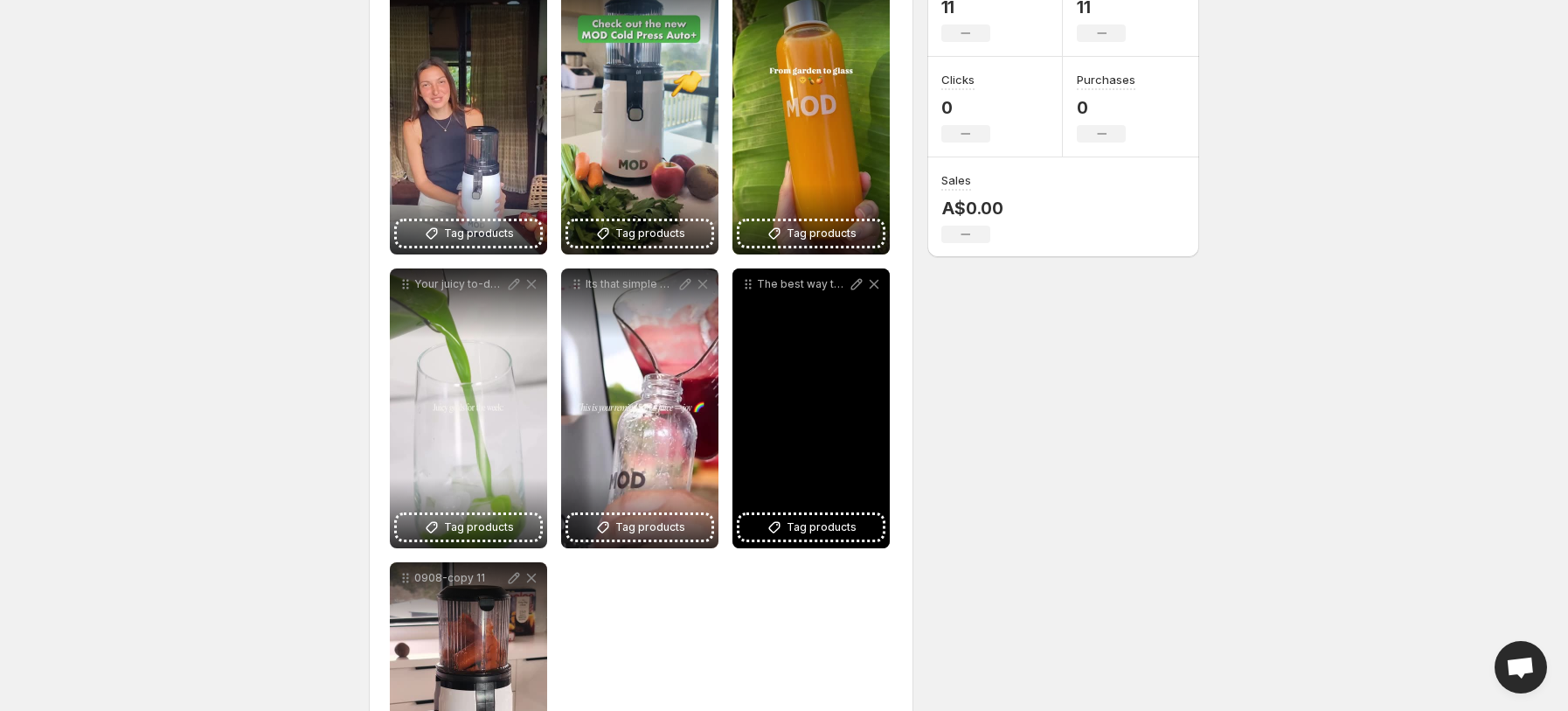
scroll to position [310, 0]
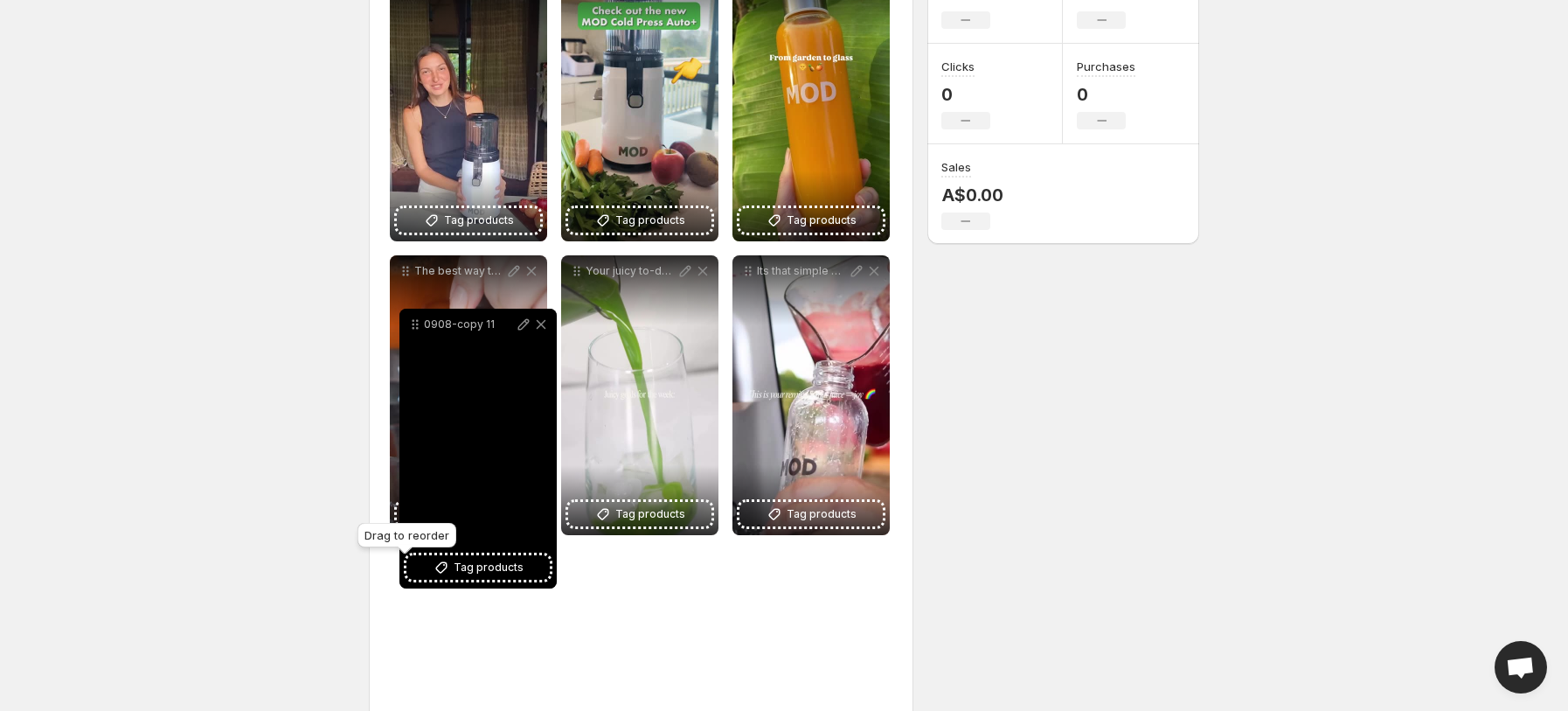
drag, startPoint x: 406, startPoint y: 571, endPoint x: 415, endPoint y: 295, distance: 276.1
click at [415, 316] on icon at bounding box center [415, 325] width 18 height 18
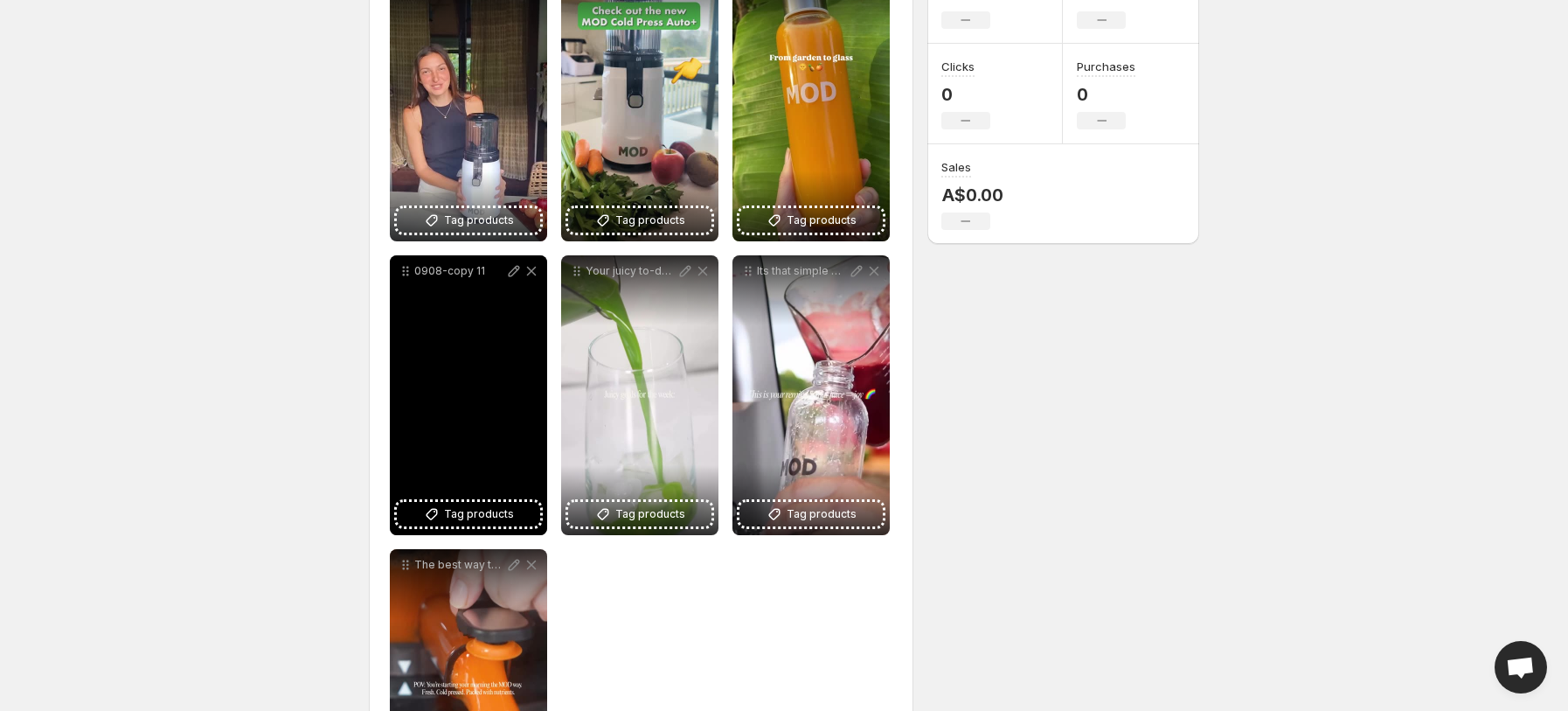
click at [412, 295] on div "0908-copy 11" at bounding box center [468, 395] width 157 height 279
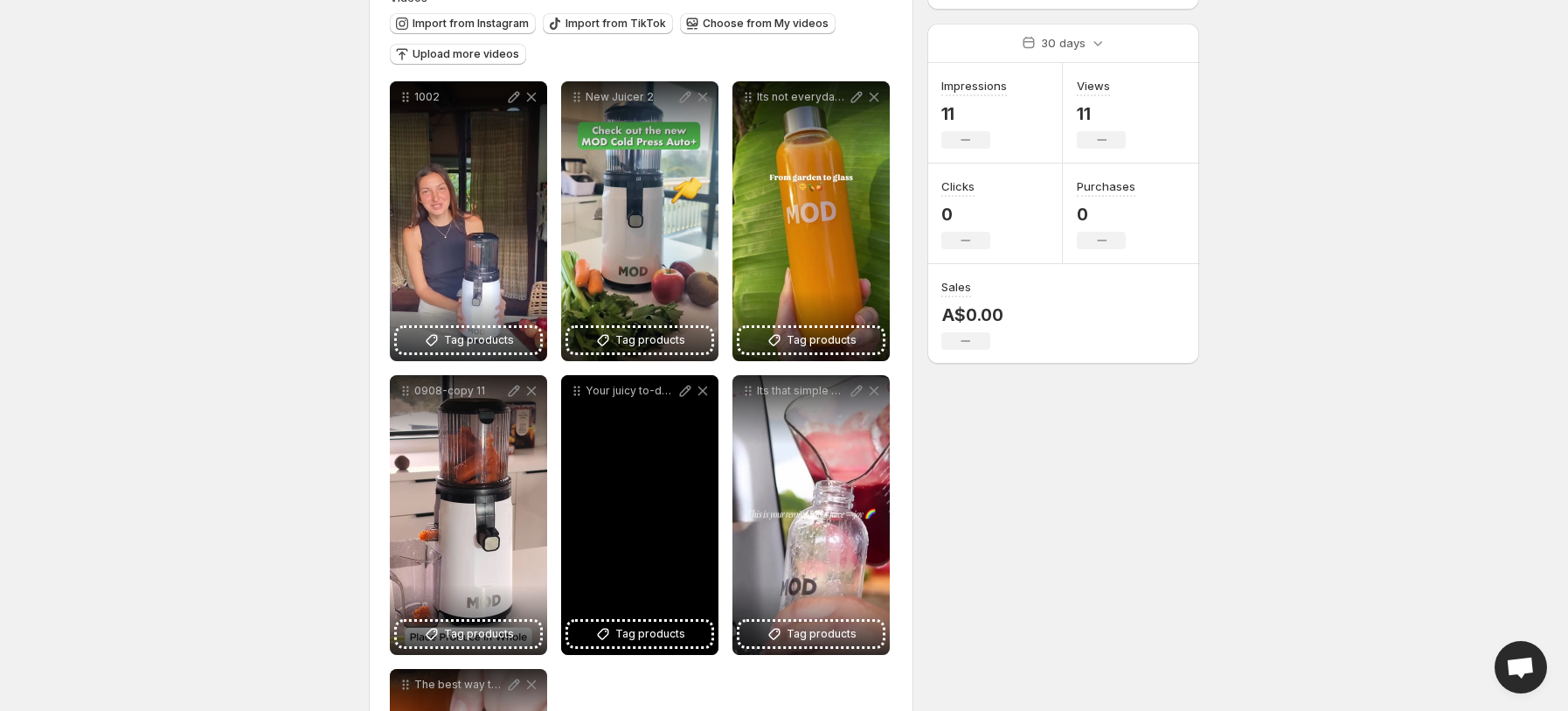
scroll to position [186, 0]
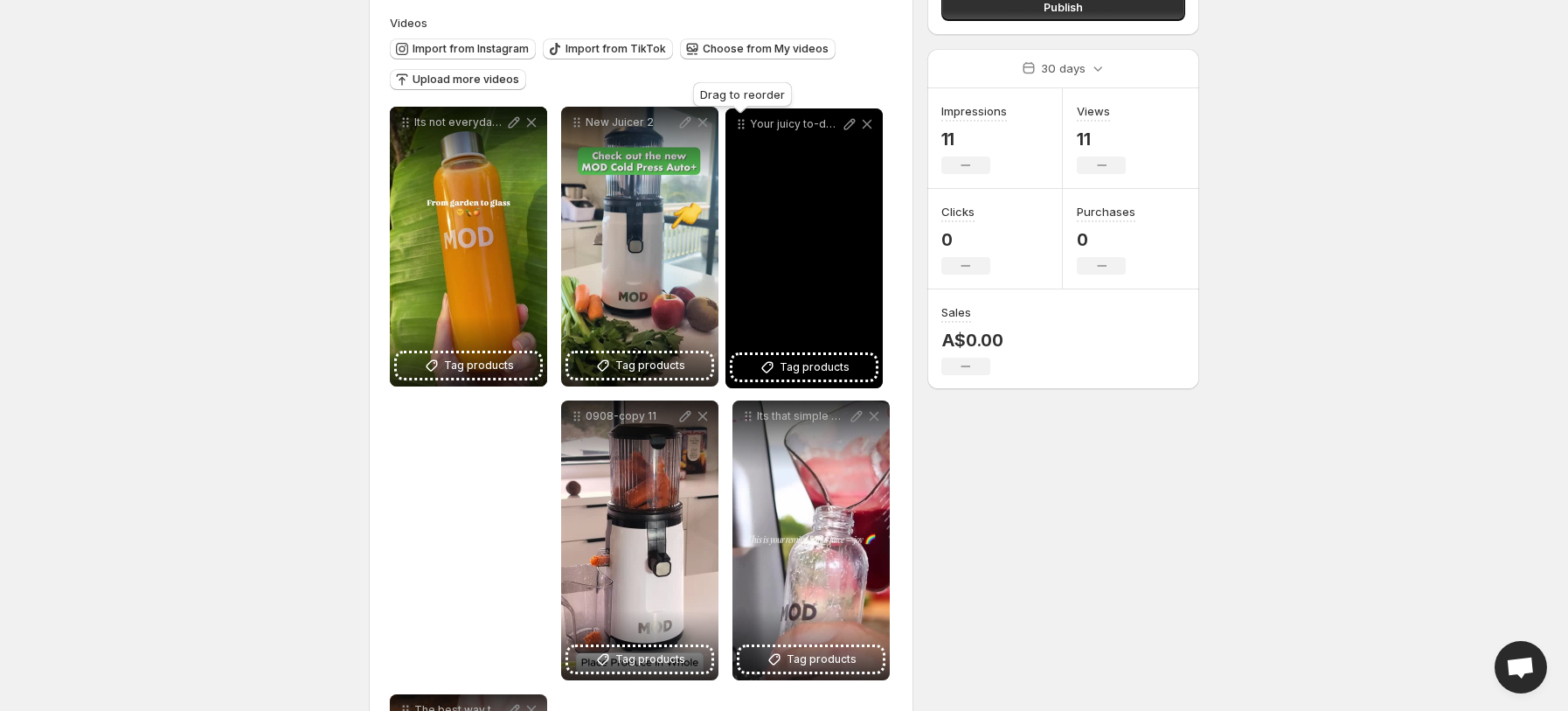
drag, startPoint x: 571, startPoint y: 400, endPoint x: 735, endPoint y: 125, distance: 320.2
click at [735, 125] on icon at bounding box center [741, 125] width 18 height 18
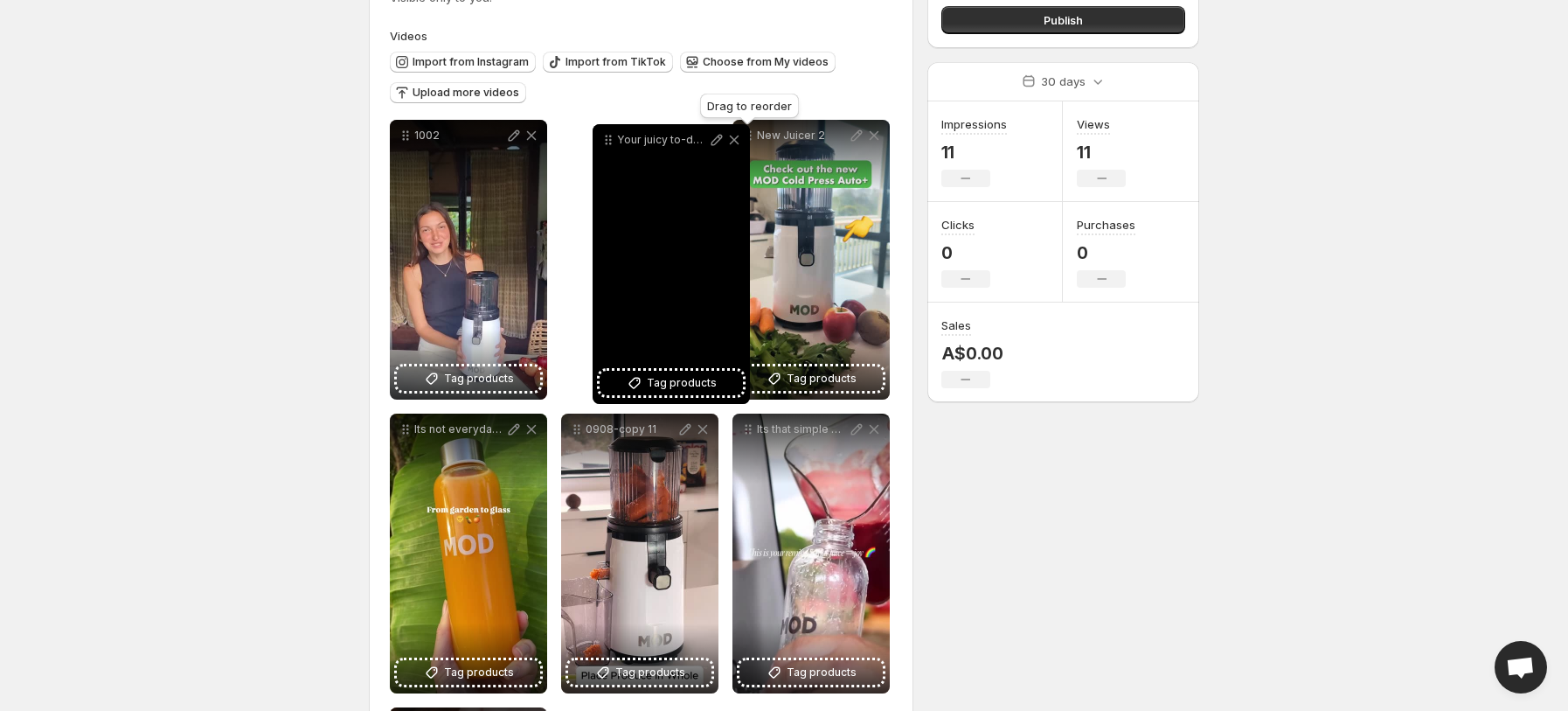
drag, startPoint x: 751, startPoint y: 143, endPoint x: 609, endPoint y: 147, distance: 142.1
click at [609, 147] on icon at bounding box center [608, 140] width 18 height 18
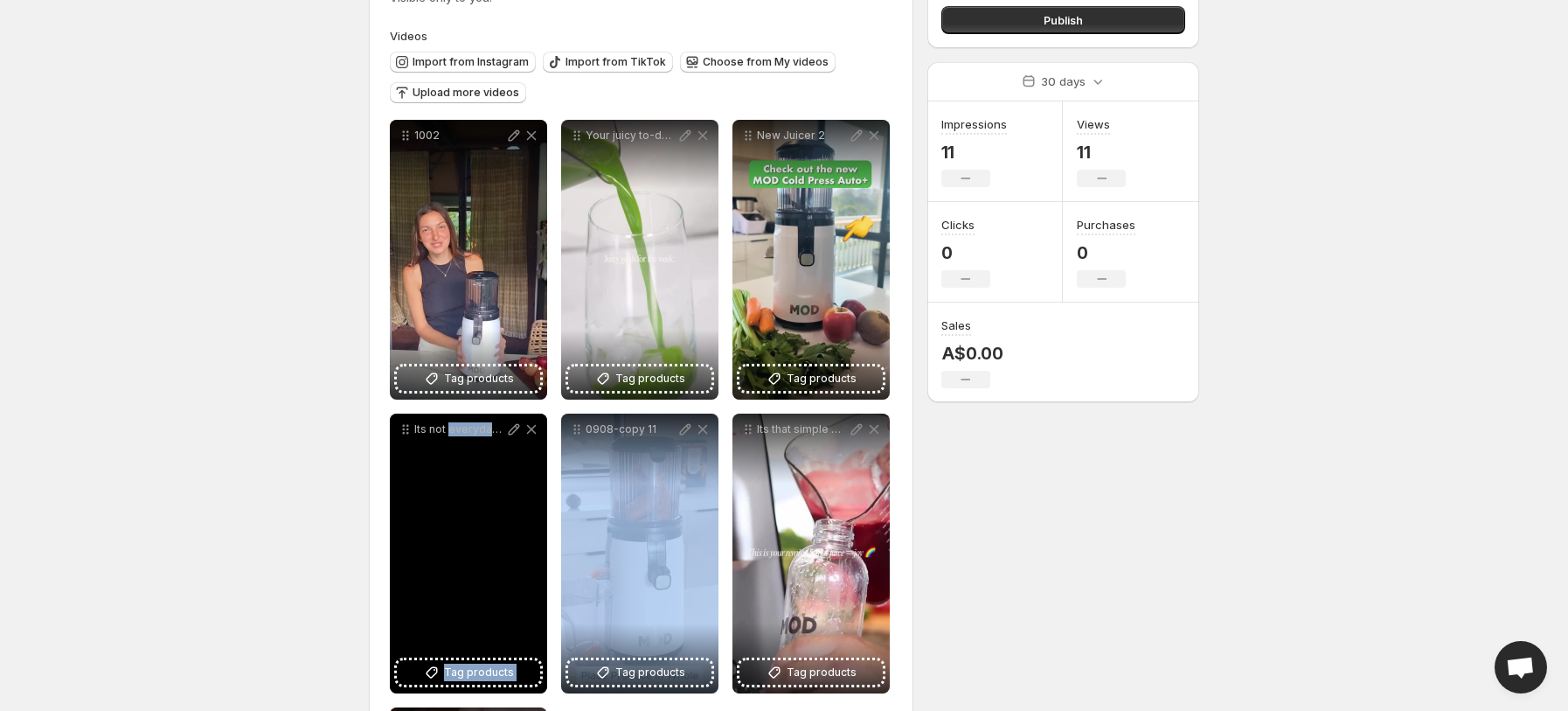
drag, startPoint x: 576, startPoint y: 440, endPoint x: 447, endPoint y: 445, distance: 129.1
click at [447, 445] on div "**********" at bounding box center [640, 553] width 503 height 868
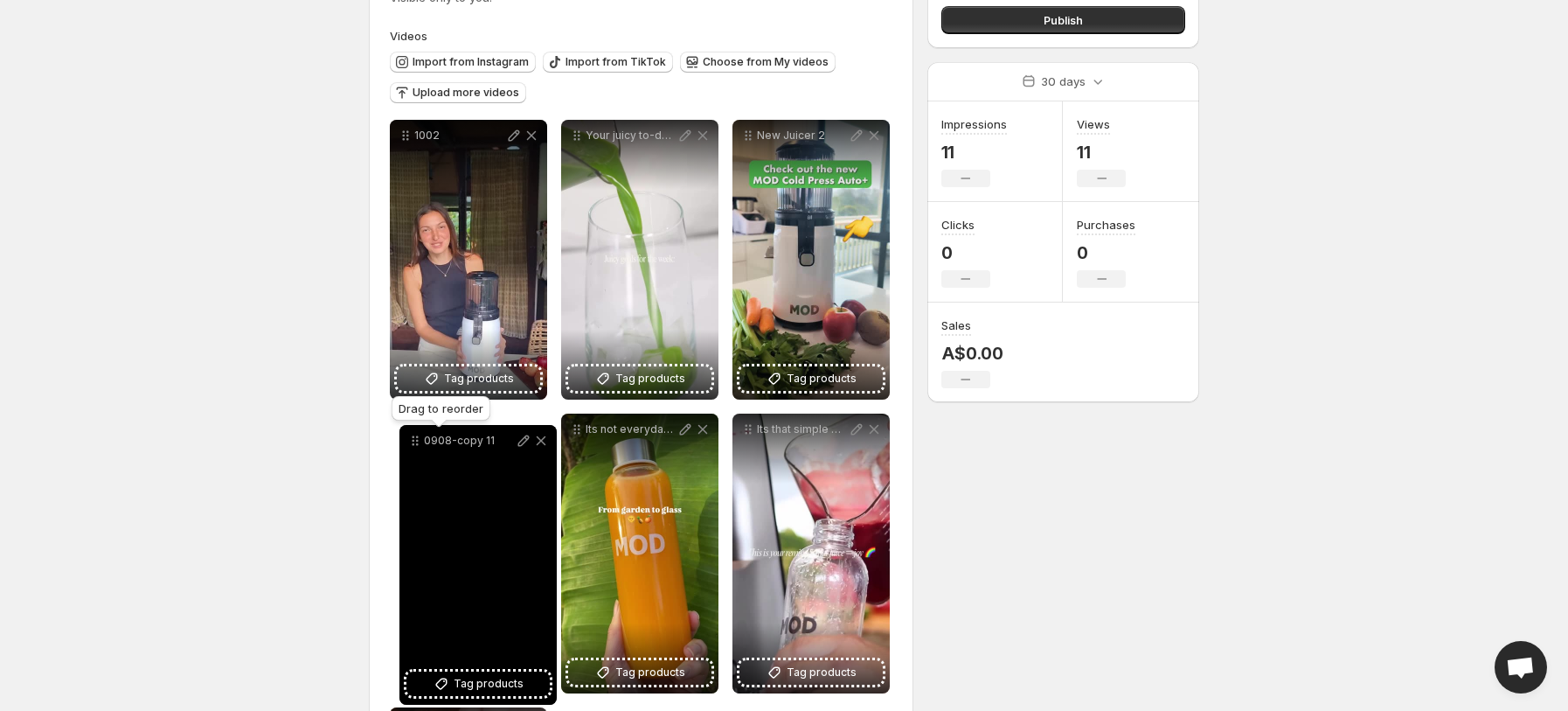
drag, startPoint x: 576, startPoint y: 437, endPoint x: 415, endPoint y: 448, distance: 161.4
click at [415, 448] on icon at bounding box center [415, 440] width 18 height 18
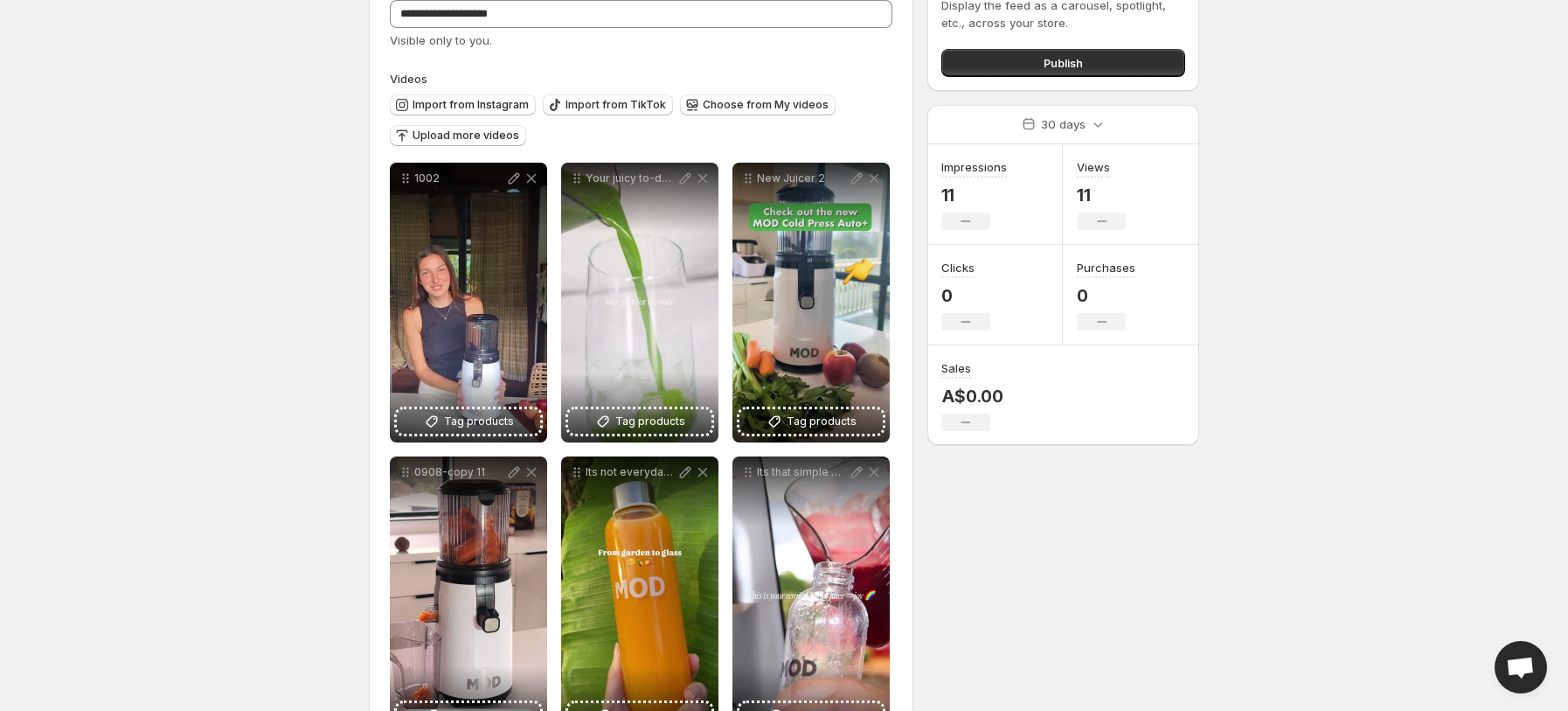
scroll to position [0, 0]
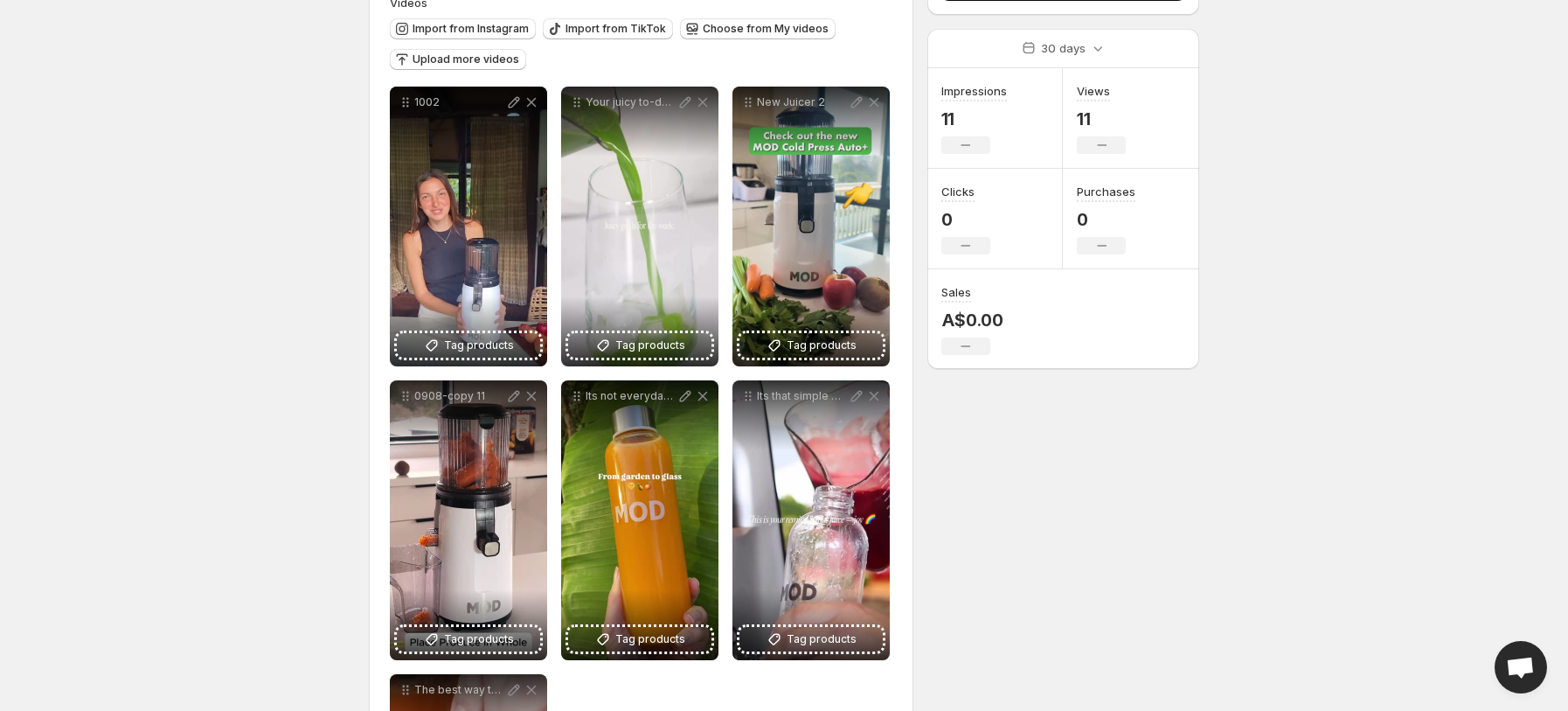
scroll to position [182, 0]
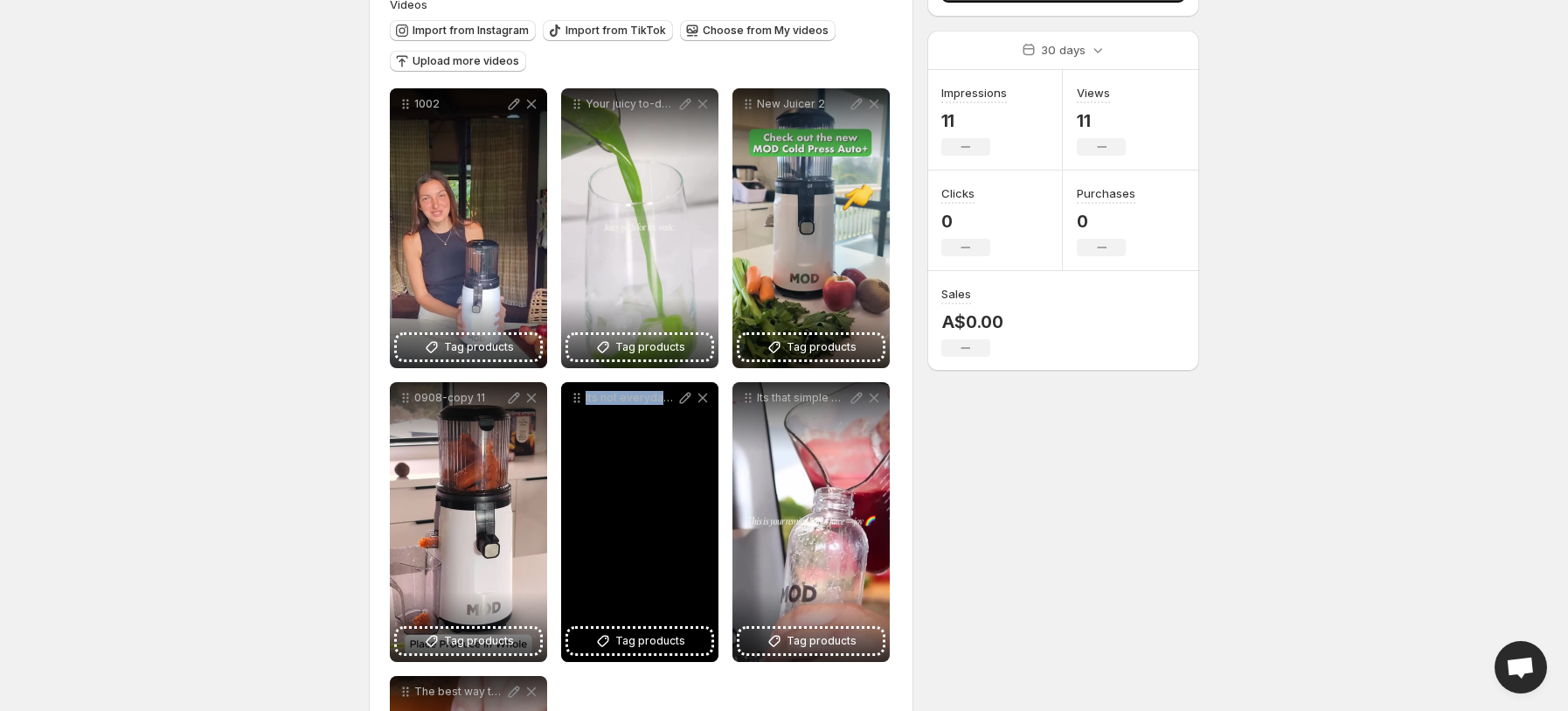
drag, startPoint x: 658, startPoint y: 497, endPoint x: 568, endPoint y: 484, distance: 90.9
click at [568, 484] on div "Its not everyday that you get to pick your own produce to juice but we loved be…" at bounding box center [639, 521] width 157 height 279
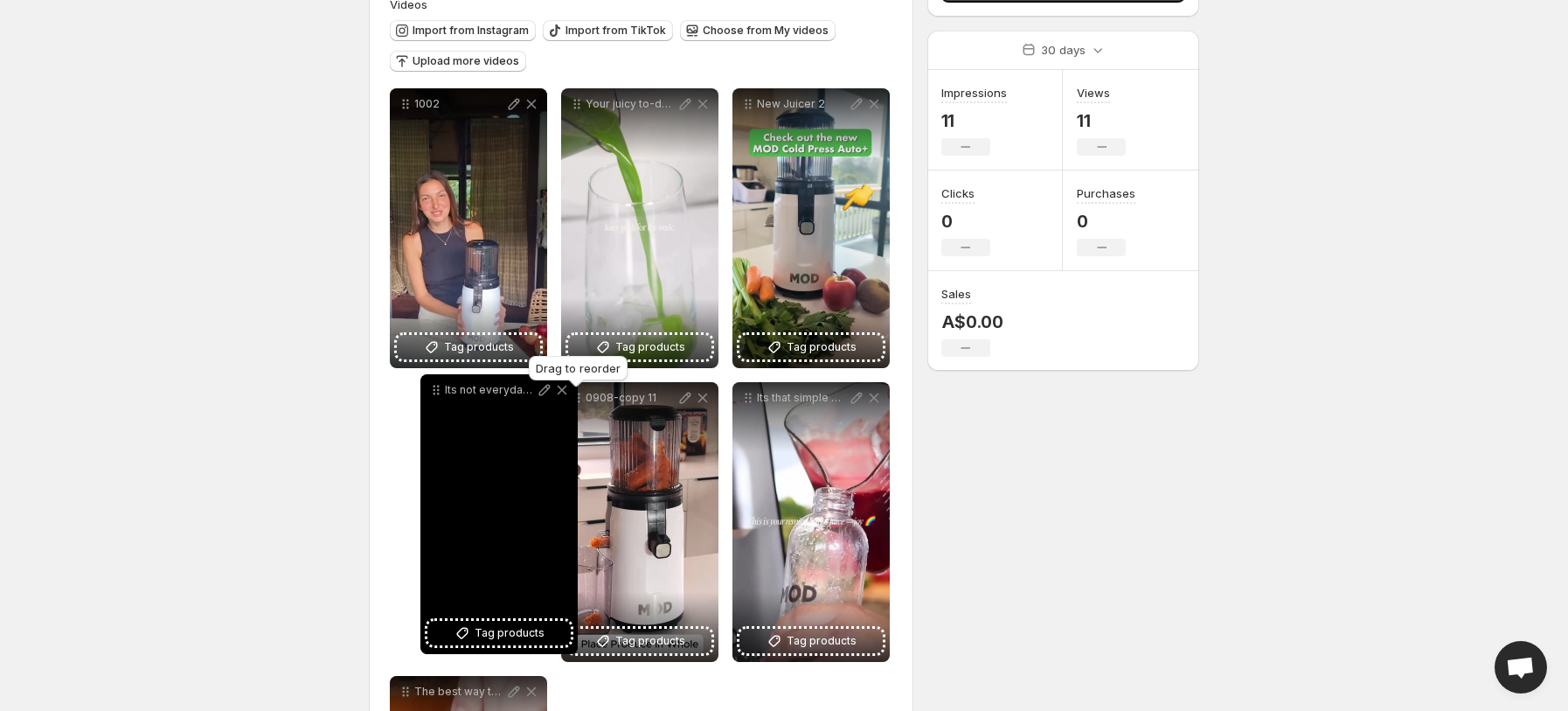
drag, startPoint x: 575, startPoint y: 400, endPoint x: 425, endPoint y: 393, distance: 150.2
click at [427, 393] on icon at bounding box center [436, 390] width 18 height 18
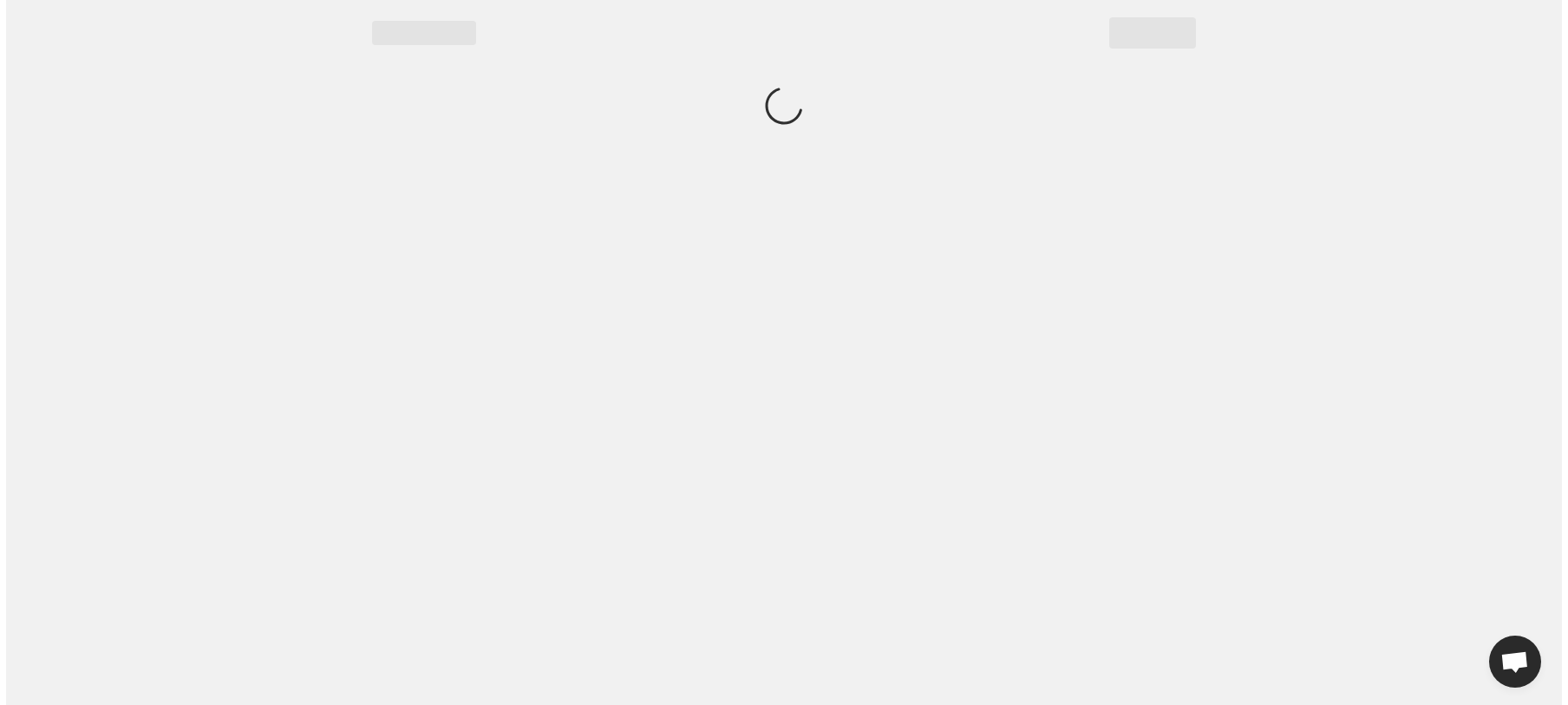
scroll to position [0, 0]
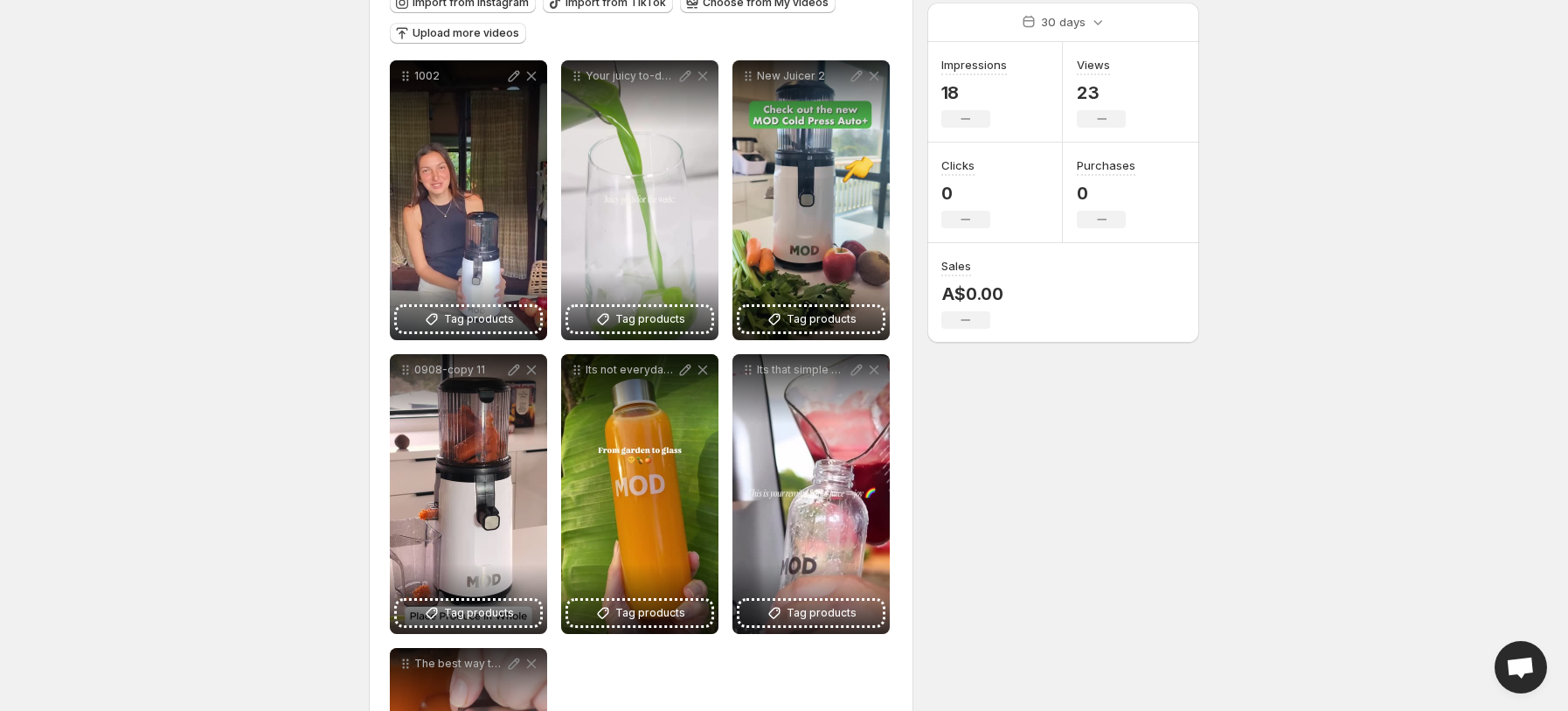
scroll to position [210, 0]
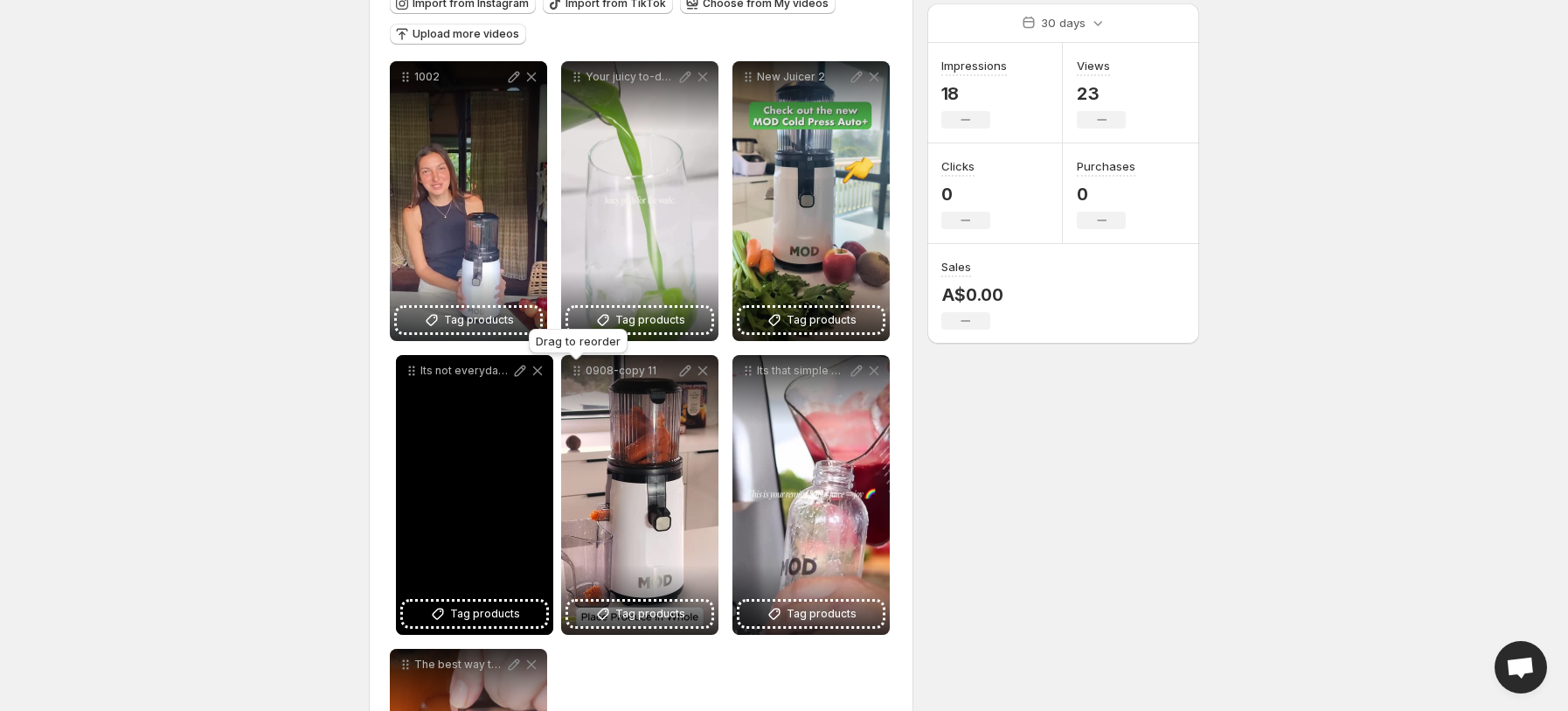
drag, startPoint x: 581, startPoint y: 376, endPoint x: 413, endPoint y: 376, distance: 168.0
click at [413, 376] on icon at bounding box center [412, 371] width 18 height 18
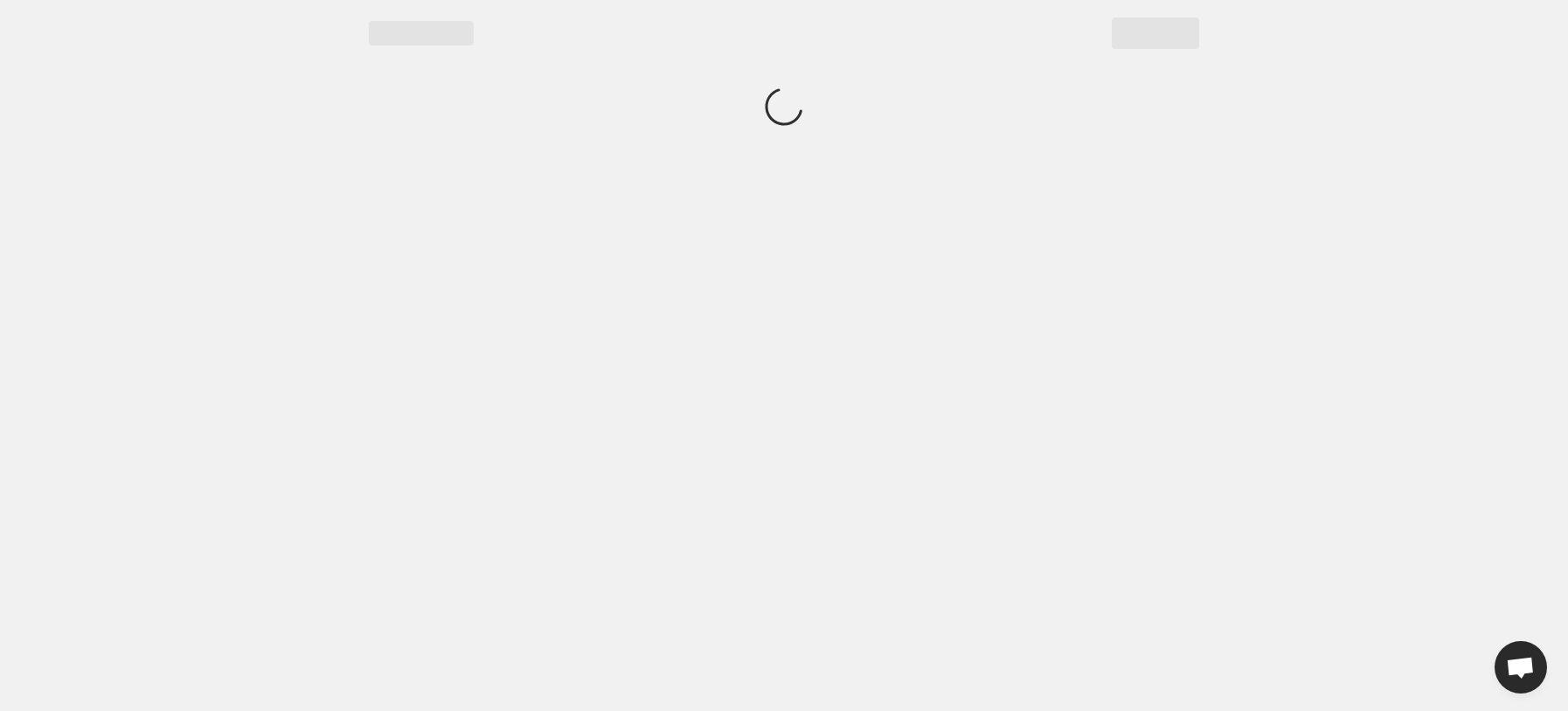
scroll to position [0, 0]
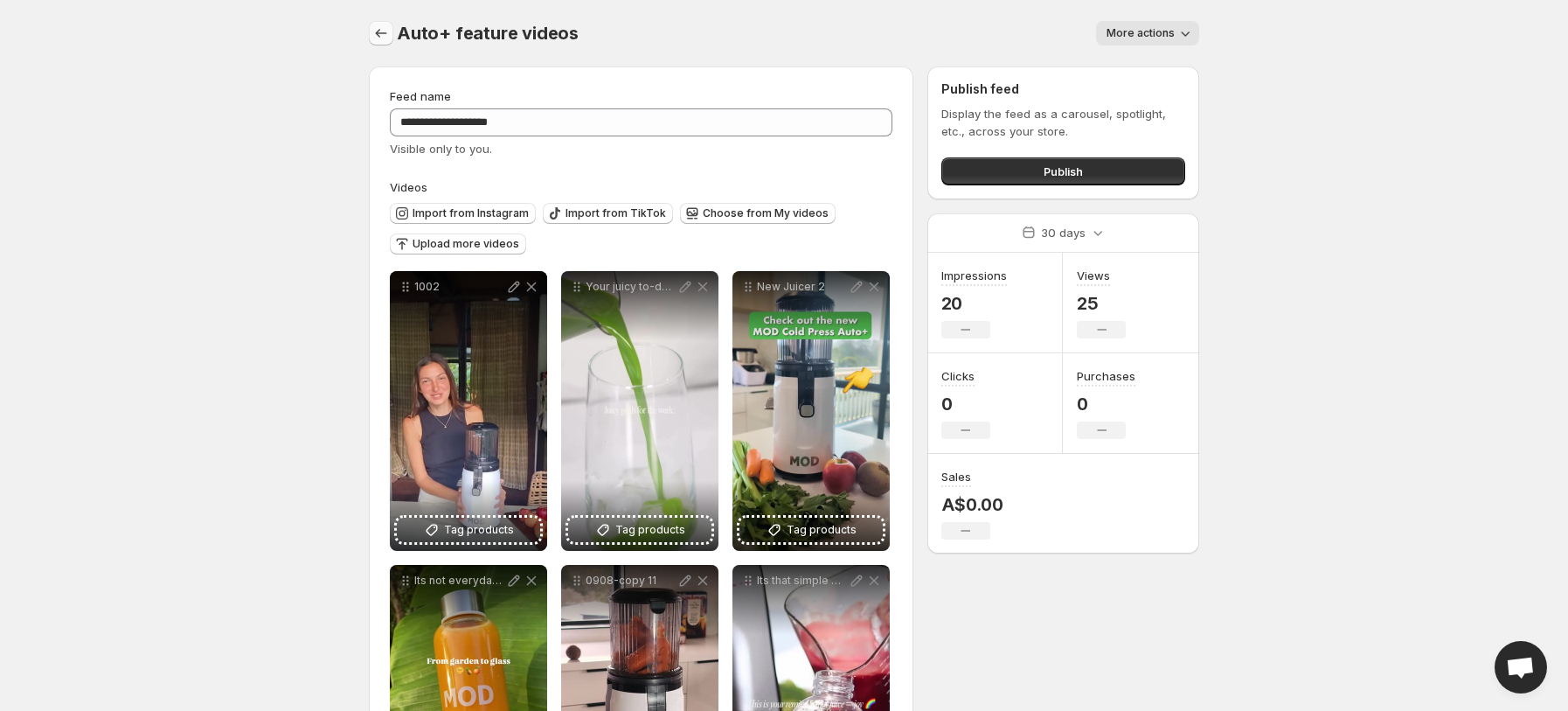
click at [391, 31] on button "Settings" at bounding box center [382, 34] width 25 height 25
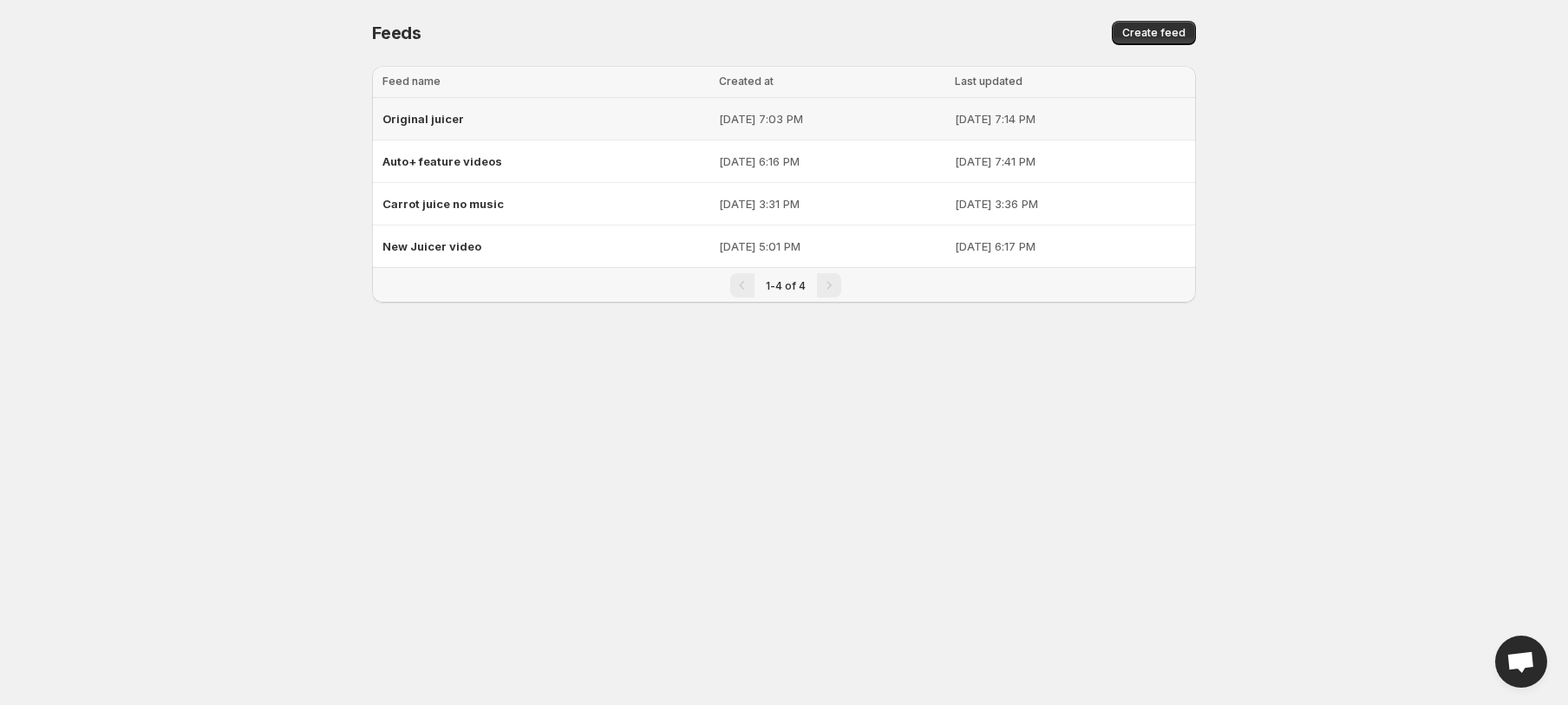
click at [430, 117] on span "Original juicer" at bounding box center [423, 119] width 81 height 14
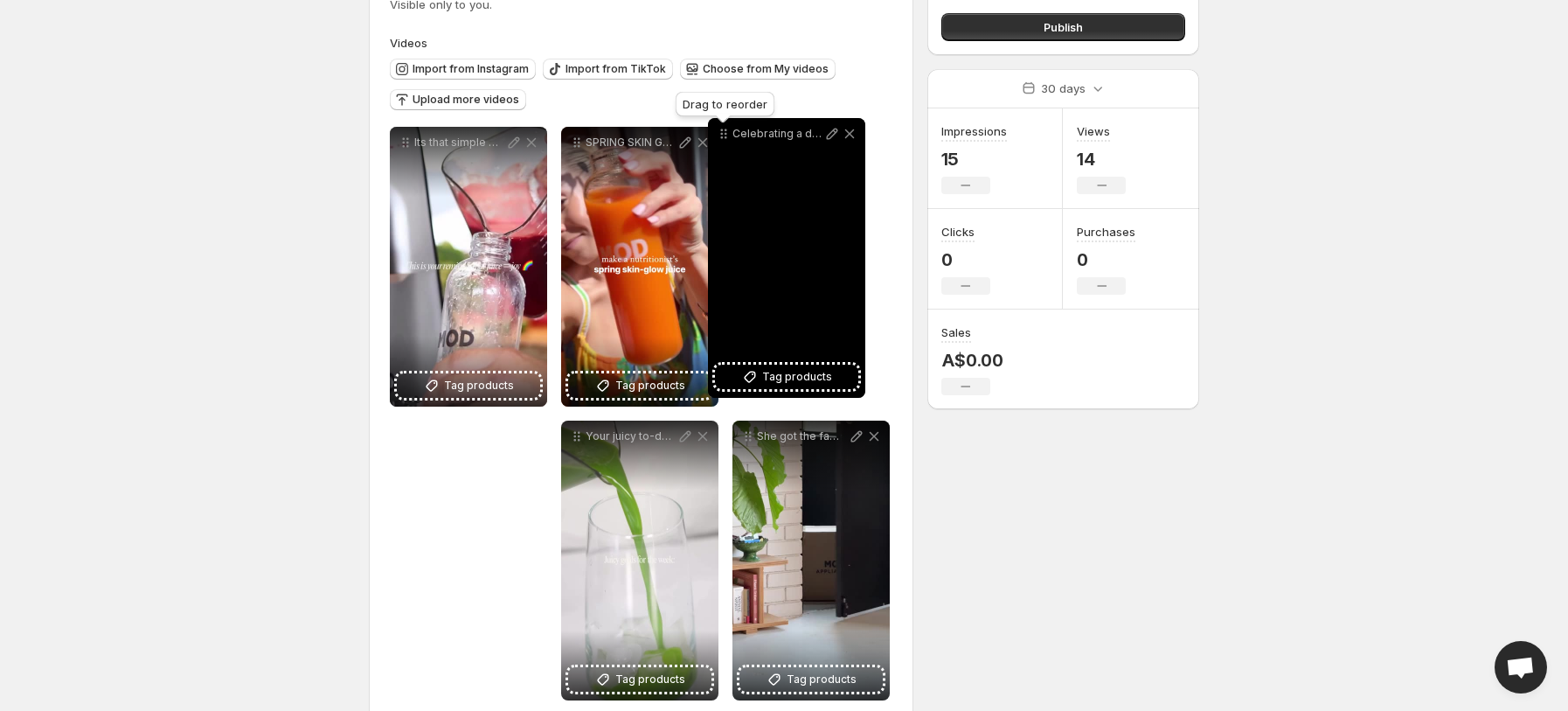
scroll to position [109, 0]
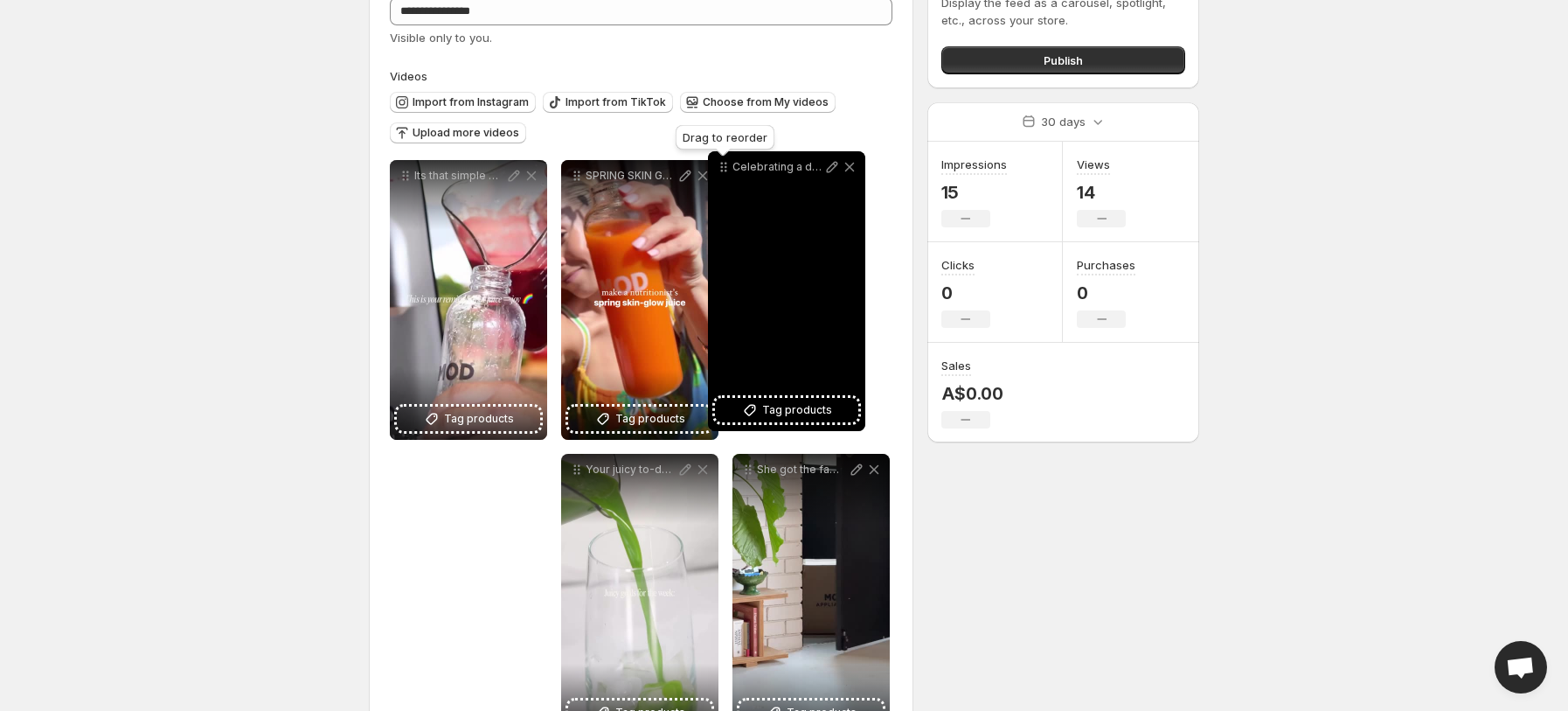
drag, startPoint x: 399, startPoint y: 400, endPoint x: 718, endPoint y: 119, distance: 425.1
click at [718, 158] on icon at bounding box center [724, 167] width 18 height 18
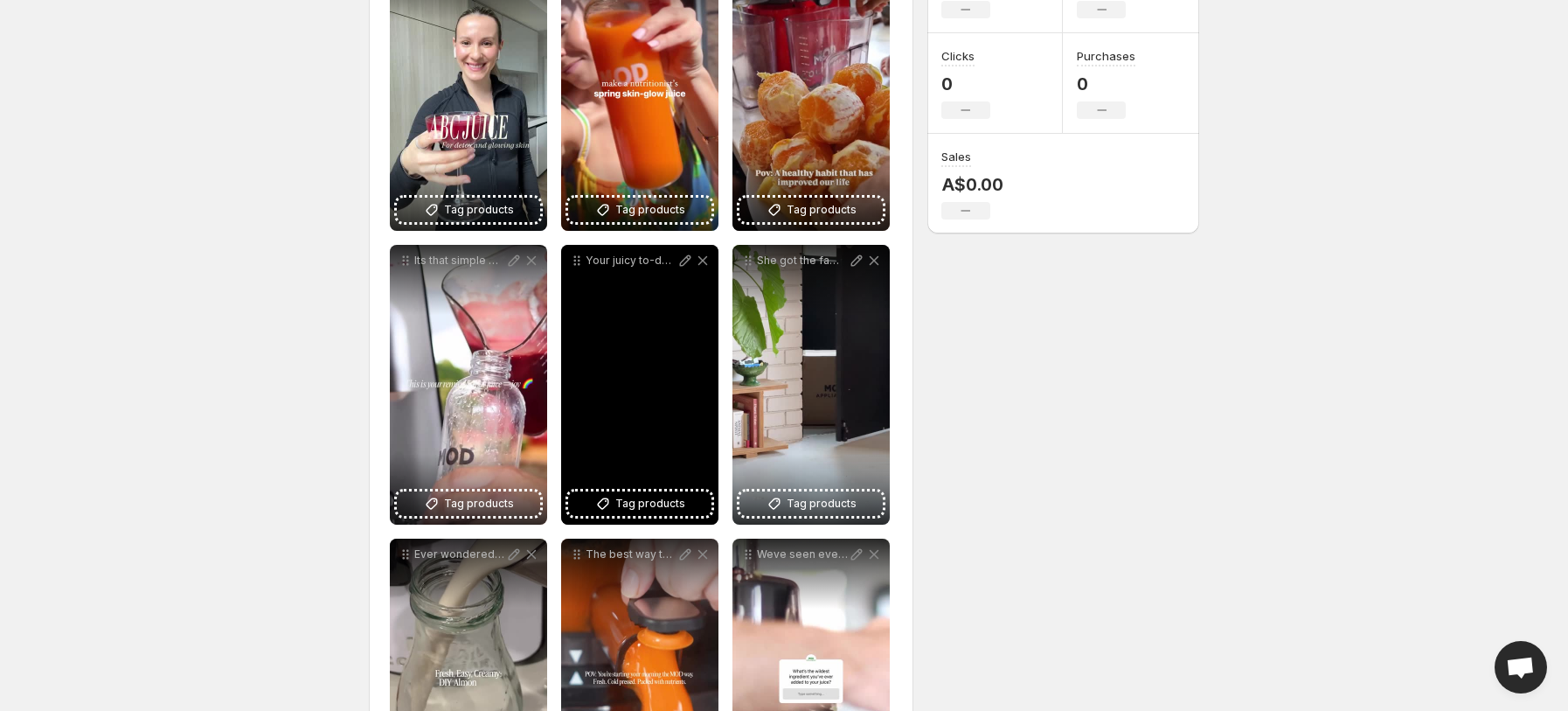
scroll to position [326, 0]
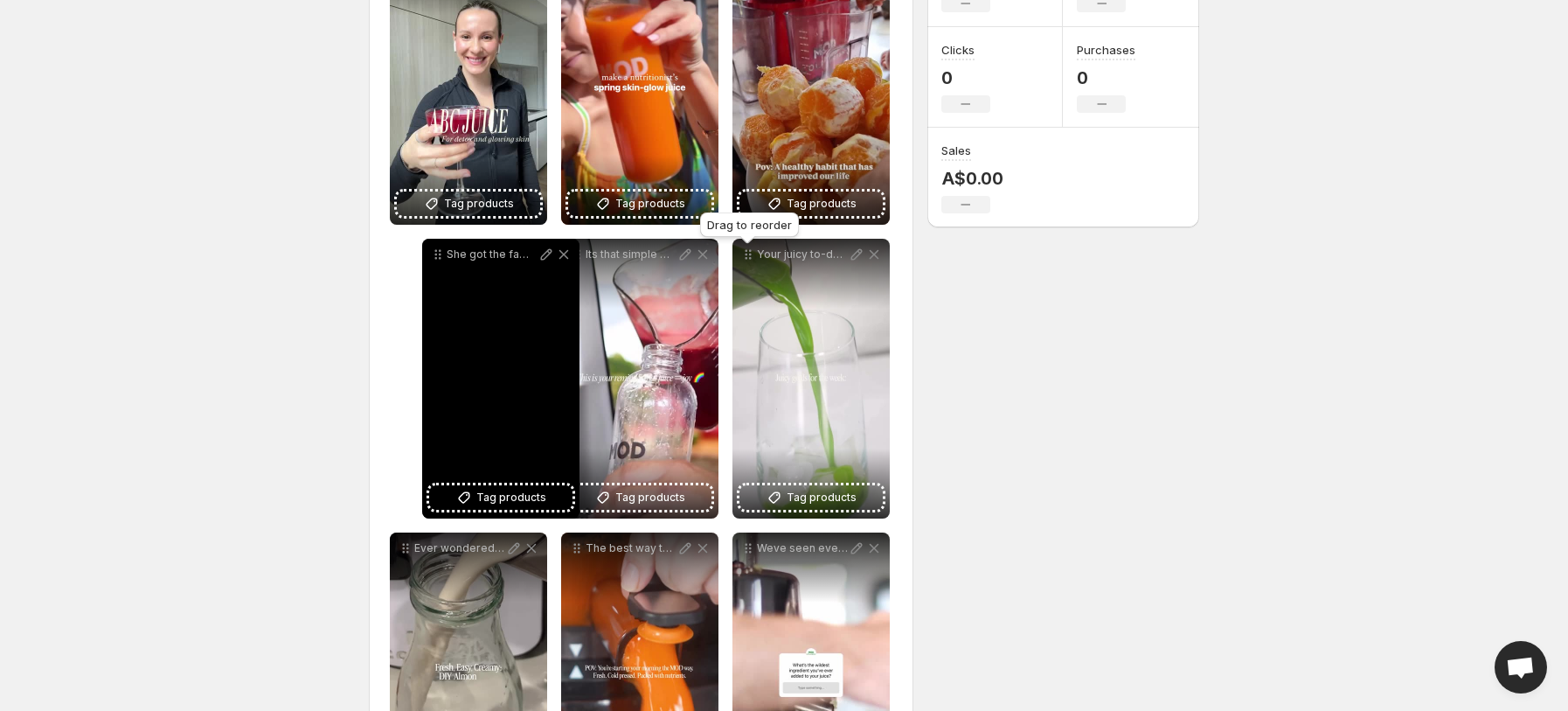
drag, startPoint x: 752, startPoint y: 260, endPoint x: 441, endPoint y: 260, distance: 311.0
click at [441, 260] on icon at bounding box center [438, 255] width 18 height 18
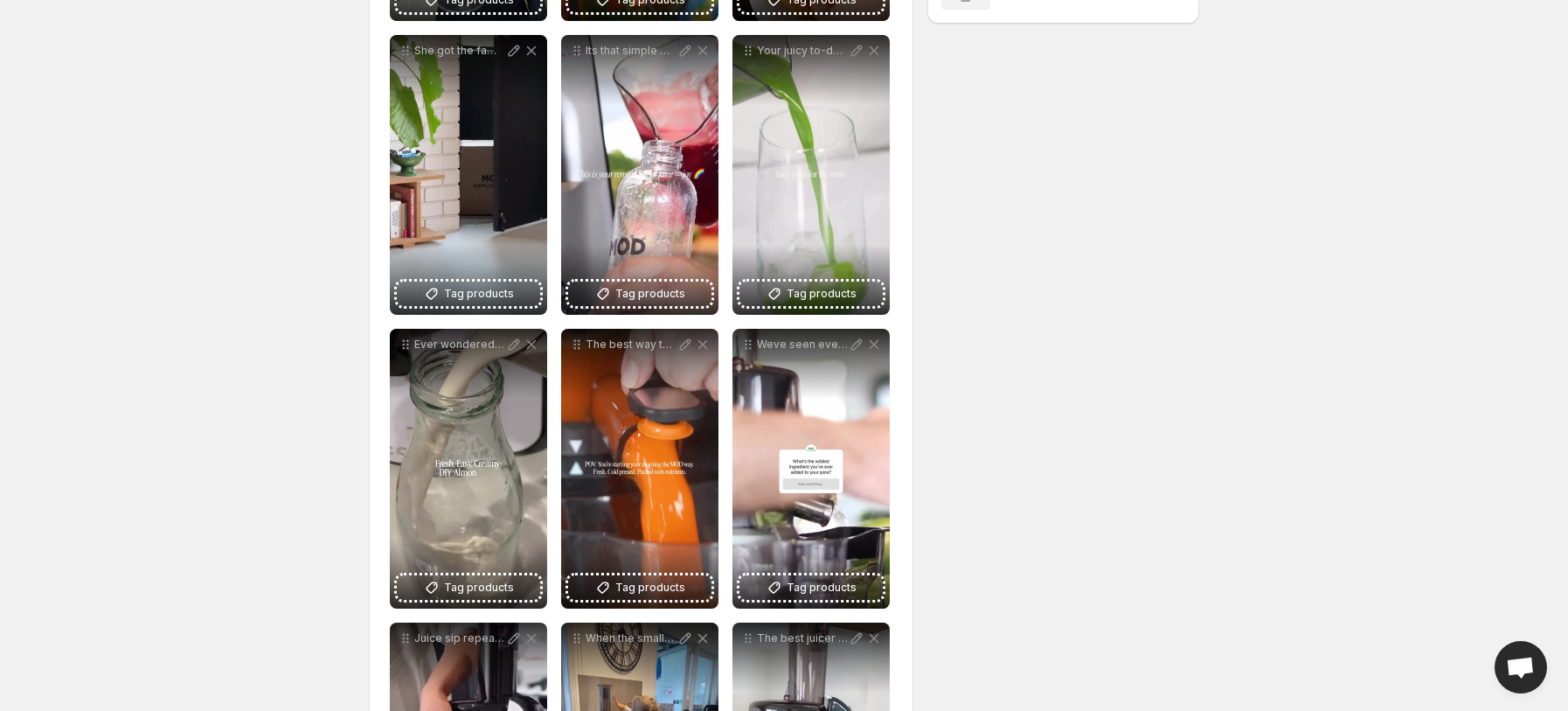
scroll to position [527, 0]
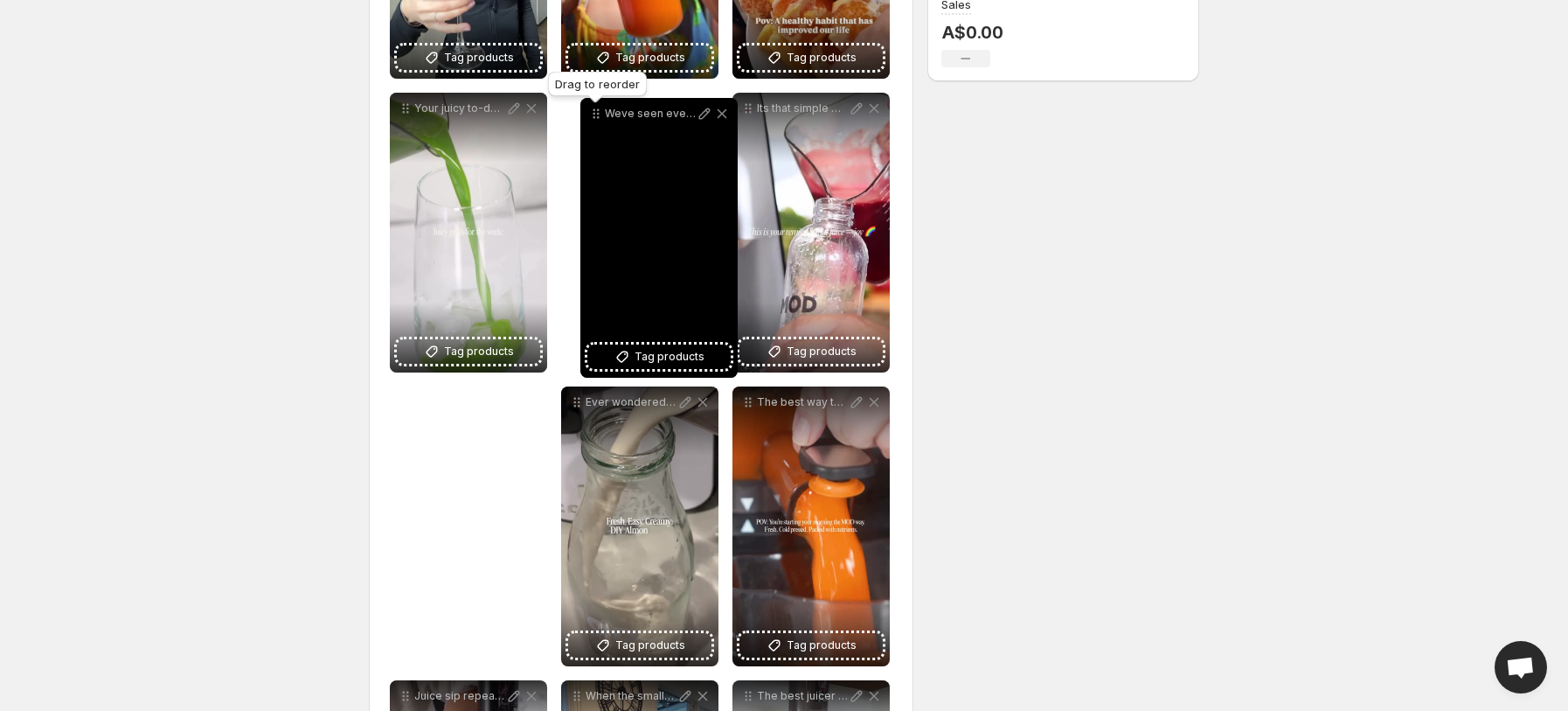
drag, startPoint x: 751, startPoint y: 354, endPoint x: 599, endPoint y: 109, distance: 288.3
click at [599, 109] on icon at bounding box center [596, 114] width 18 height 18
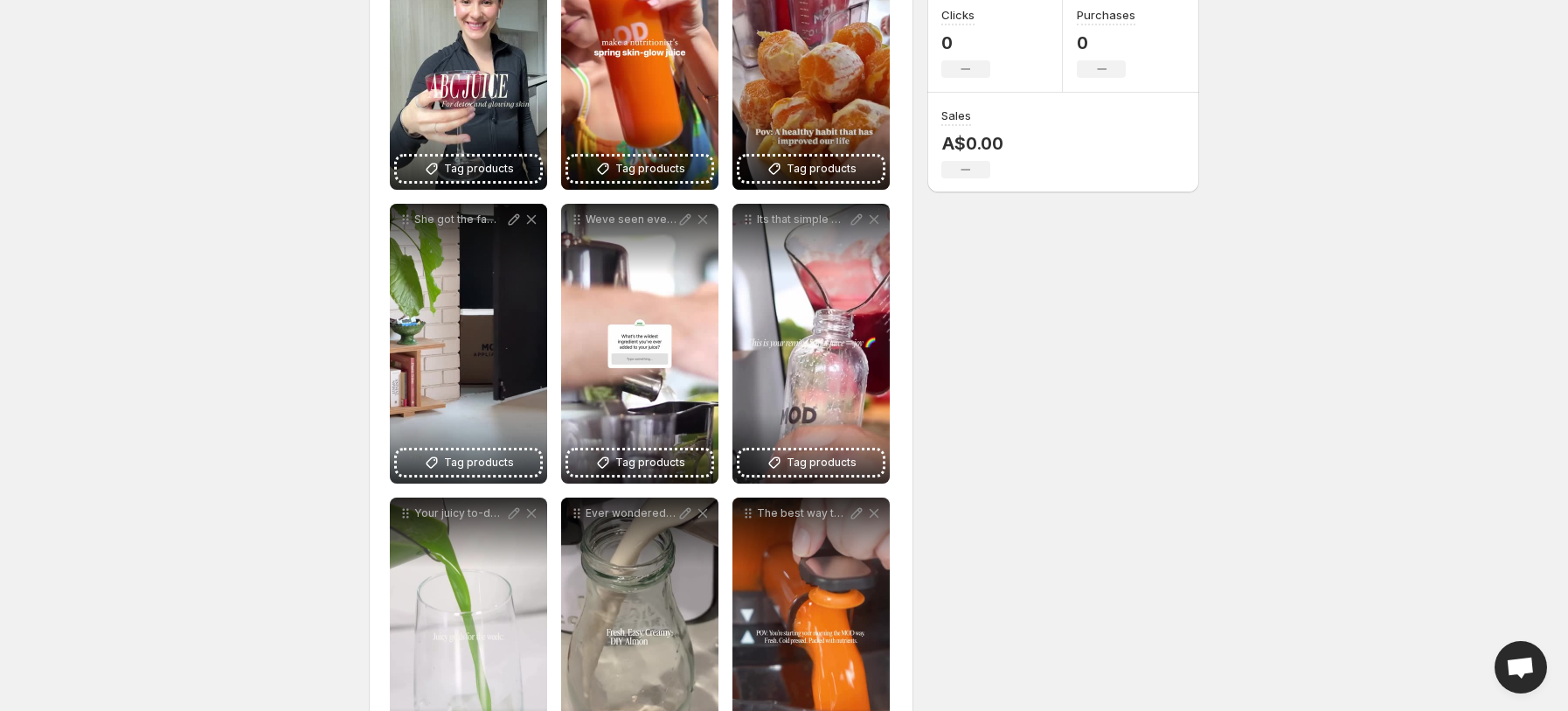
scroll to position [367, 0]
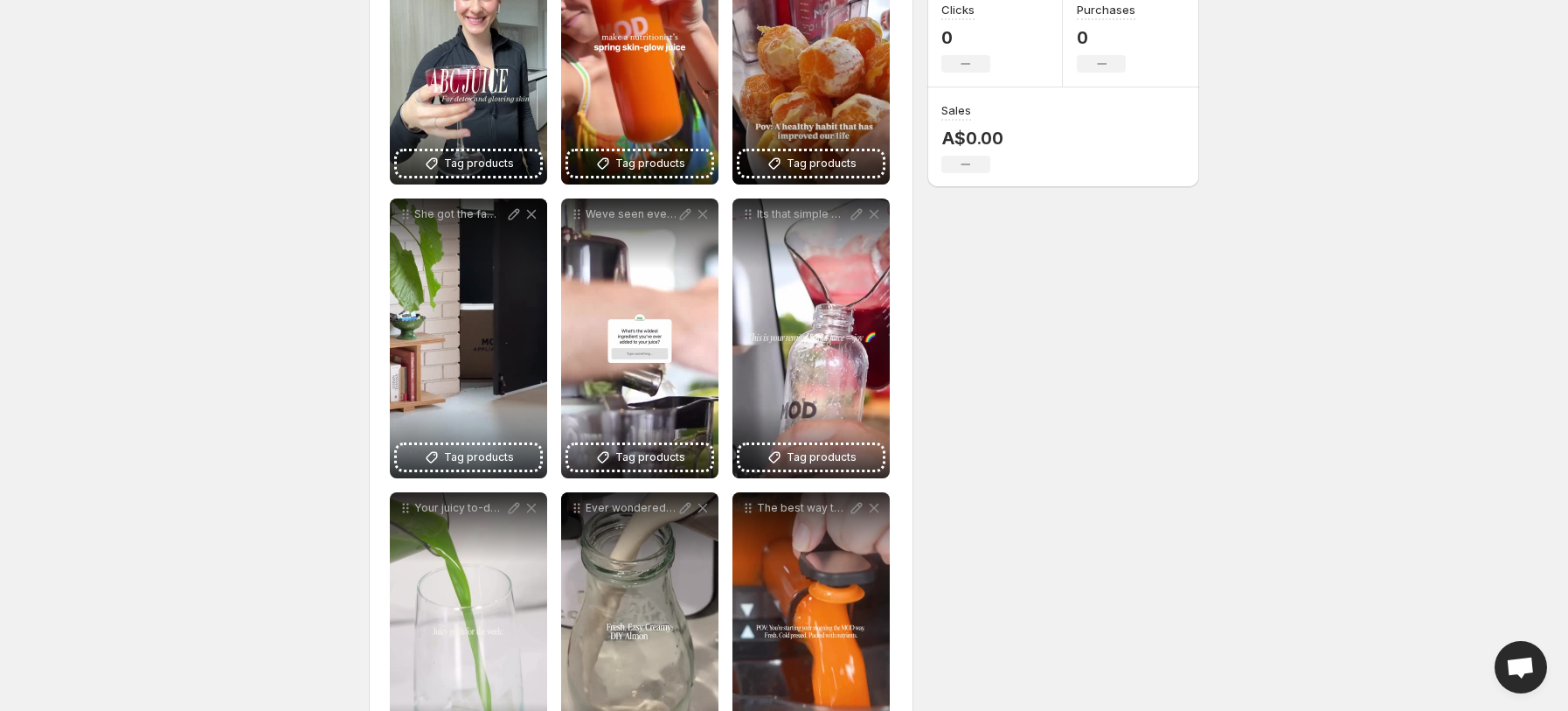
drag, startPoint x: 569, startPoint y: 521, endPoint x: 655, endPoint y: 488, distance: 92.1
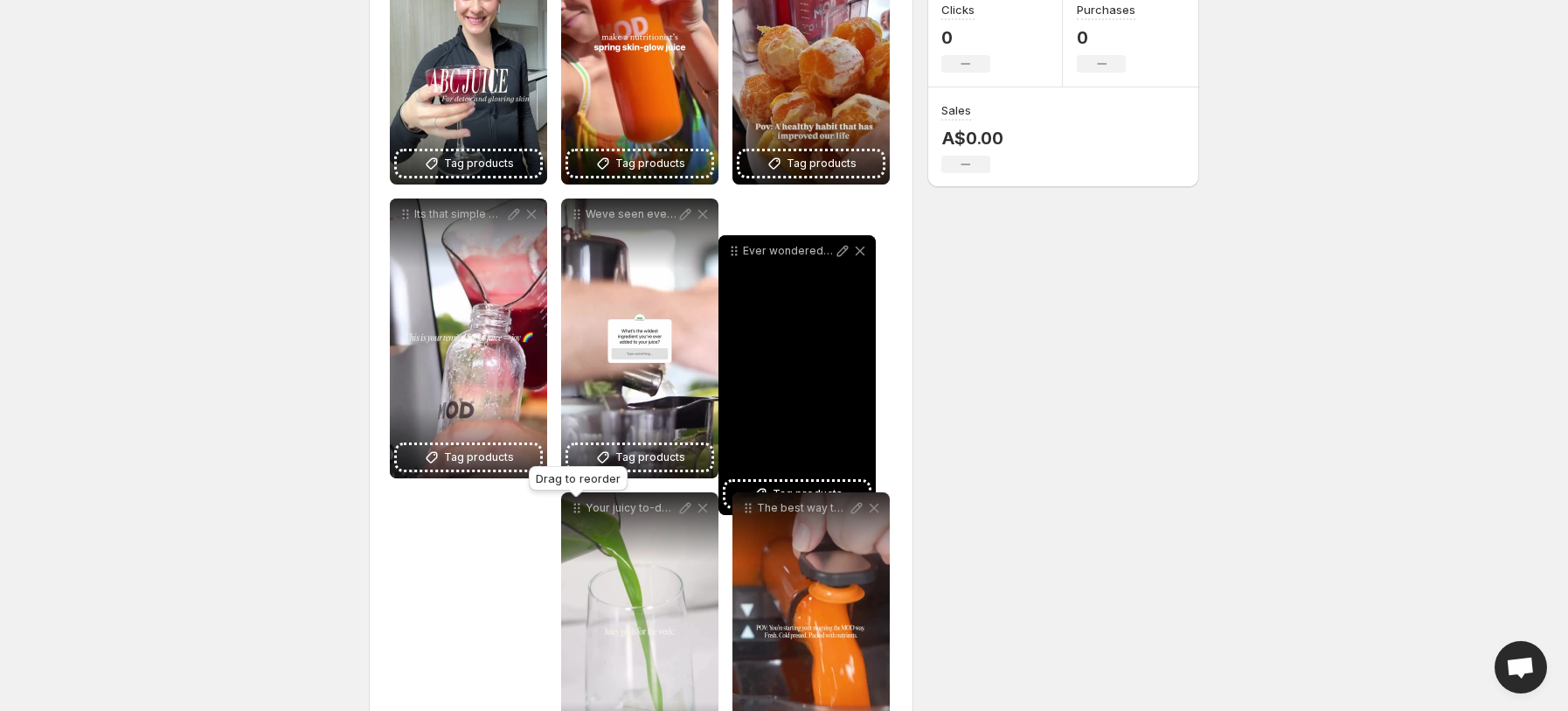
drag, startPoint x: 572, startPoint y: 511, endPoint x: 729, endPoint y: 249, distance: 305.4
click at [729, 249] on icon at bounding box center [735, 251] width 18 height 18
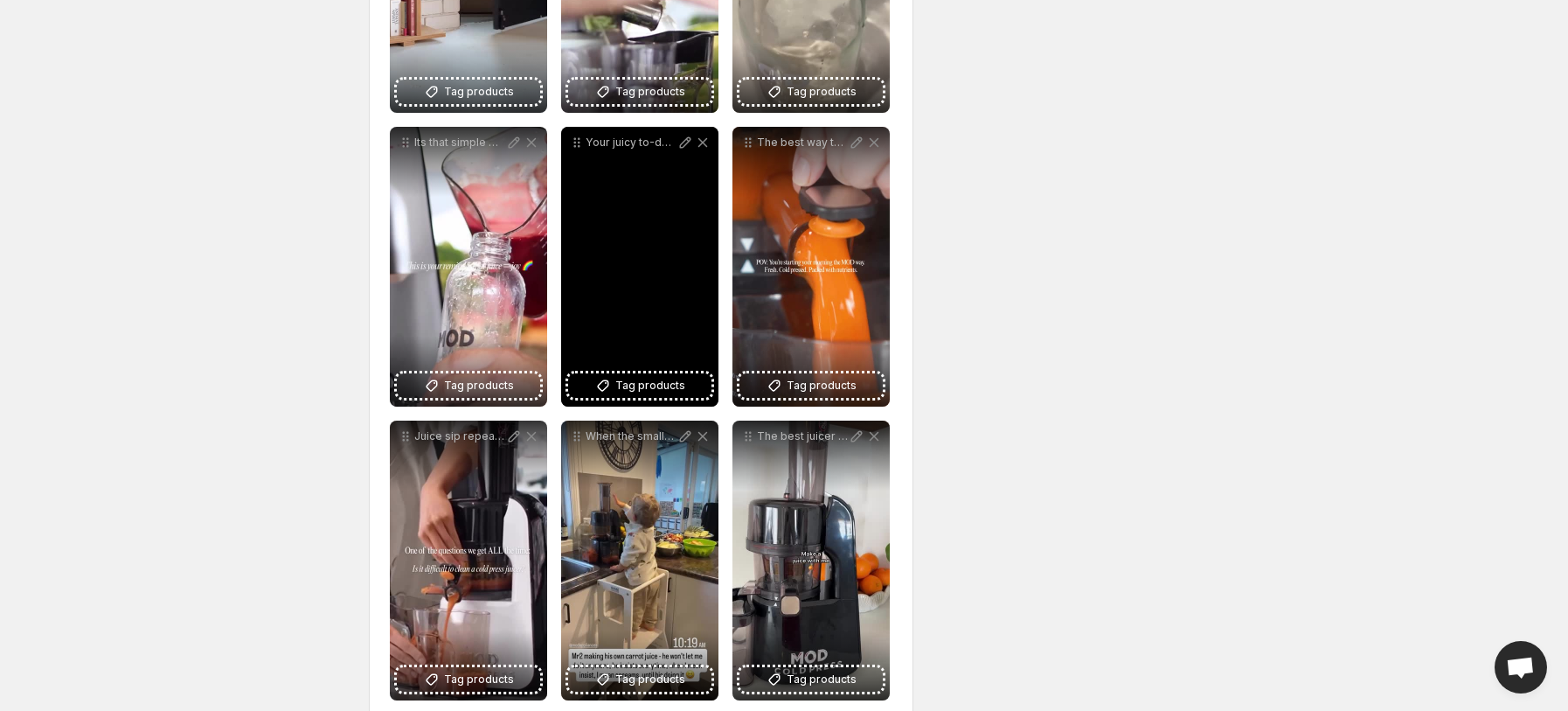
scroll to position [712, 0]
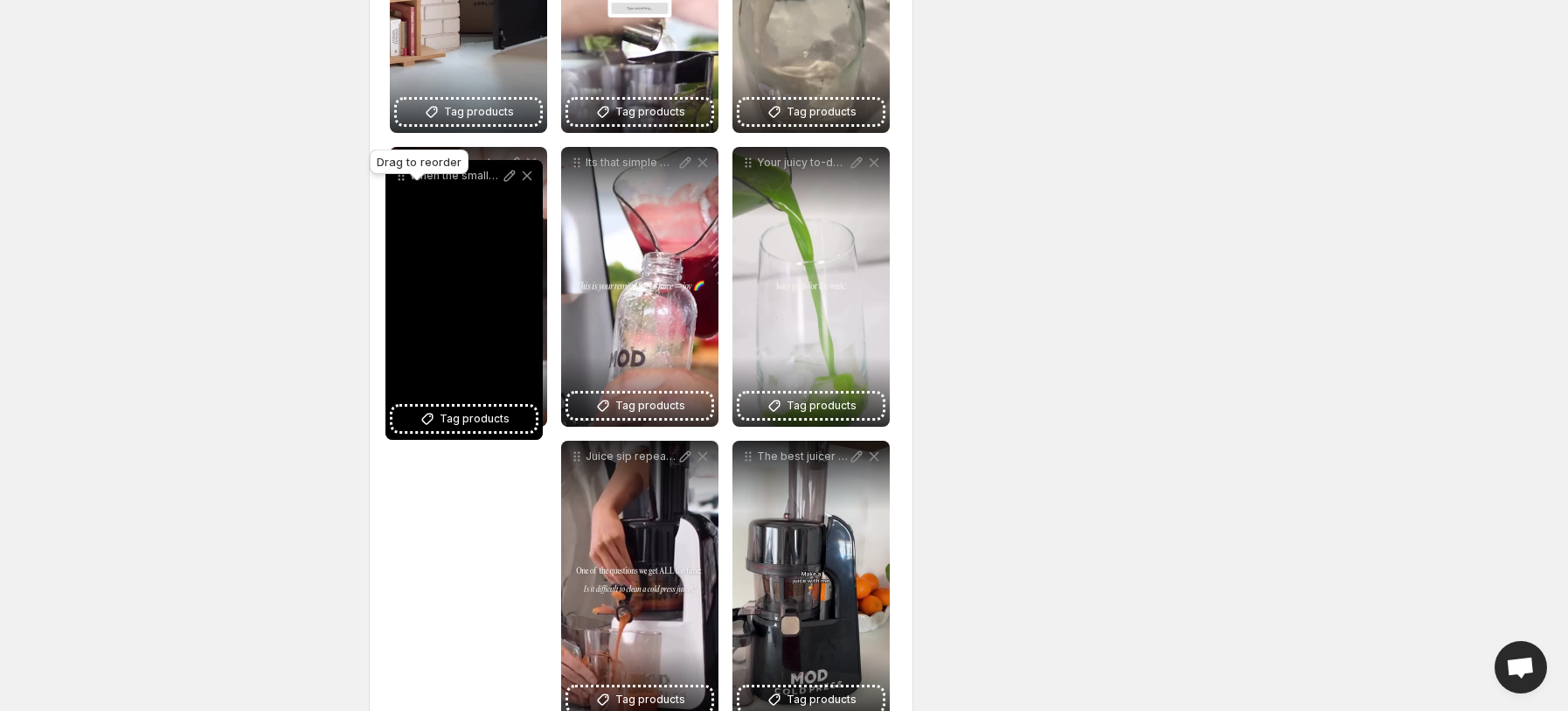
drag, startPoint x: 581, startPoint y: 466, endPoint x: 404, endPoint y: 185, distance: 332.1
click at [404, 184] on icon at bounding box center [401, 176] width 18 height 18
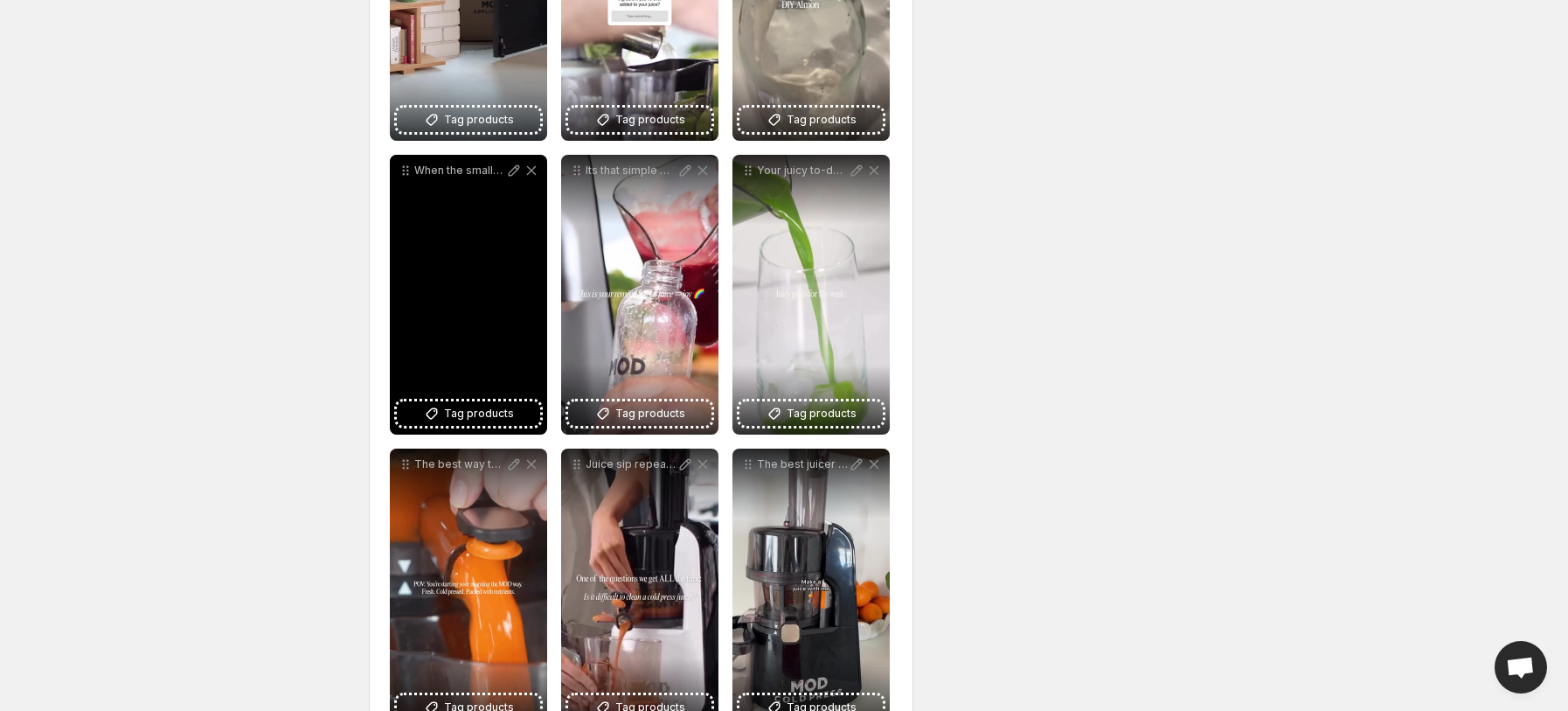
scroll to position [703, 0]
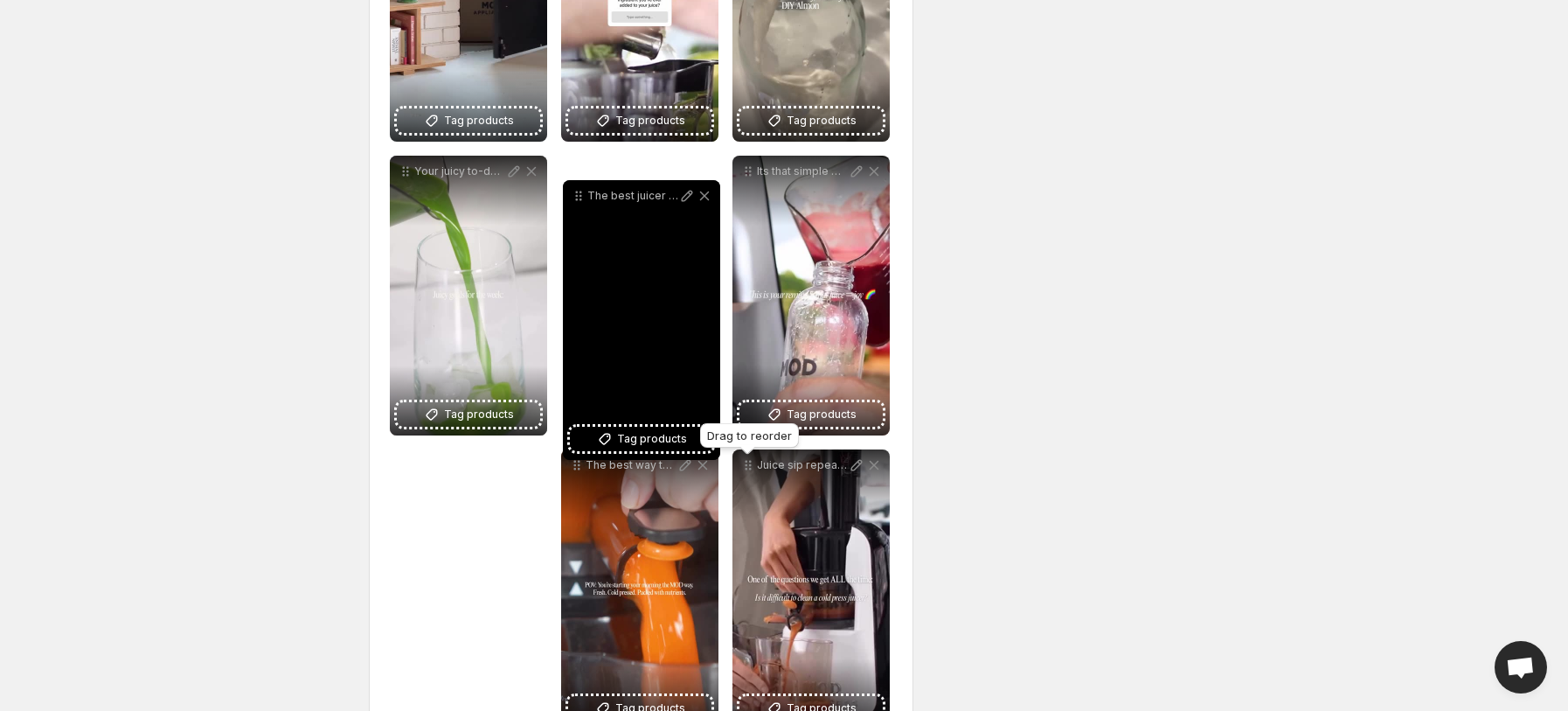
drag, startPoint x: 755, startPoint y: 473, endPoint x: 585, endPoint y: 203, distance: 319.1
click at [585, 203] on icon at bounding box center [579, 196] width 18 height 18
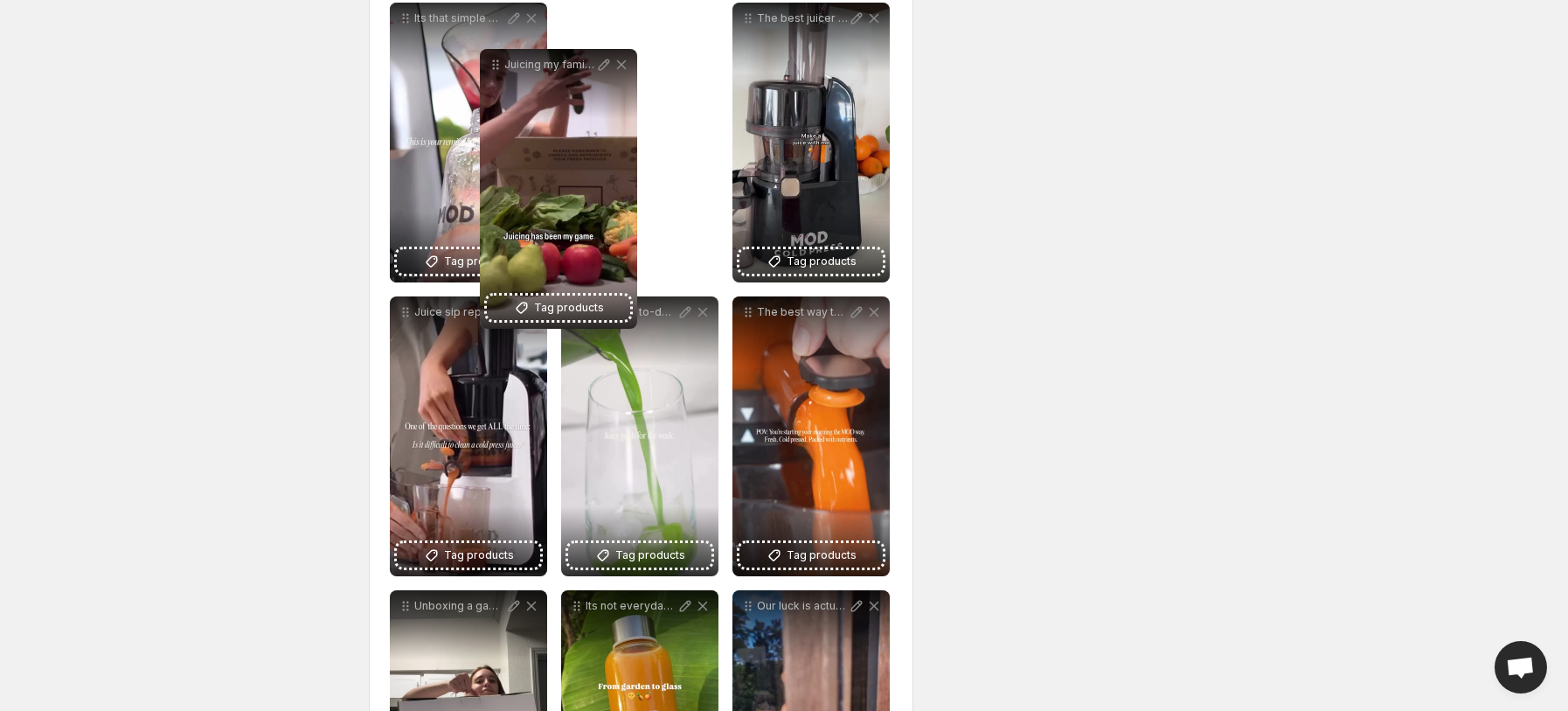
scroll to position [854, 0]
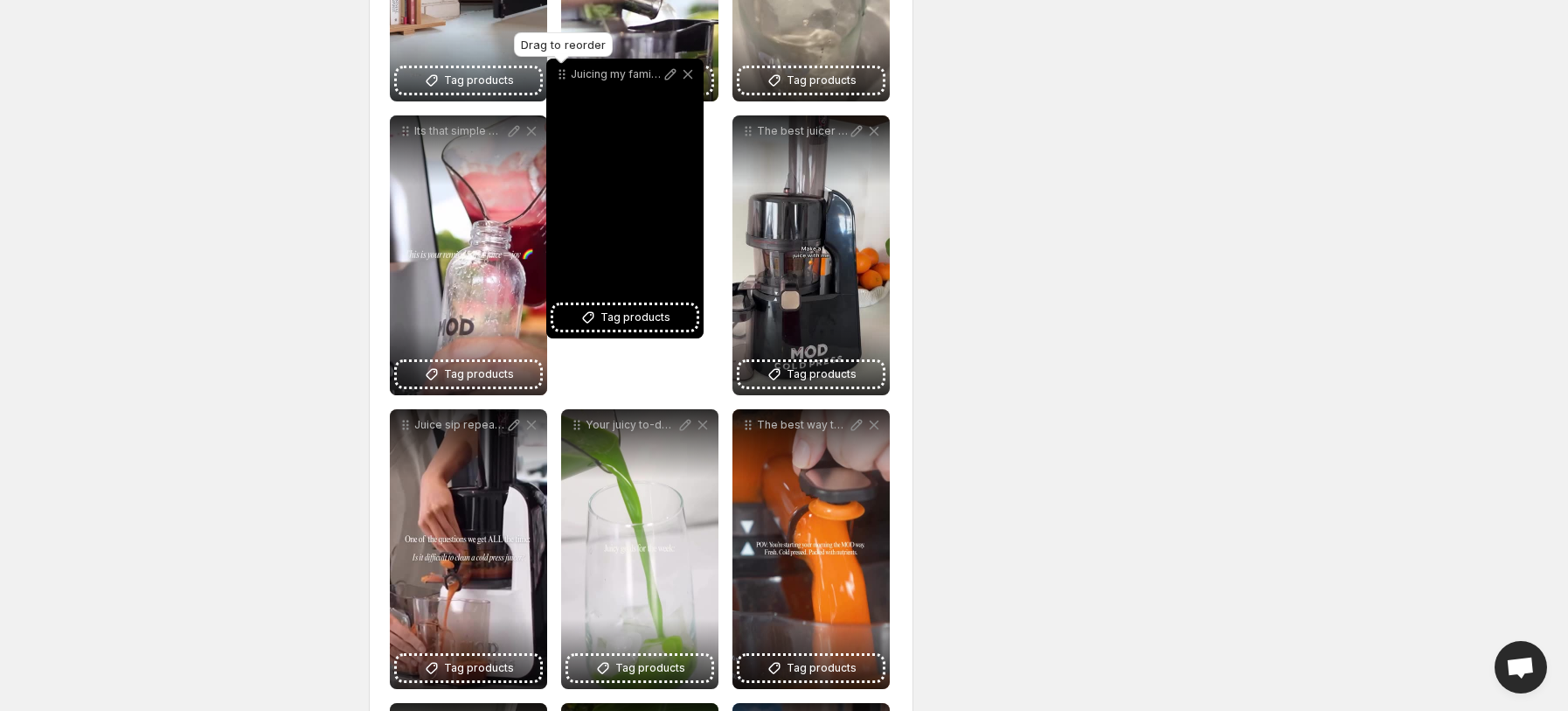
drag, startPoint x: 406, startPoint y: 459, endPoint x: 563, endPoint y: 72, distance: 417.6
click at [563, 72] on icon at bounding box center [562, 75] width 18 height 18
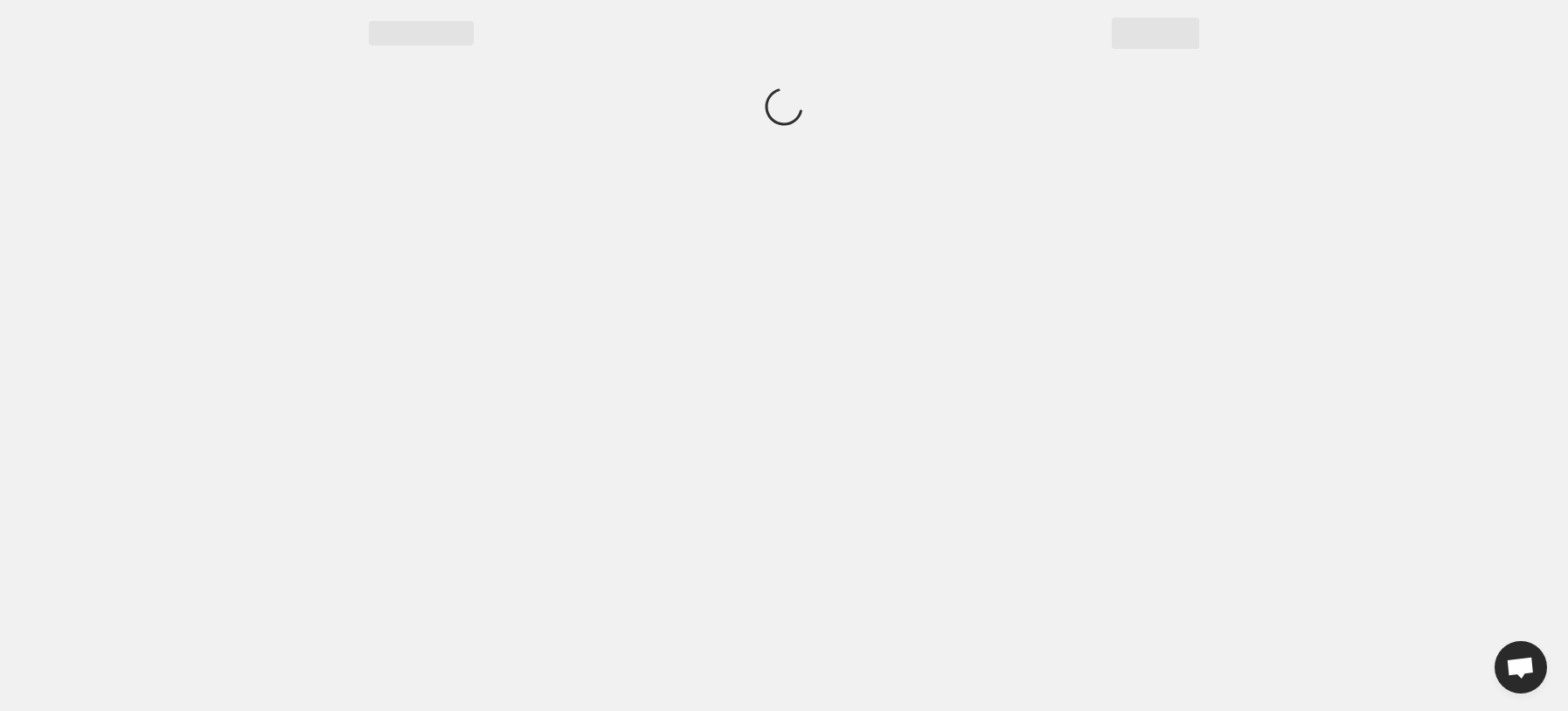
scroll to position [0, 0]
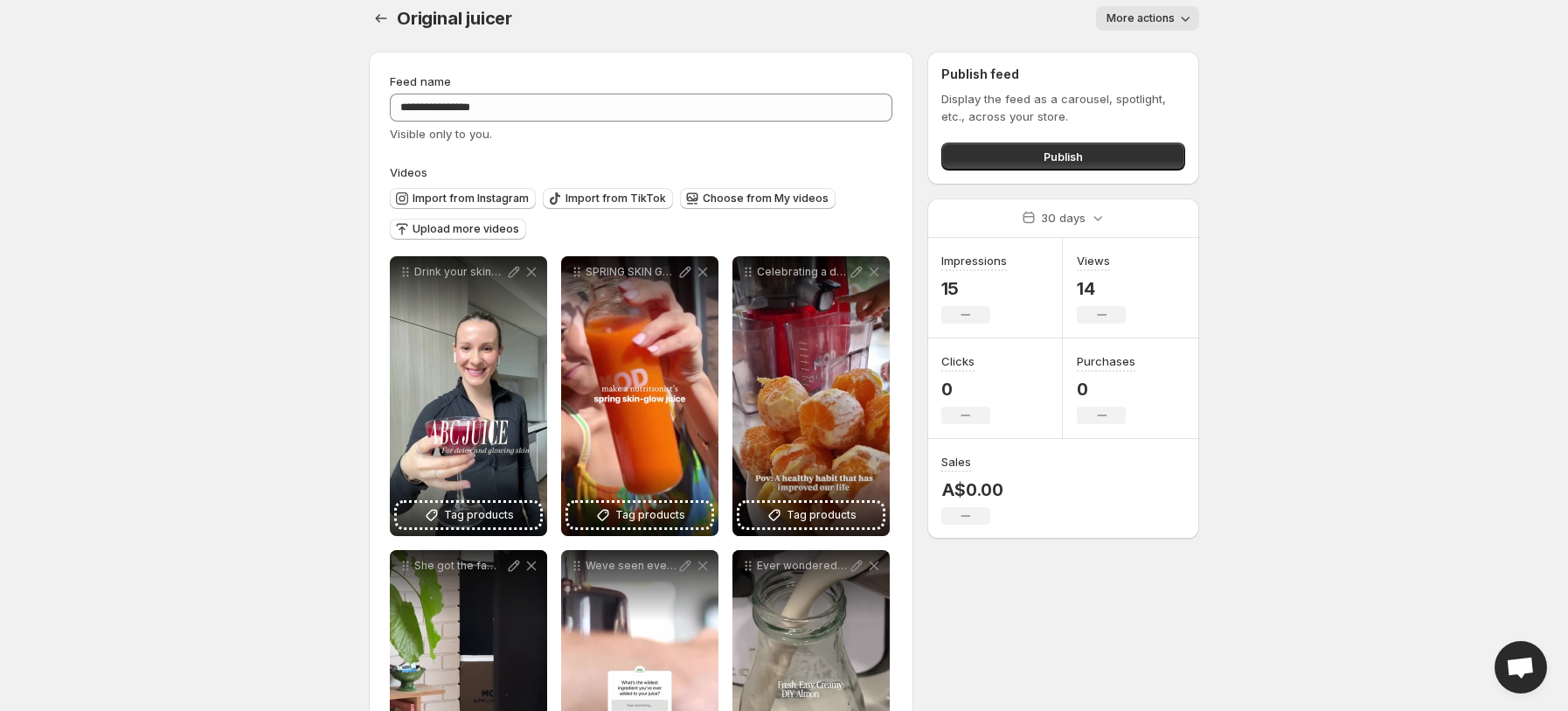
scroll to position [12, 0]
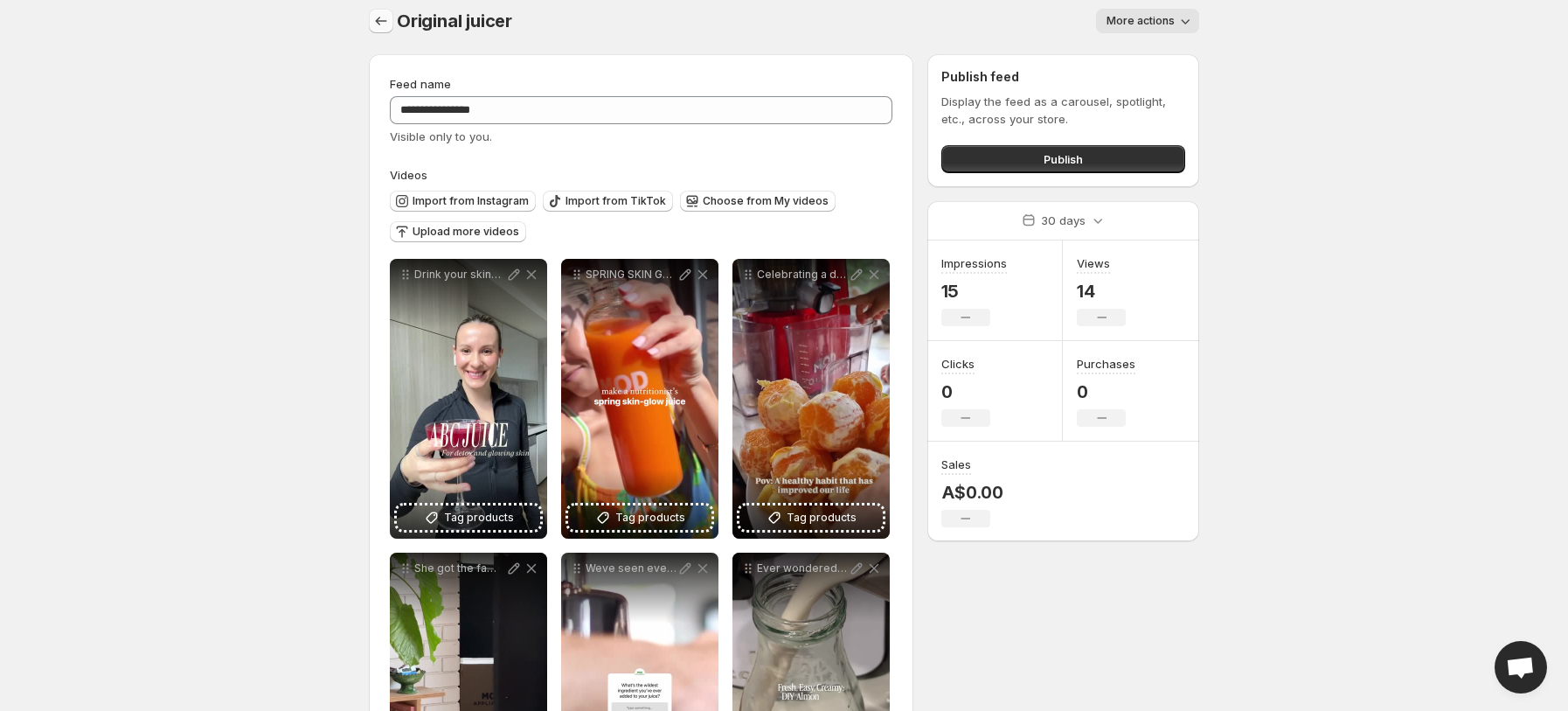
click at [380, 27] on icon "Settings" at bounding box center [382, 21] width 18 height 18
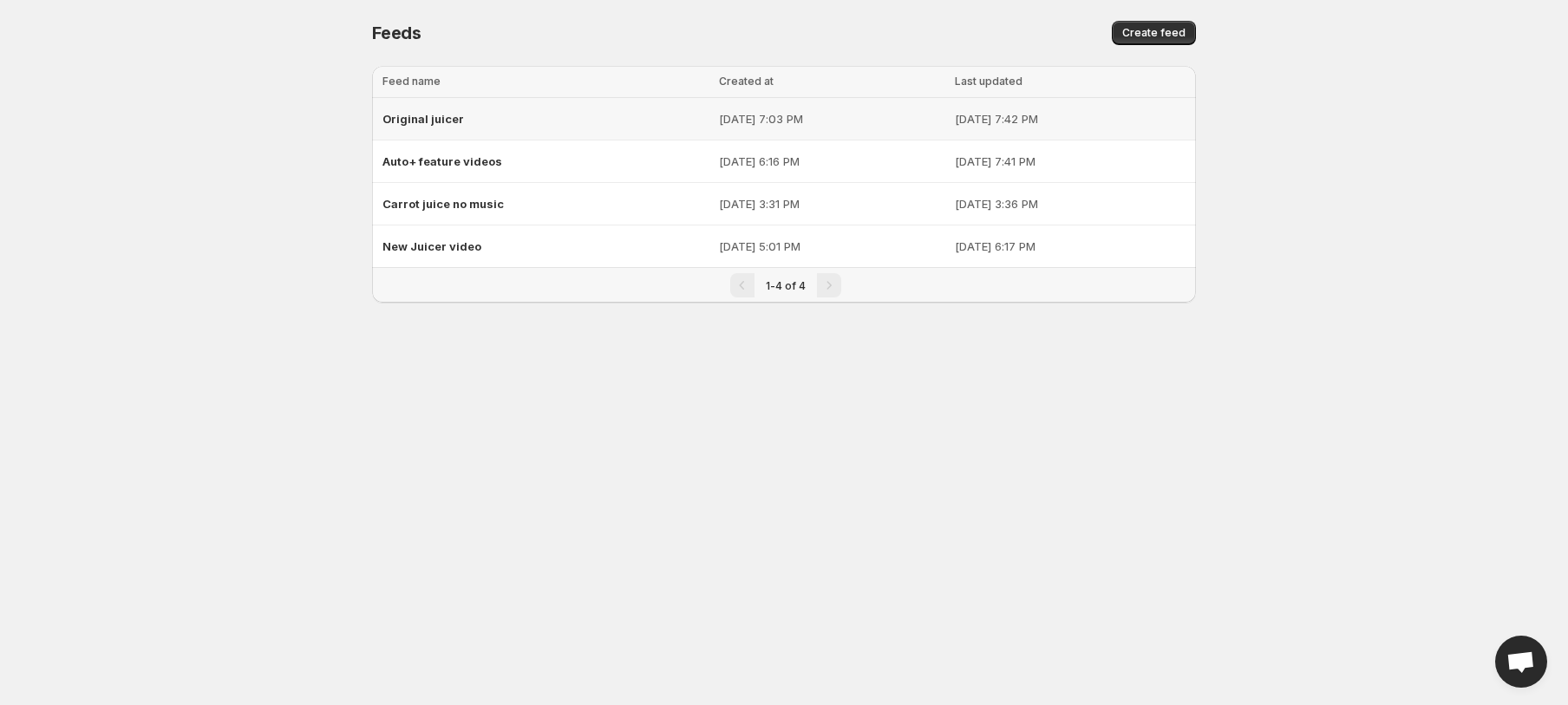
click at [437, 119] on span "Original juicer" at bounding box center [423, 119] width 81 height 14
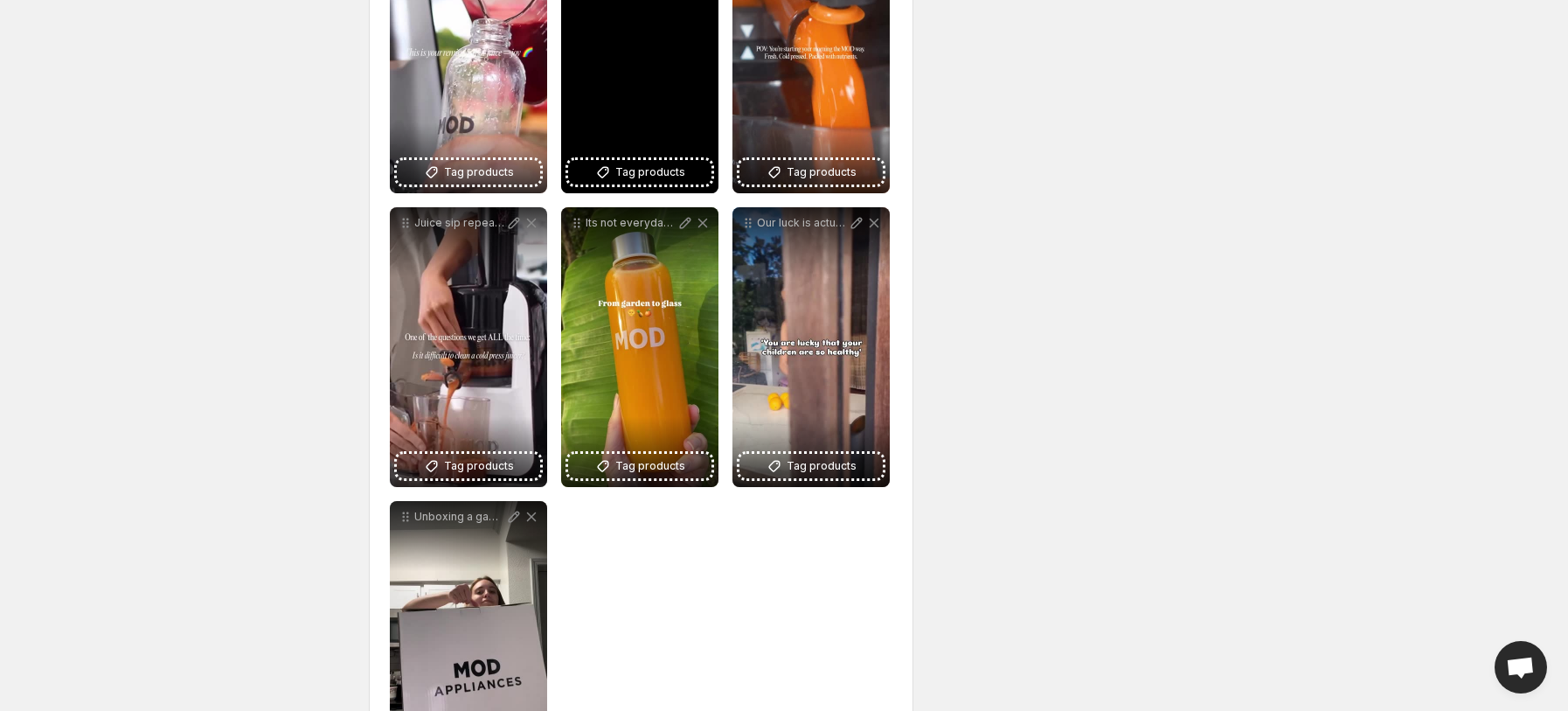
scroll to position [1253, 0]
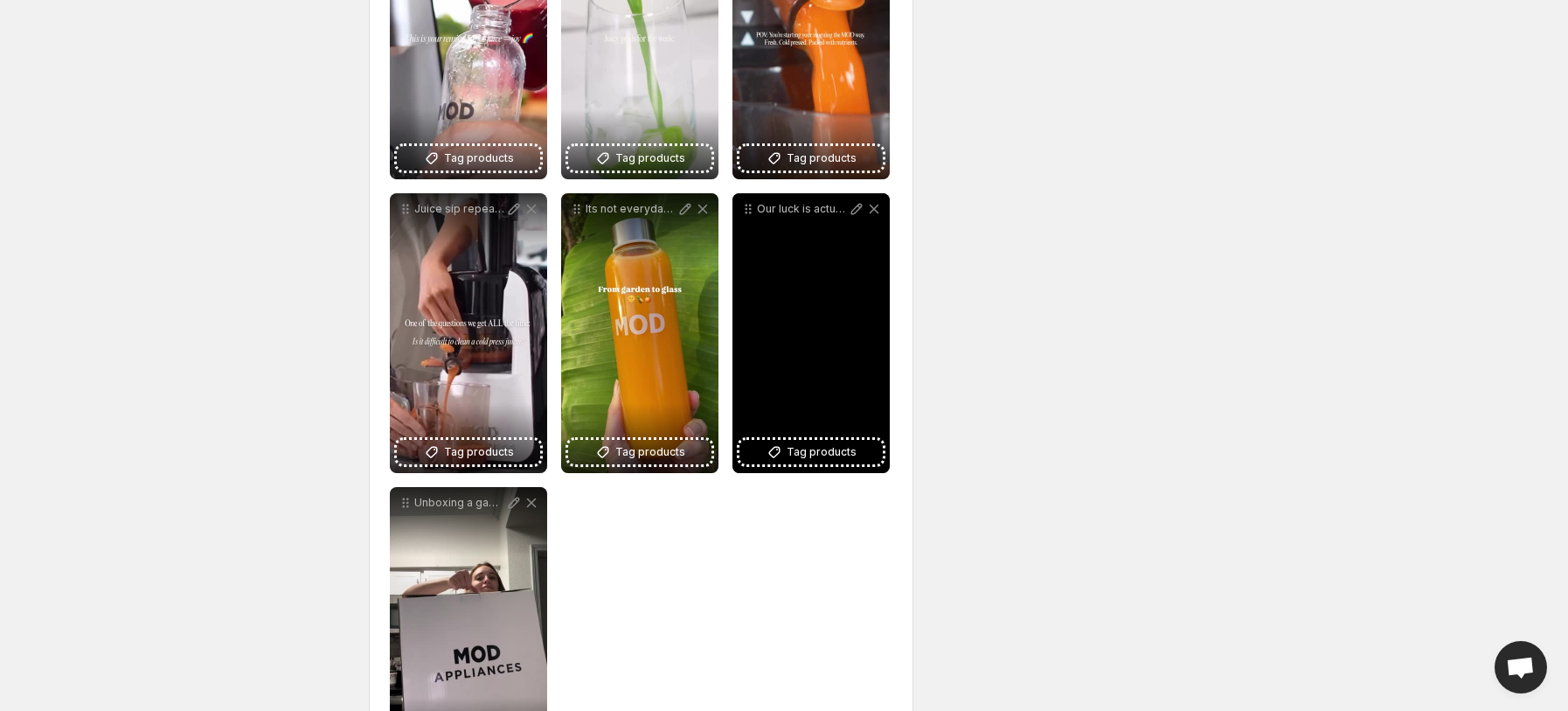
click at [822, 344] on div "Our luck is actually good discipline prioritising real foods over processed thi…" at bounding box center [810, 333] width 157 height 279
click at [794, 216] on p "Our luck is actually good discipline prioritising real foods over processed thi…" at bounding box center [802, 209] width 91 height 14
click at [807, 283] on div "Our luck is actually good discipline prioritising real foods over processed thi…" at bounding box center [810, 333] width 157 height 279
click at [835, 271] on div "Our luck is actually good discipline prioritising real foods over processed thi…" at bounding box center [810, 333] width 157 height 279
click at [830, 341] on div "Our luck is actually good discipline prioritising real foods over processed thi…" at bounding box center [810, 333] width 157 height 279
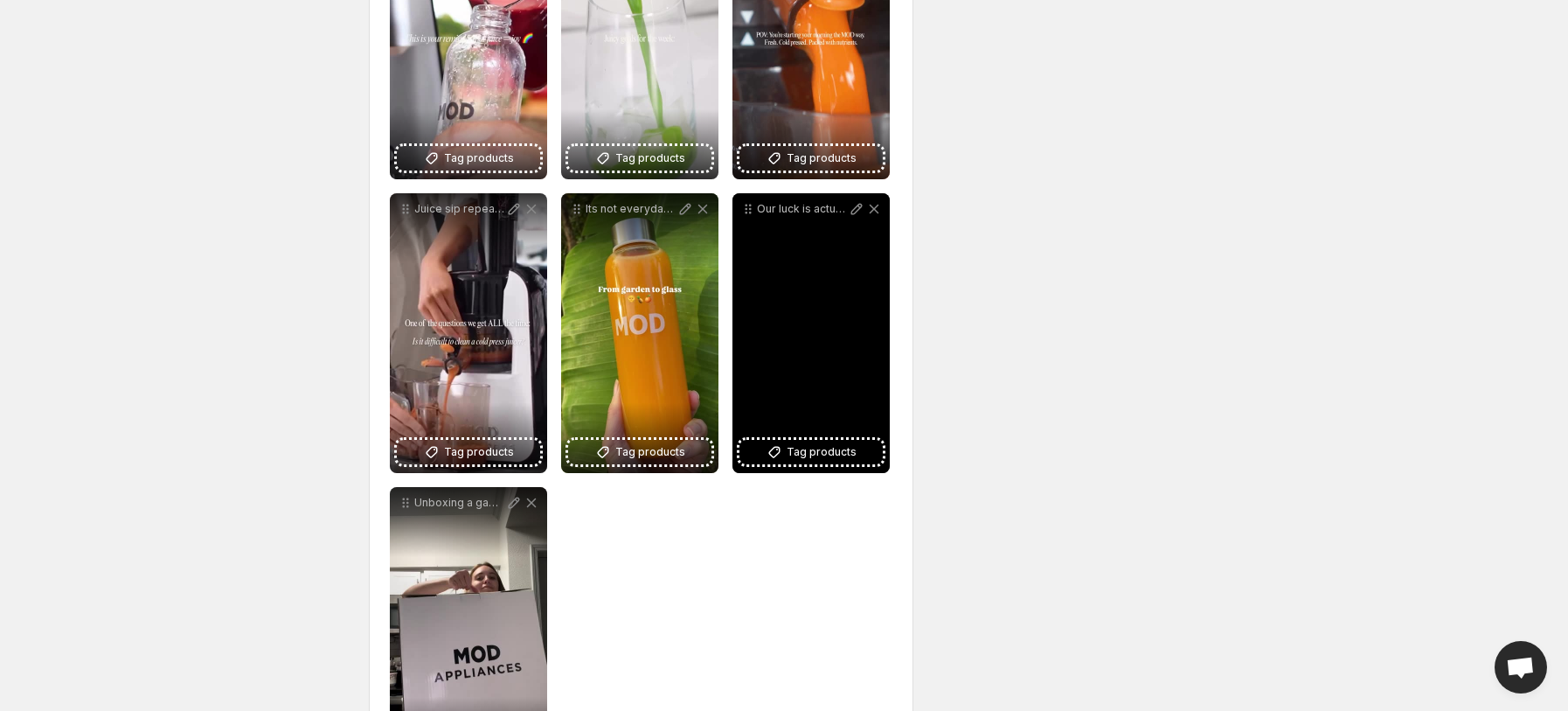
click at [815, 258] on div "Our luck is actually good discipline prioritising real foods over processed thi…" at bounding box center [810, 333] width 157 height 279
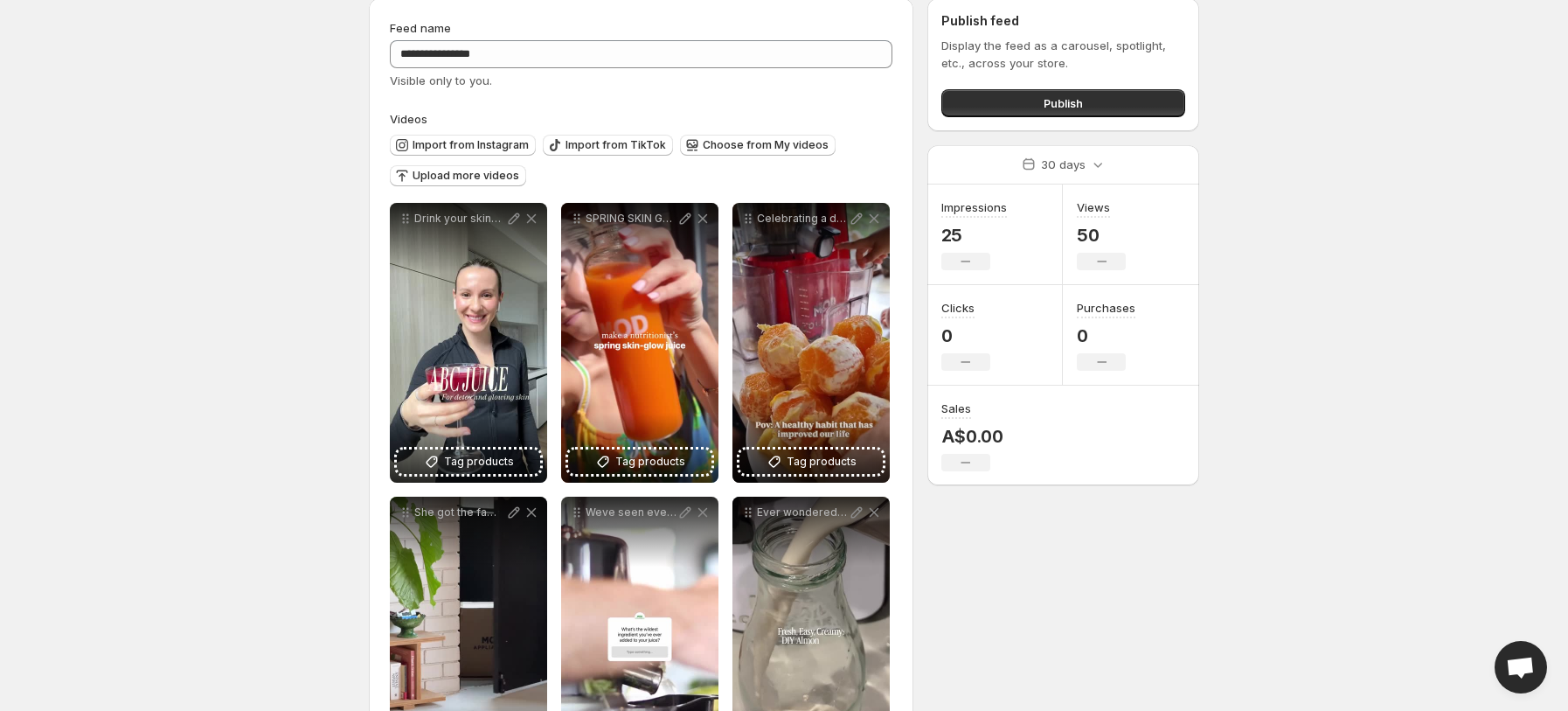
scroll to position [86, 0]
